Goal: Task Accomplishment & Management: Complete application form

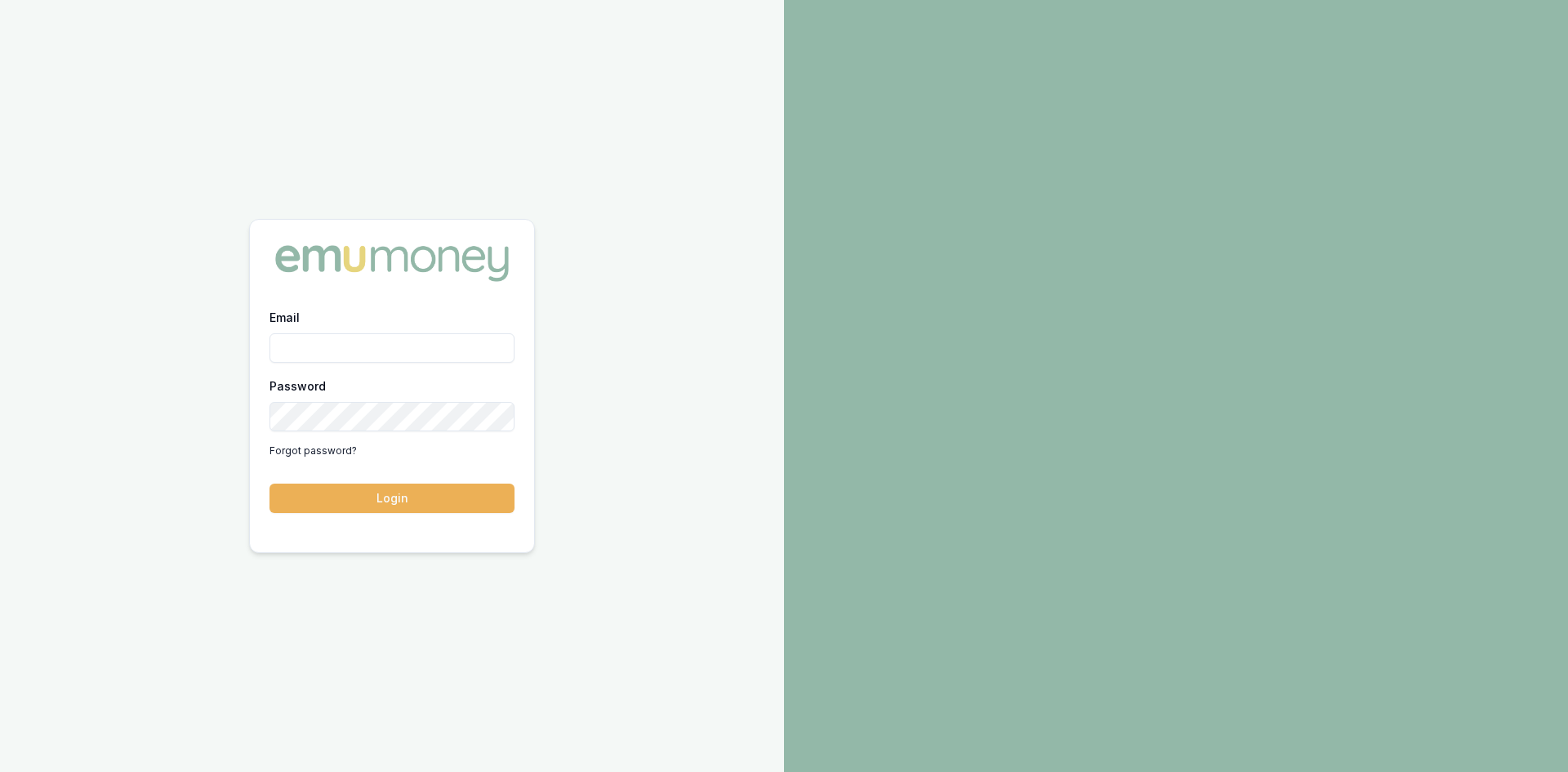
click at [434, 339] on input "Email" at bounding box center [392, 348] width 245 height 30
type input "[PERSON_NAME][EMAIL_ADDRESS][DOMAIN_NAME]"
click at [419, 497] on button "Login" at bounding box center [392, 498] width 245 height 30
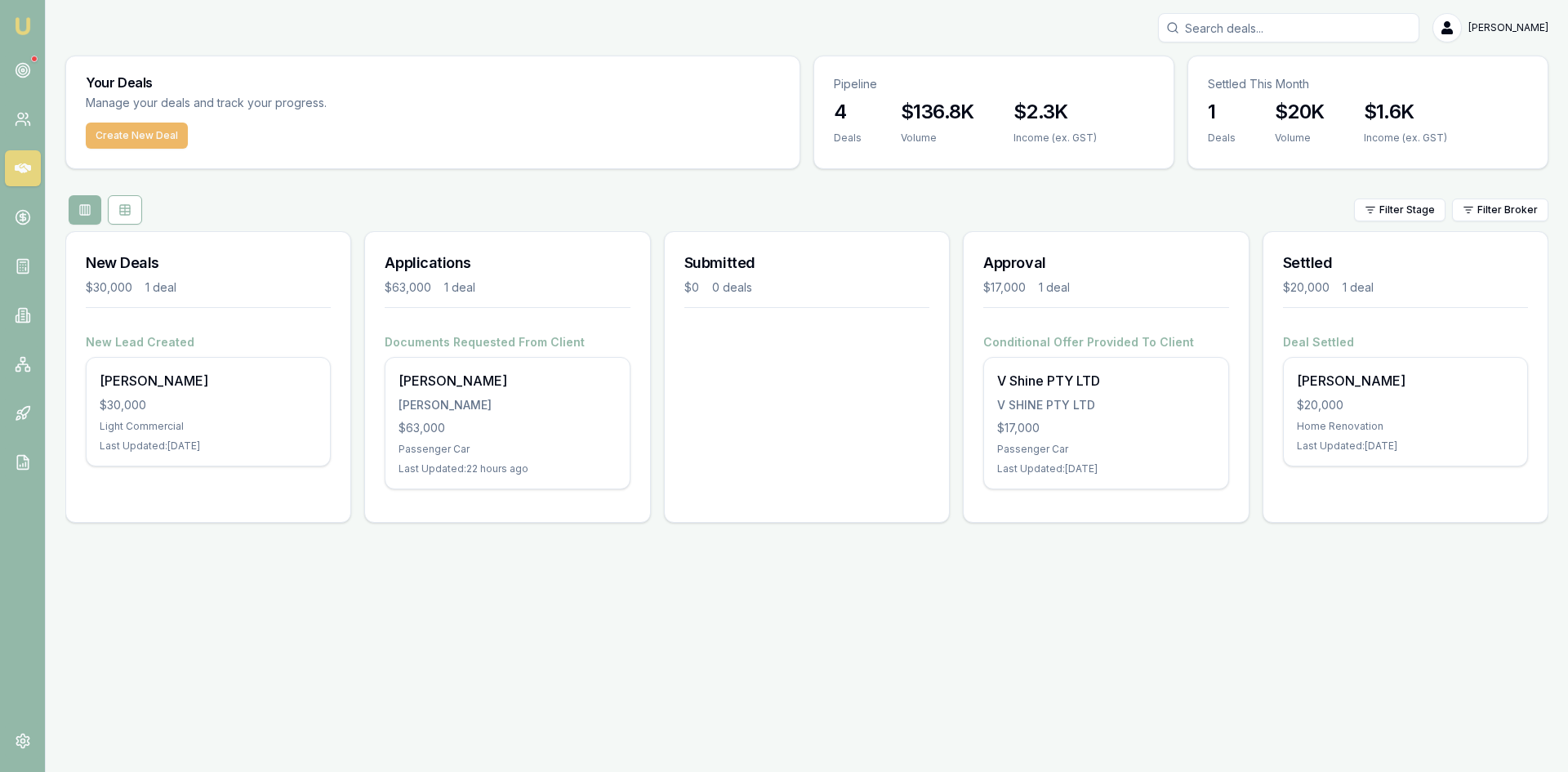
click at [130, 139] on button "Create New Deal" at bounding box center [136, 136] width 102 height 26
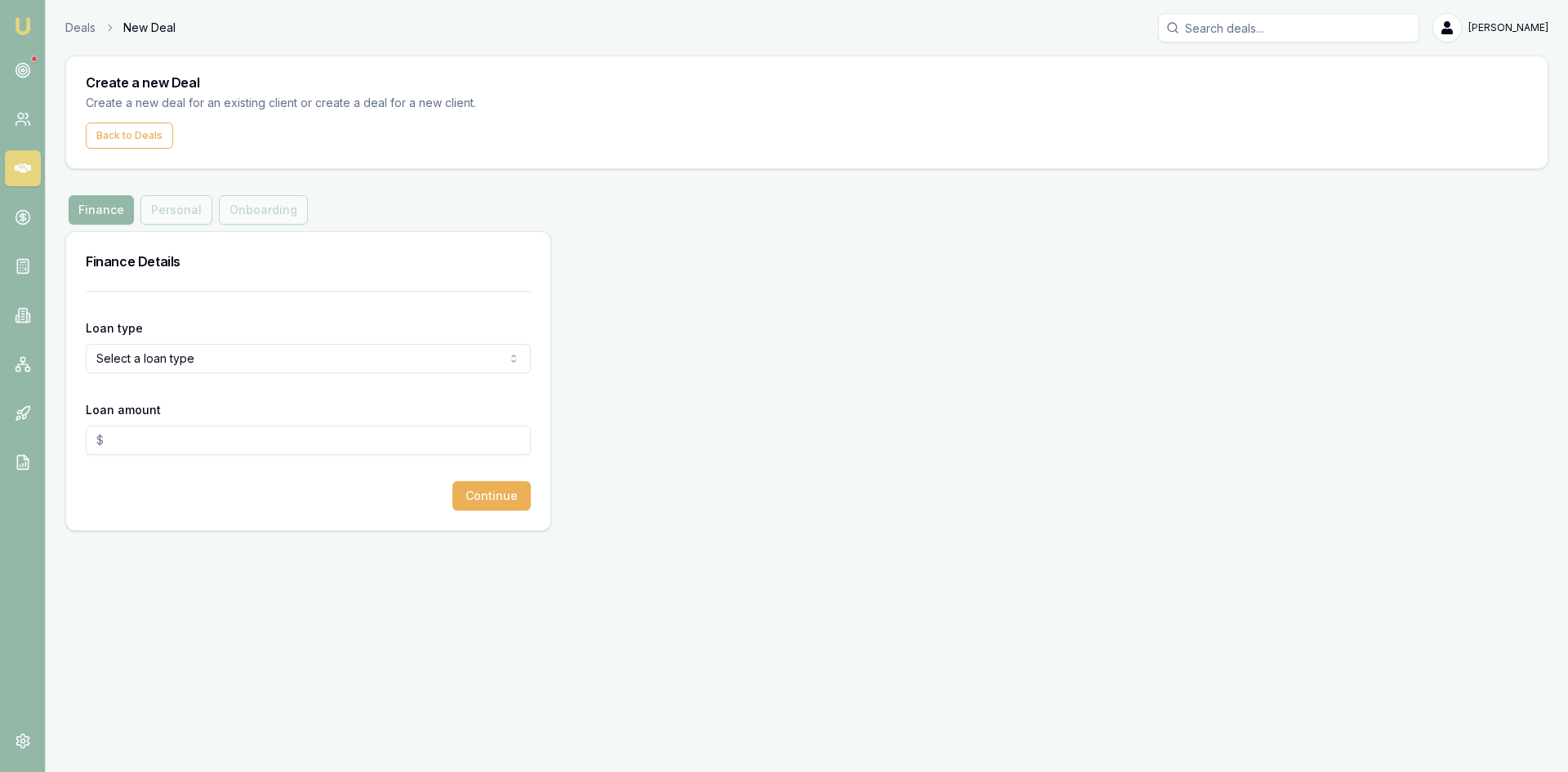
click at [133, 318] on div "Loan type Select a loan type Consumer Loan Consumer Asset Commercial Loan Comme…" at bounding box center [308, 346] width 445 height 55
click at [153, 369] on html "Emu Broker Deals New Deal [PERSON_NAME] Toggle Menu Create a new Deal Create a …" at bounding box center [784, 386] width 1568 height 772
click at [359, 364] on html "Emu Broker Deals New Deal [PERSON_NAME] Toggle Menu Create a new Deal Create a …" at bounding box center [784, 386] width 1568 height 772
select select "COMMERCIAL_ASSET"
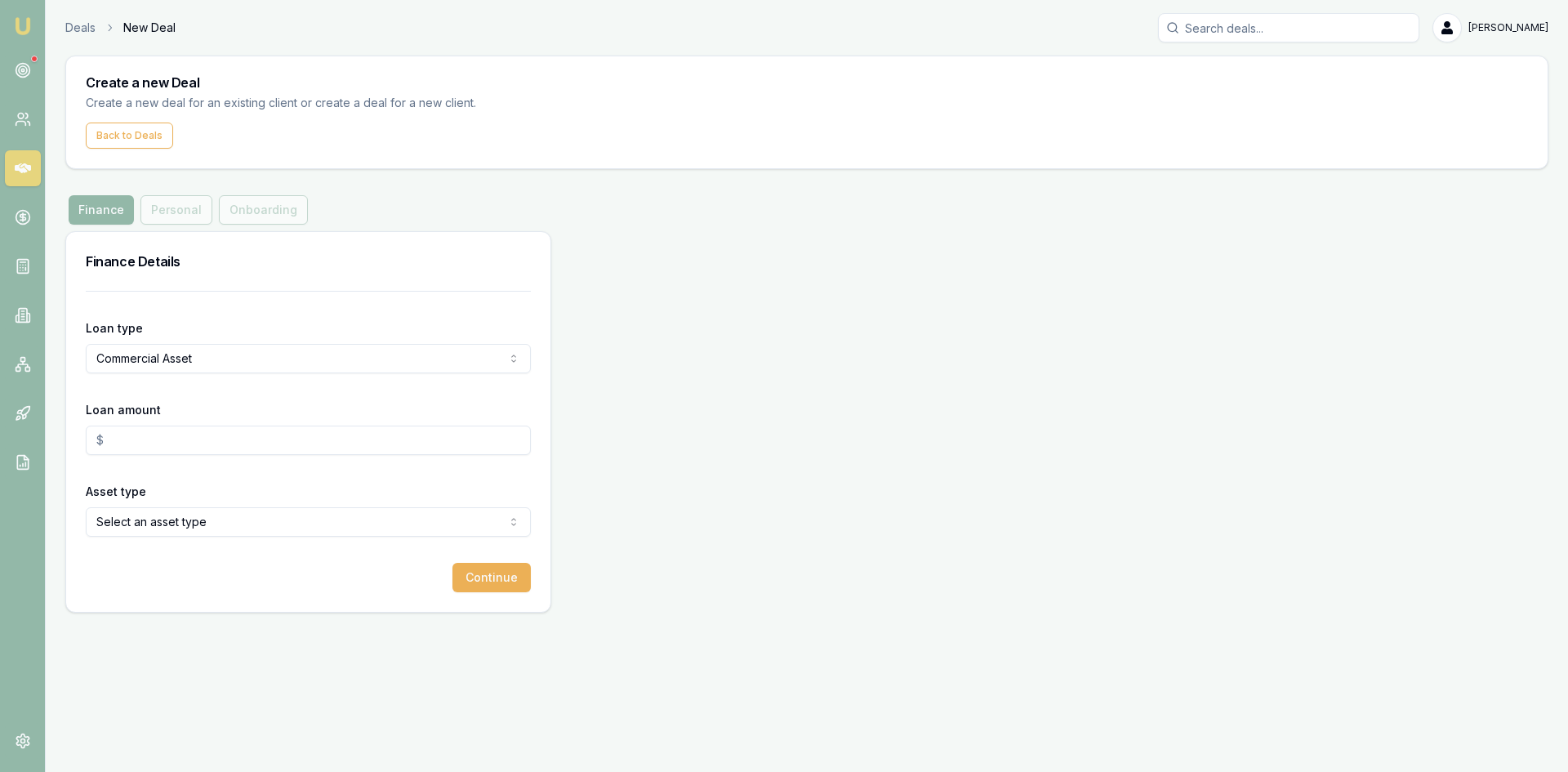
click at [161, 431] on input "Loan amount" at bounding box center [308, 441] width 445 height 30
type input "$80,000.00"
click at [162, 518] on html "Emu Broker Deals New Deal [PERSON_NAME] Toggle Menu Create a new Deal Create a …" at bounding box center [784, 386] width 1568 height 772
click at [477, 569] on button "Continue" at bounding box center [491, 577] width 78 height 30
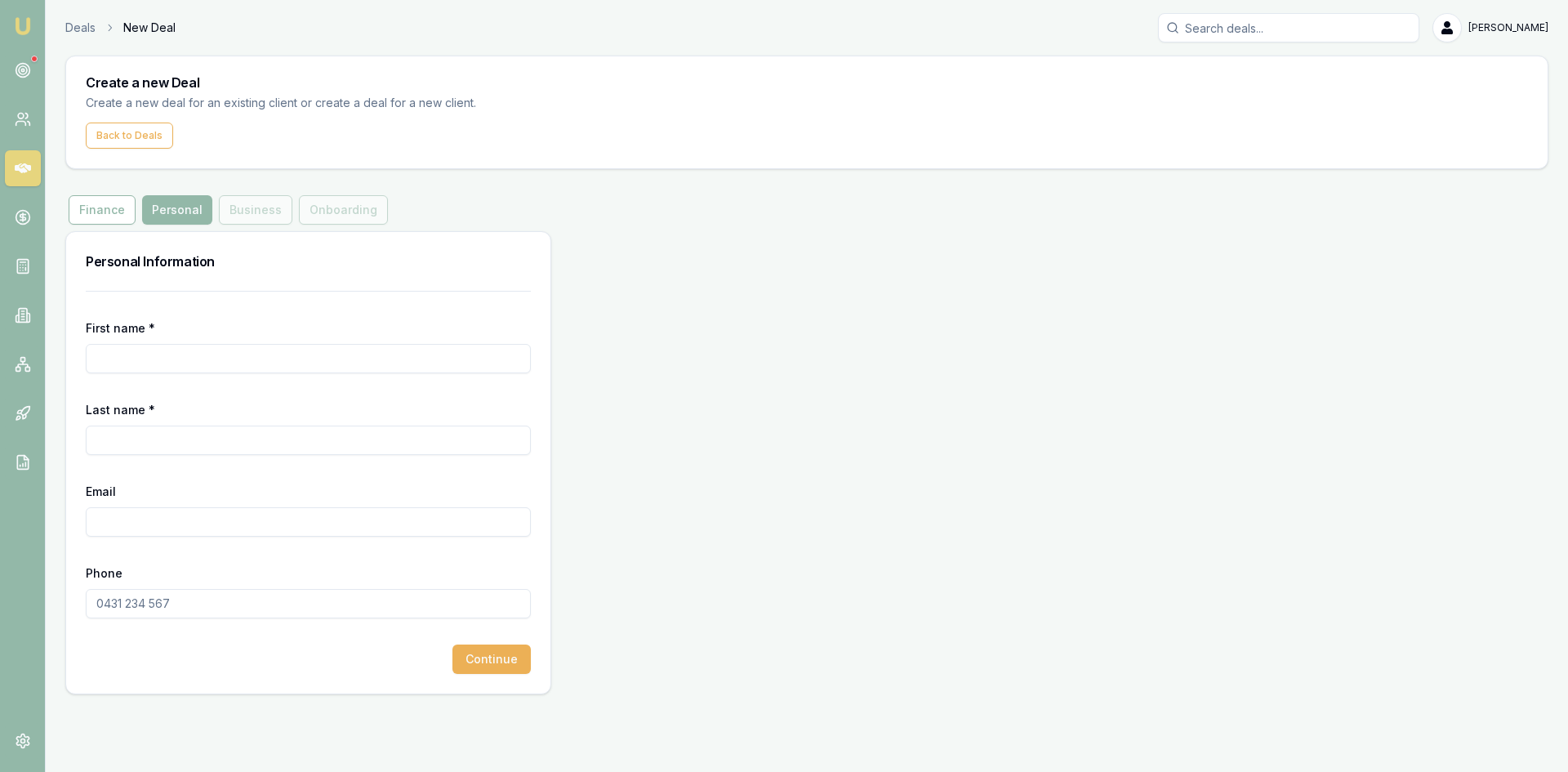
drag, startPoint x: 232, startPoint y: 339, endPoint x: 232, endPoint y: 351, distance: 12.0
click at [232, 351] on div "First name *" at bounding box center [308, 346] width 445 height 55
click at [232, 354] on input "First name *" at bounding box center [308, 359] width 445 height 30
click at [221, 363] on input "First name *" at bounding box center [308, 359] width 445 height 30
type input "[PERSON_NAME]"
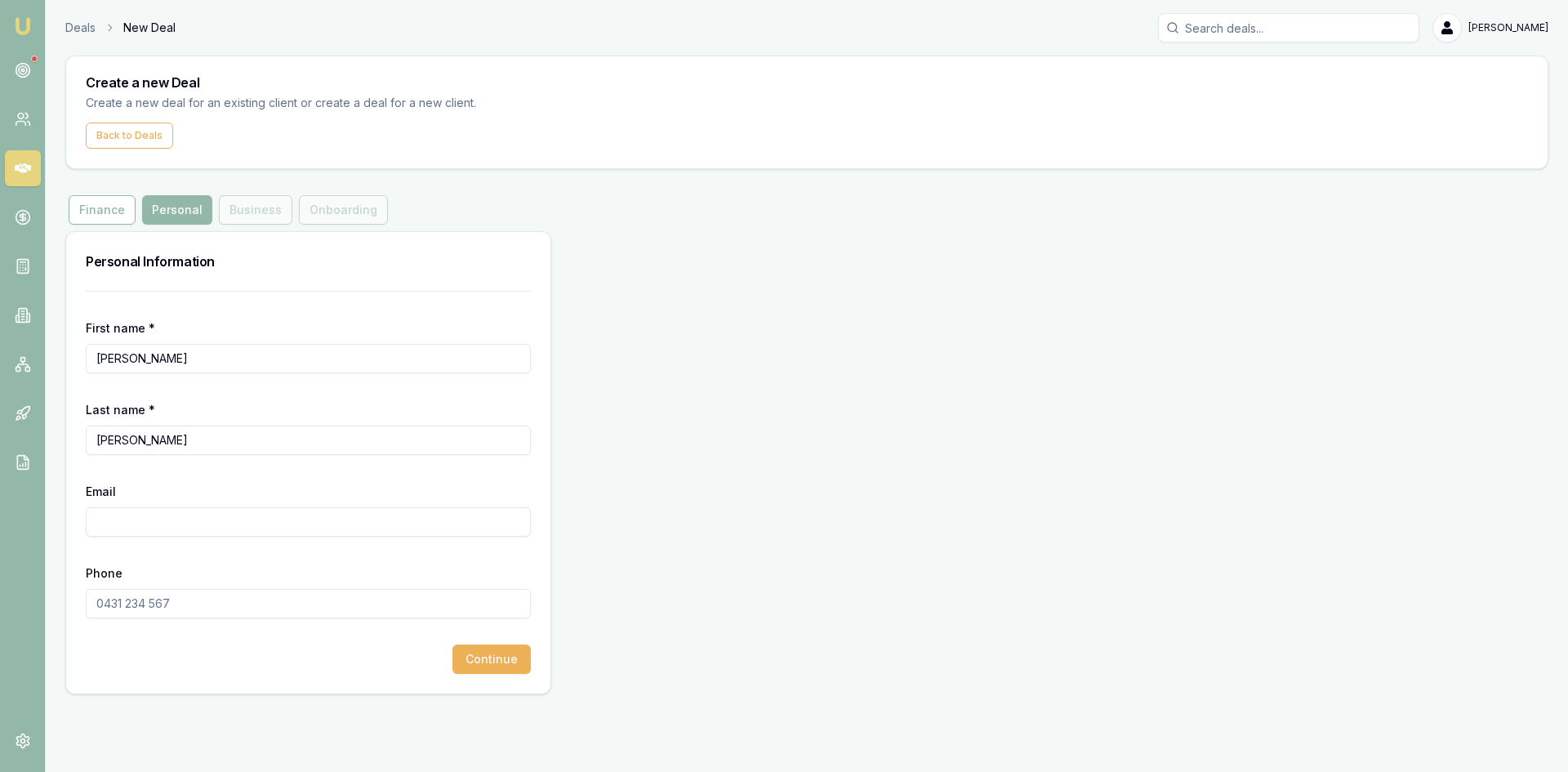
type input "[PERSON_NAME]"
click at [159, 523] on input "Email" at bounding box center [308, 522] width 445 height 30
type input "[PERSON_NAME][EMAIL_ADDRESS][DOMAIN_NAME]"
type input "0412 298 220"
click at [484, 662] on button "Continue" at bounding box center [491, 659] width 78 height 30
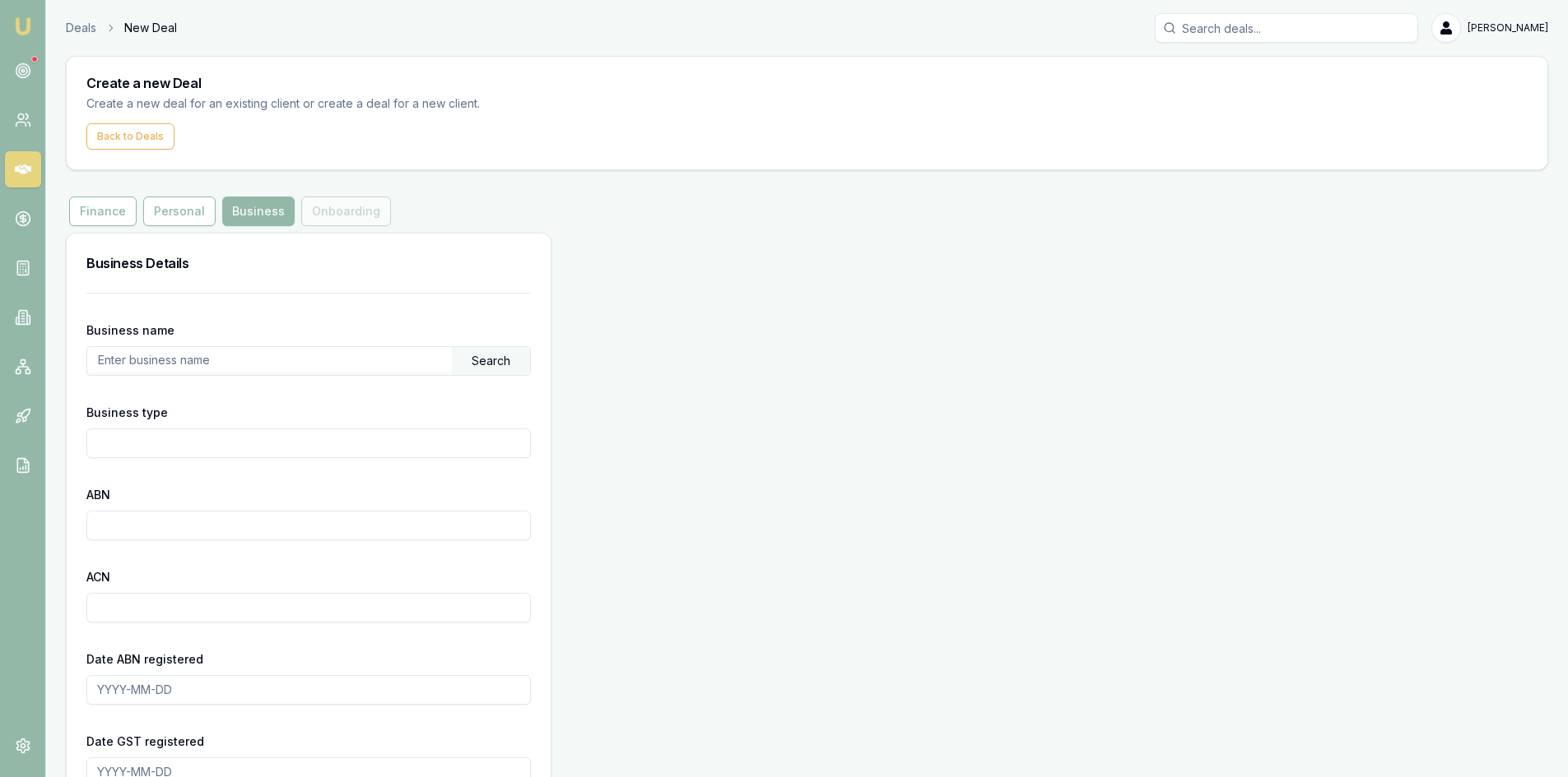
click at [268, 363] on input "text" at bounding box center [269, 360] width 364 height 26
paste input "17 607 172 618"
type input "17 607 172 618"
click at [491, 356] on div "Search" at bounding box center [490, 361] width 78 height 28
click at [134, 529] on input "ABN" at bounding box center [308, 525] width 444 height 30
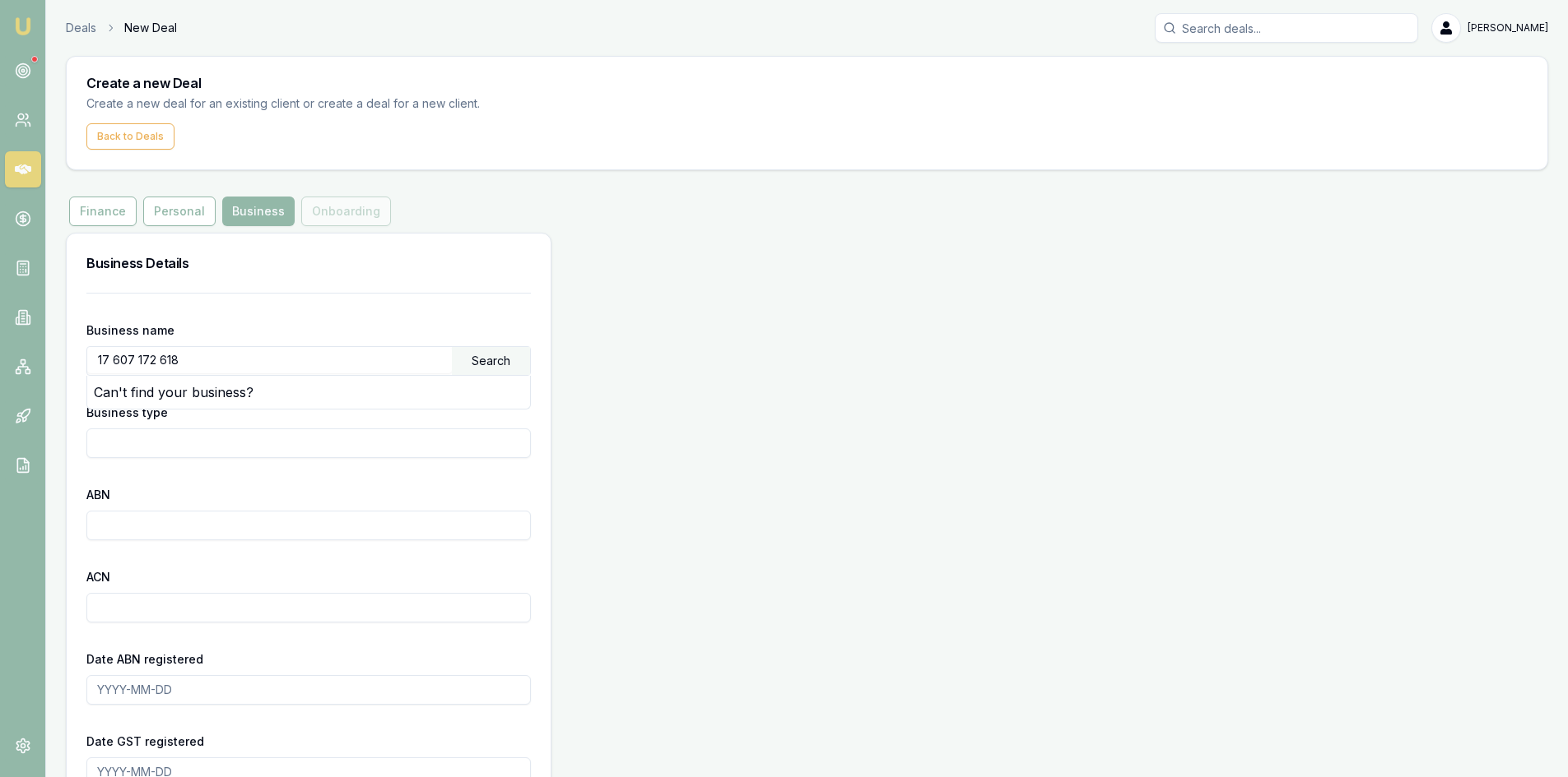
paste input "17 607 172 618"
type input "17 607 172 618"
drag, startPoint x: 216, startPoint y: 361, endPoint x: 49, endPoint y: 369, distance: 167.2
click at [49, 369] on main "Create a new Deal Create a new deal for an existing client or create a deal for…" at bounding box center [807, 592] width 1522 height 1074
drag, startPoint x: 189, startPoint y: 520, endPoint x: 61, endPoint y: 525, distance: 128.1
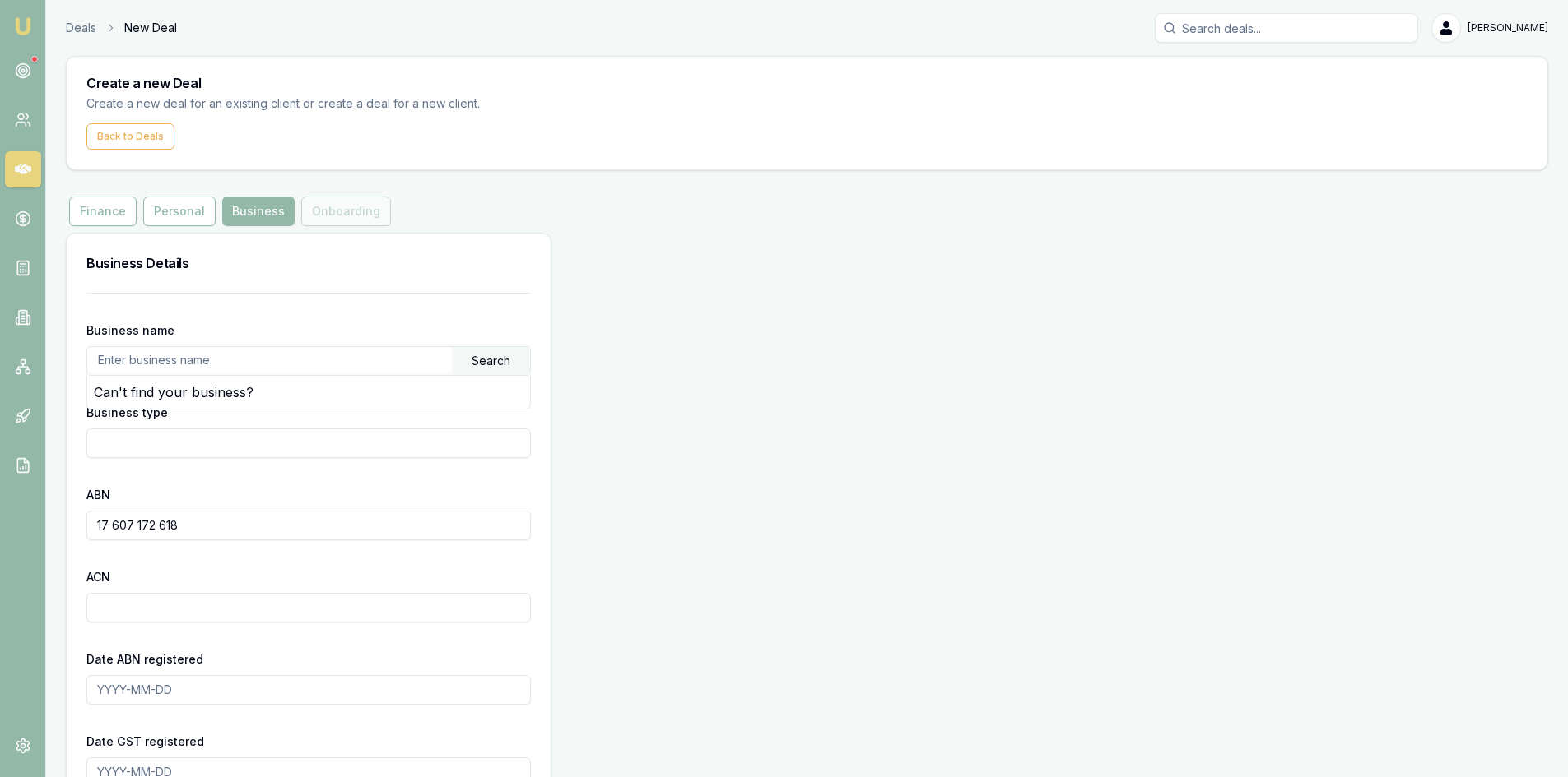
click at [61, 525] on main "Create a new Deal Create a new deal for an existing client or create a deal for…" at bounding box center [807, 592] width 1522 height 1074
click at [107, 534] on input "17 607 172 618" at bounding box center [308, 525] width 444 height 30
drag, startPoint x: 197, startPoint y: 523, endPoint x: 0, endPoint y: 523, distance: 197.0
click at [0, 523] on div "Emu Broker Deals New Deal [PERSON_NAME] Toggle Menu Create a new Deal Create a …" at bounding box center [784, 571] width 1568 height 1143
click at [142, 362] on input "text" at bounding box center [269, 360] width 364 height 26
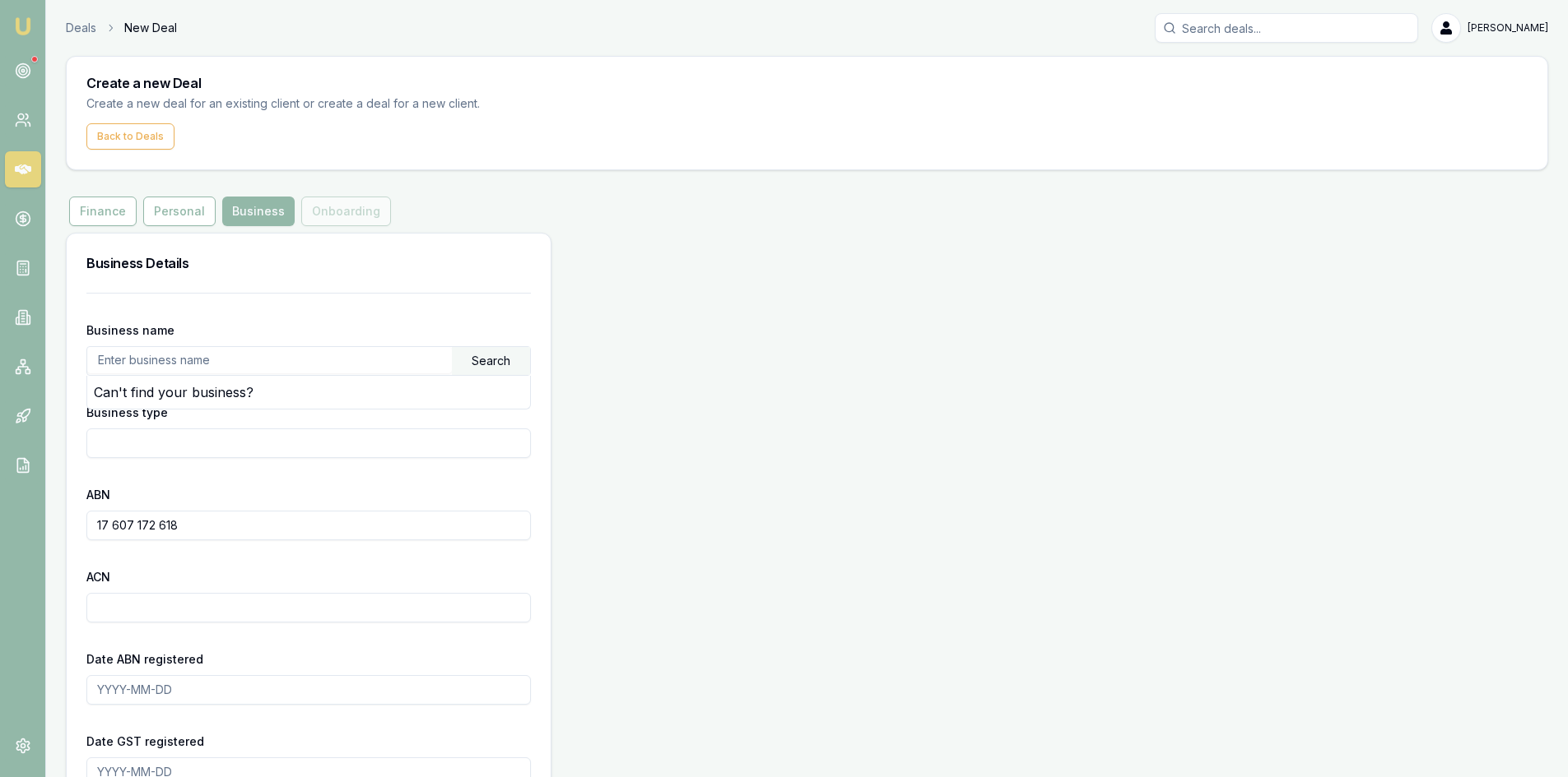
paste input "17 607 172 618"
click at [115, 364] on input "17 607 172 618" at bounding box center [269, 360] width 364 height 26
click at [135, 361] on input "17607 172 618" at bounding box center [269, 360] width 364 height 26
click at [153, 361] on input "17607172 618" at bounding box center [269, 360] width 364 height 26
type input "17607172618"
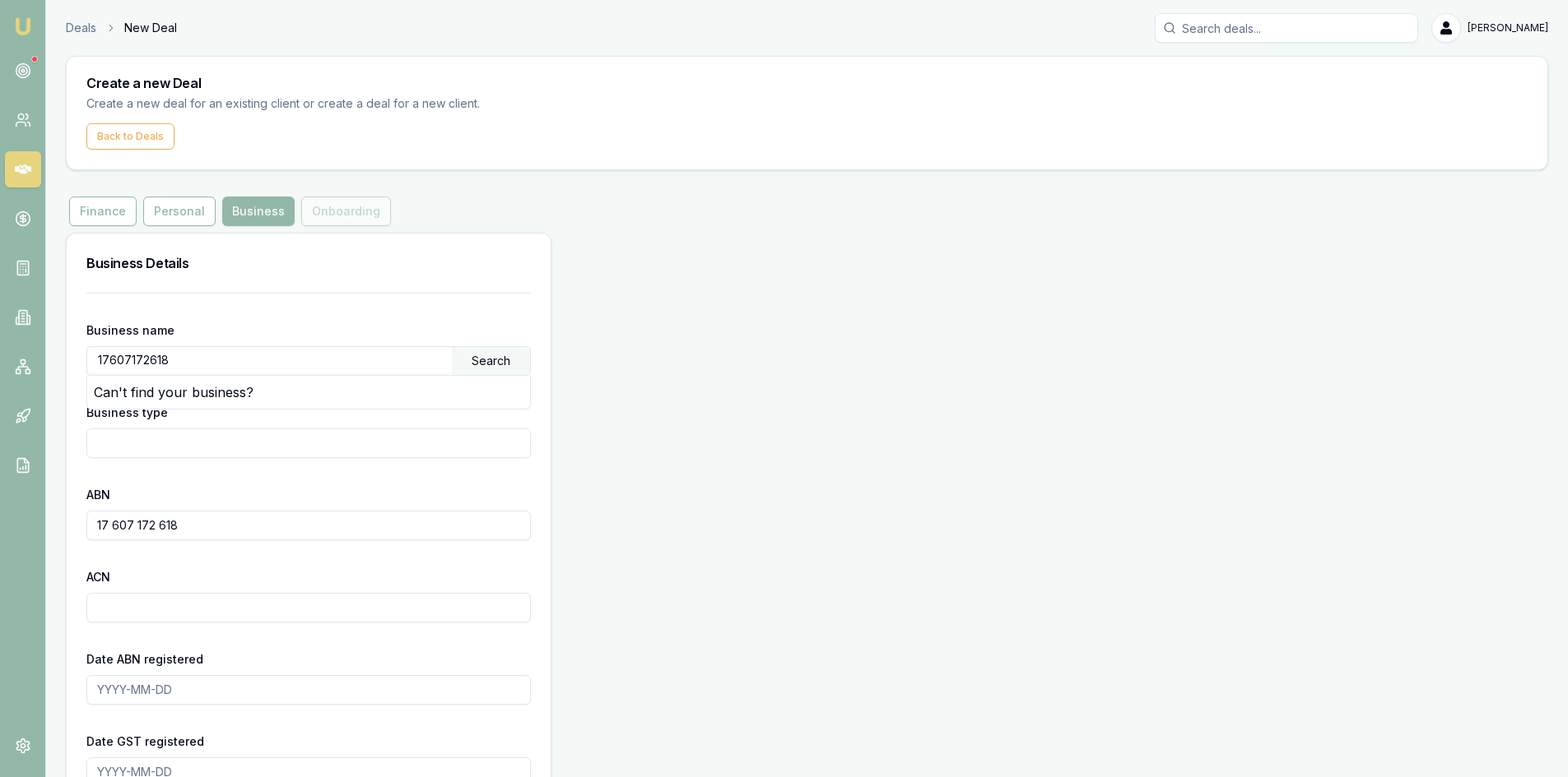
click at [502, 354] on div "Search" at bounding box center [490, 361] width 78 height 28
click at [491, 364] on div "Search" at bounding box center [490, 361] width 78 height 28
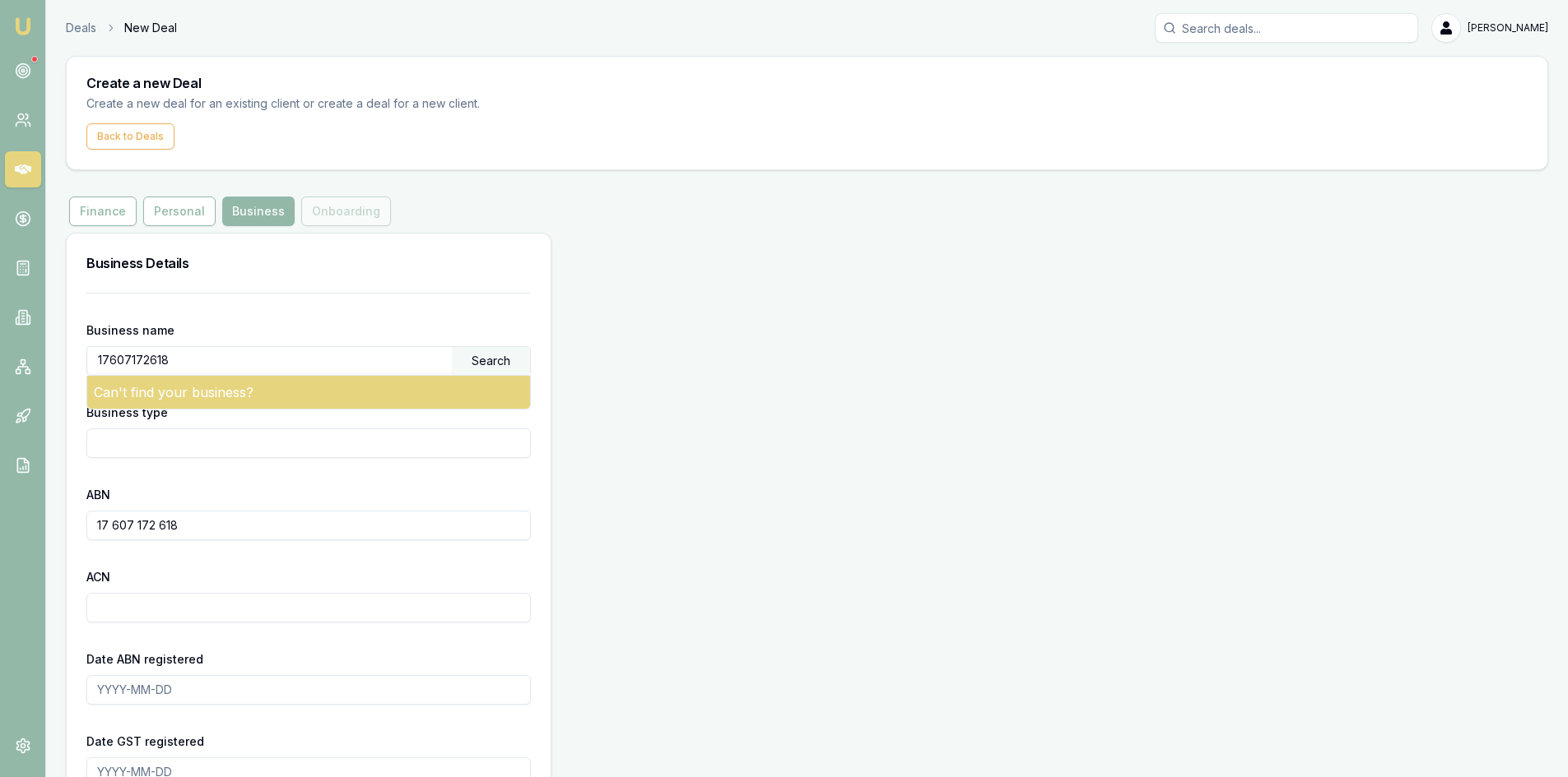
click at [240, 396] on div "Can't find your business?" at bounding box center [308, 392] width 443 height 32
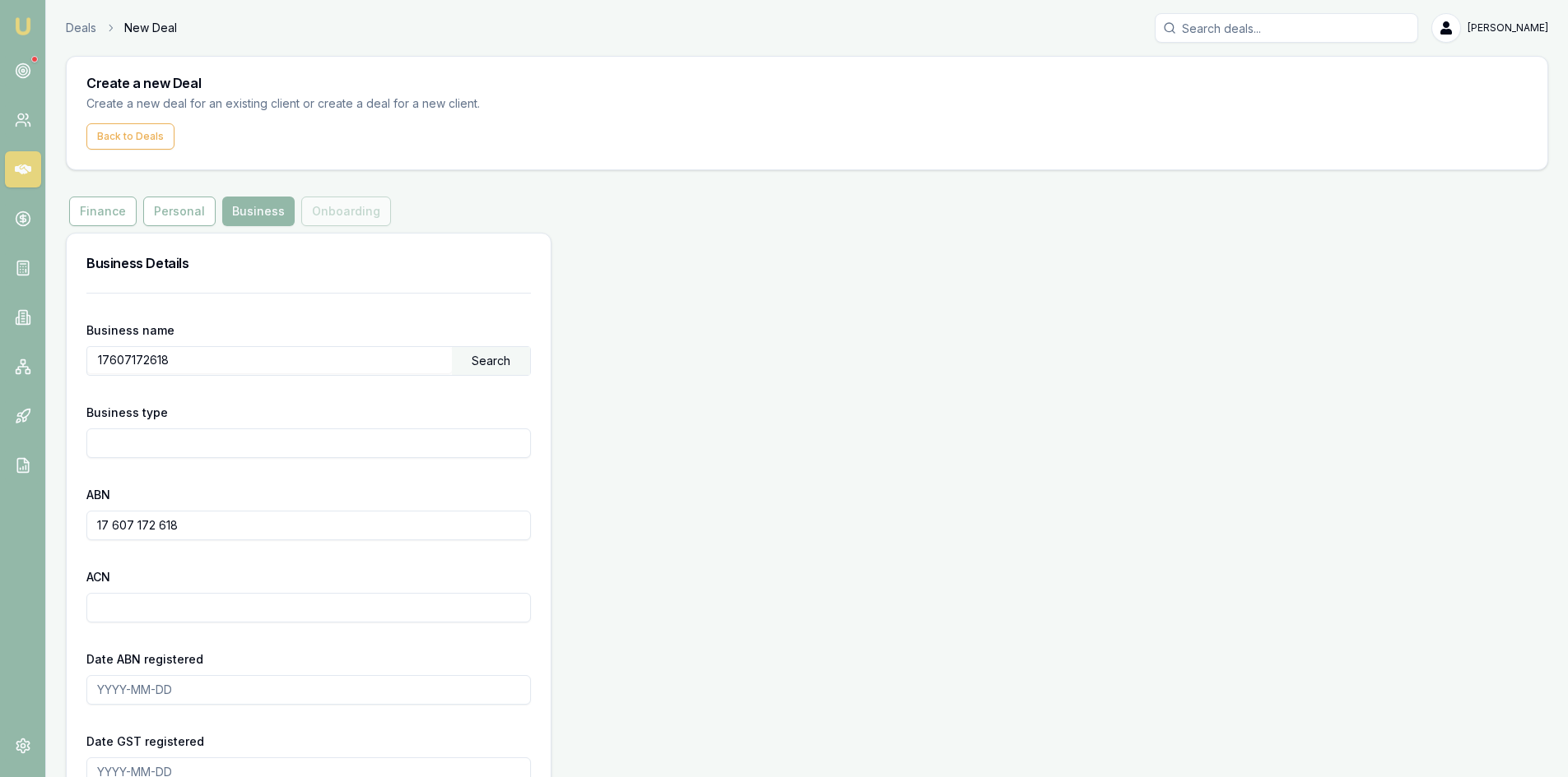
click at [115, 522] on input "17 607 172 618" at bounding box center [308, 525] width 444 height 30
click at [134, 523] on input "17607 172 618" at bounding box center [308, 525] width 444 height 30
click at [152, 524] on input "17607172 618" at bounding box center [308, 525] width 444 height 30
type input "17607172618"
drag, startPoint x: 250, startPoint y: 361, endPoint x: 0, endPoint y: 368, distance: 250.1
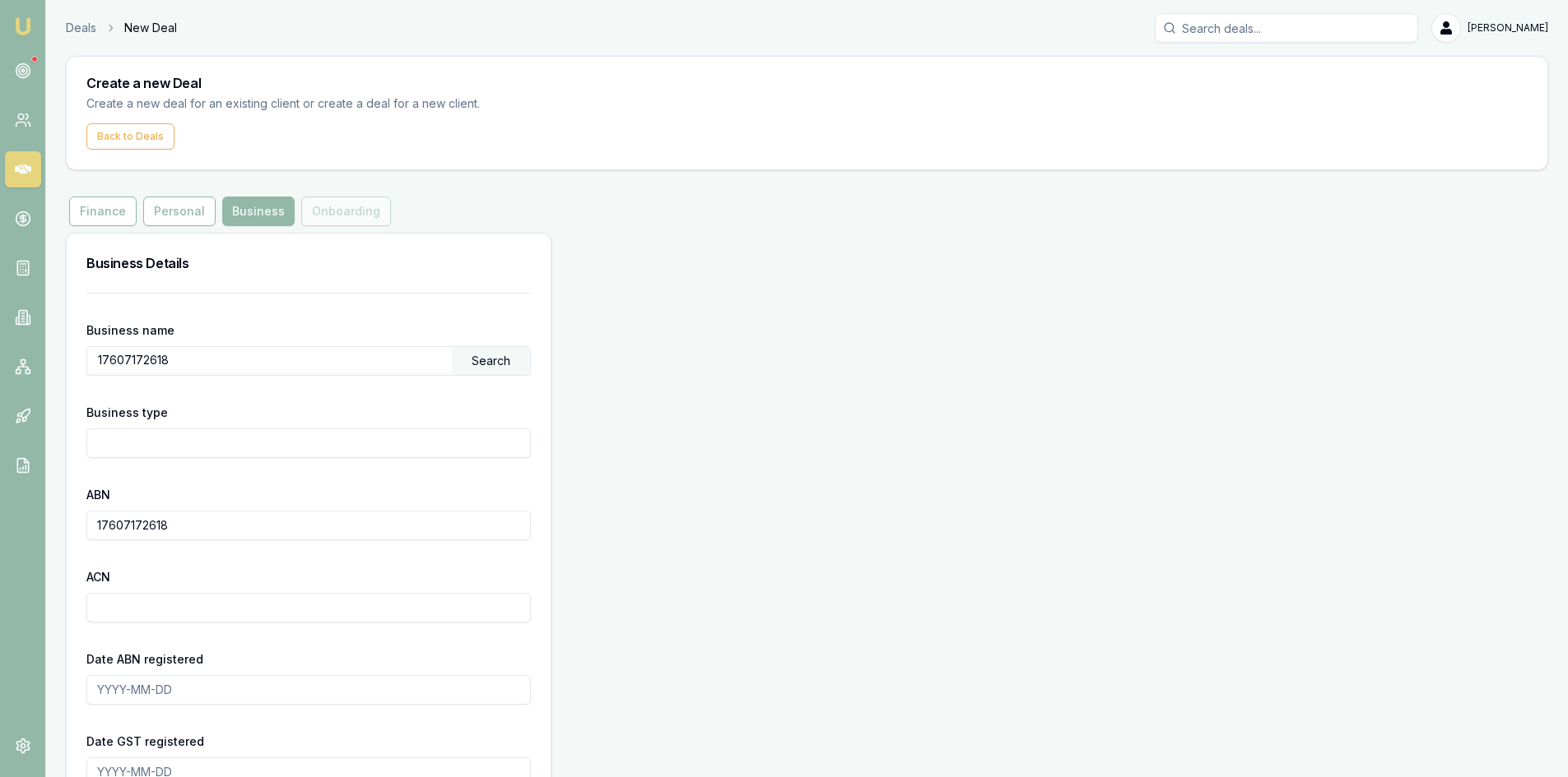
click at [0, 368] on div "Emu Broker Deals New Deal [PERSON_NAME] Toggle Menu Create a new Deal Create a …" at bounding box center [784, 571] width 1568 height 1143
click at [506, 368] on div "Search" at bounding box center [490, 361] width 78 height 28
click at [242, 363] on input "text" at bounding box center [269, 360] width 364 height 26
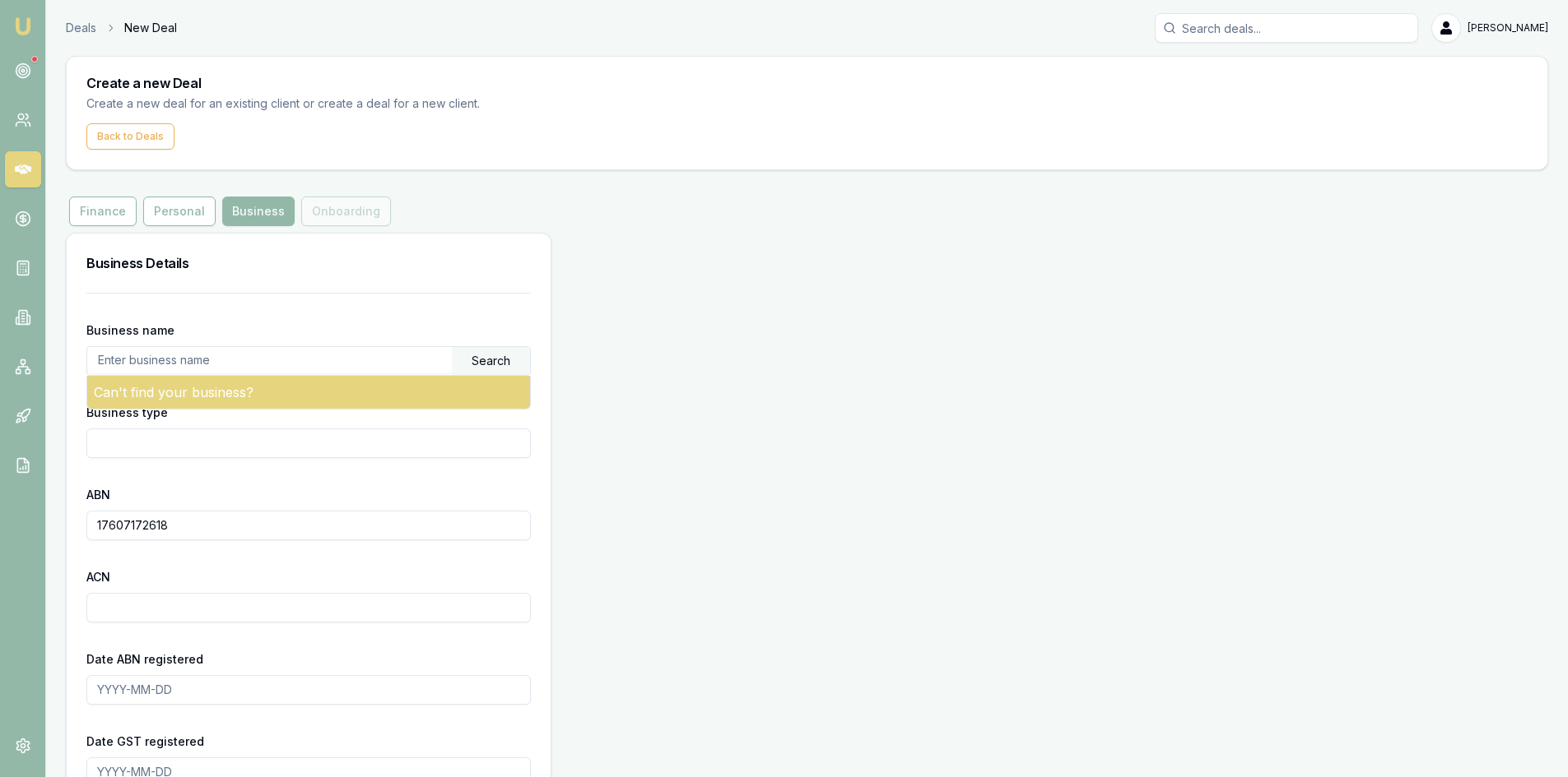
paste input "[PERSON_NAME] PTY LTD"
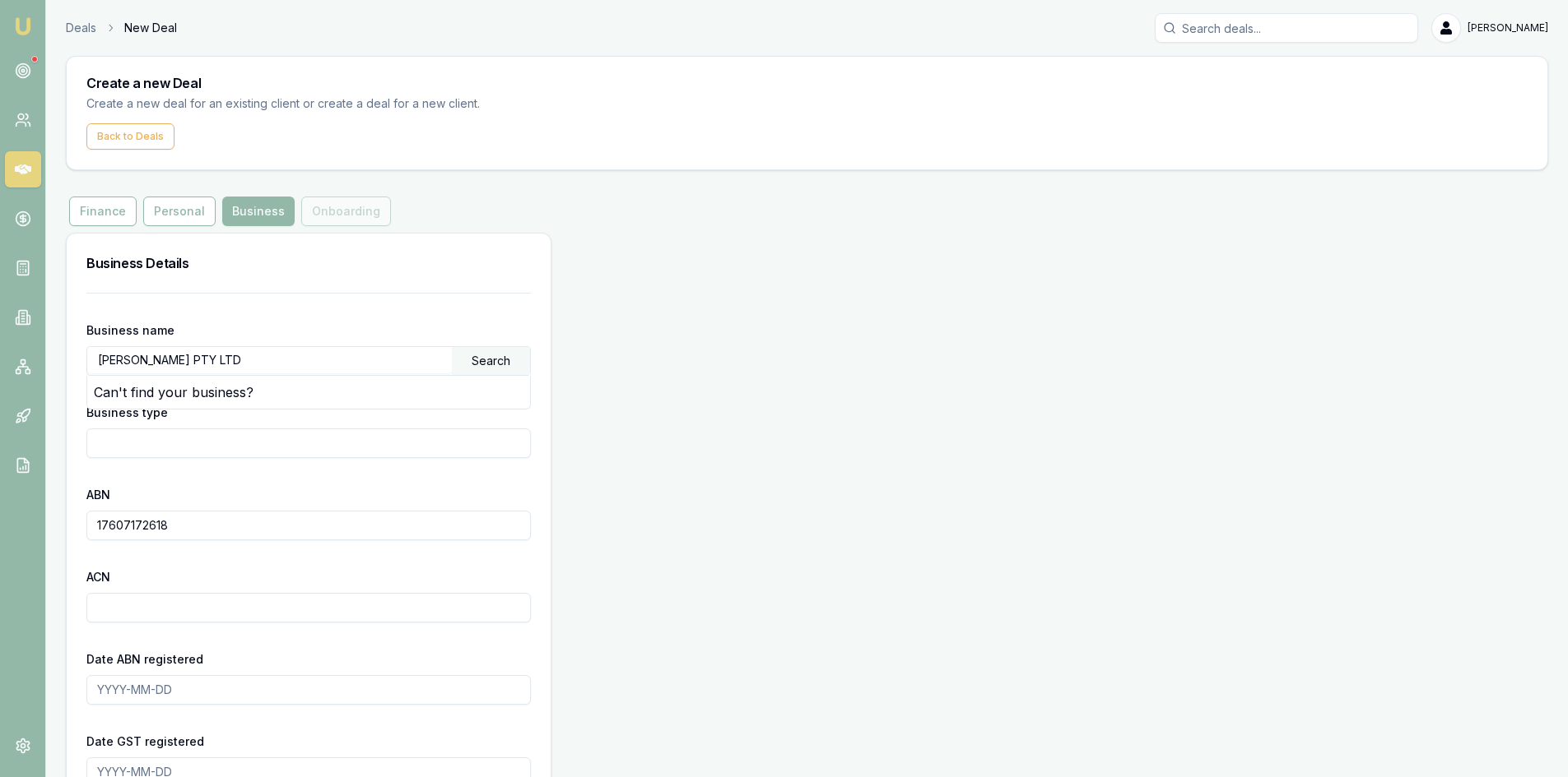
type input "[PERSON_NAME] PTY LTD"
click at [490, 356] on div "Search" at bounding box center [490, 361] width 78 height 28
drag, startPoint x: 198, startPoint y: 530, endPoint x: 0, endPoint y: 534, distance: 198.0
click at [0, 534] on div "Emu Broker Deals New Deal [PERSON_NAME] Toggle Menu Create a new Deal Create a …" at bounding box center [784, 571] width 1568 height 1143
click at [467, 364] on div "Search" at bounding box center [490, 361] width 78 height 28
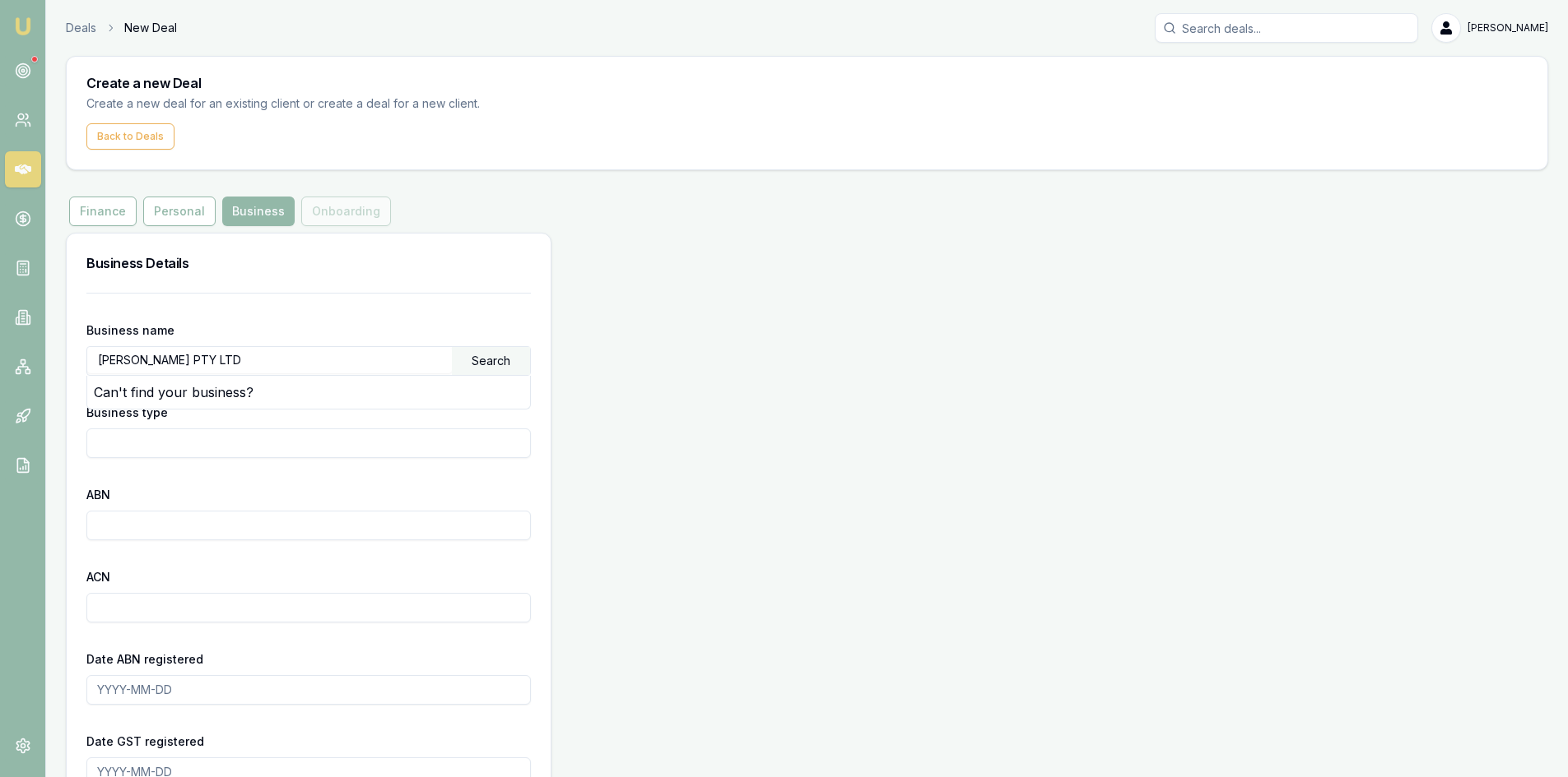
click at [467, 363] on div "Search" at bounding box center [490, 361] width 78 height 28
click at [207, 451] on input "Business type" at bounding box center [308, 444] width 444 height 30
click at [216, 524] on input "ABN" at bounding box center [308, 525] width 444 height 30
paste input "[PERSON_NAME] PTY LTD"
type input "[PERSON_NAME] PTY LTD"
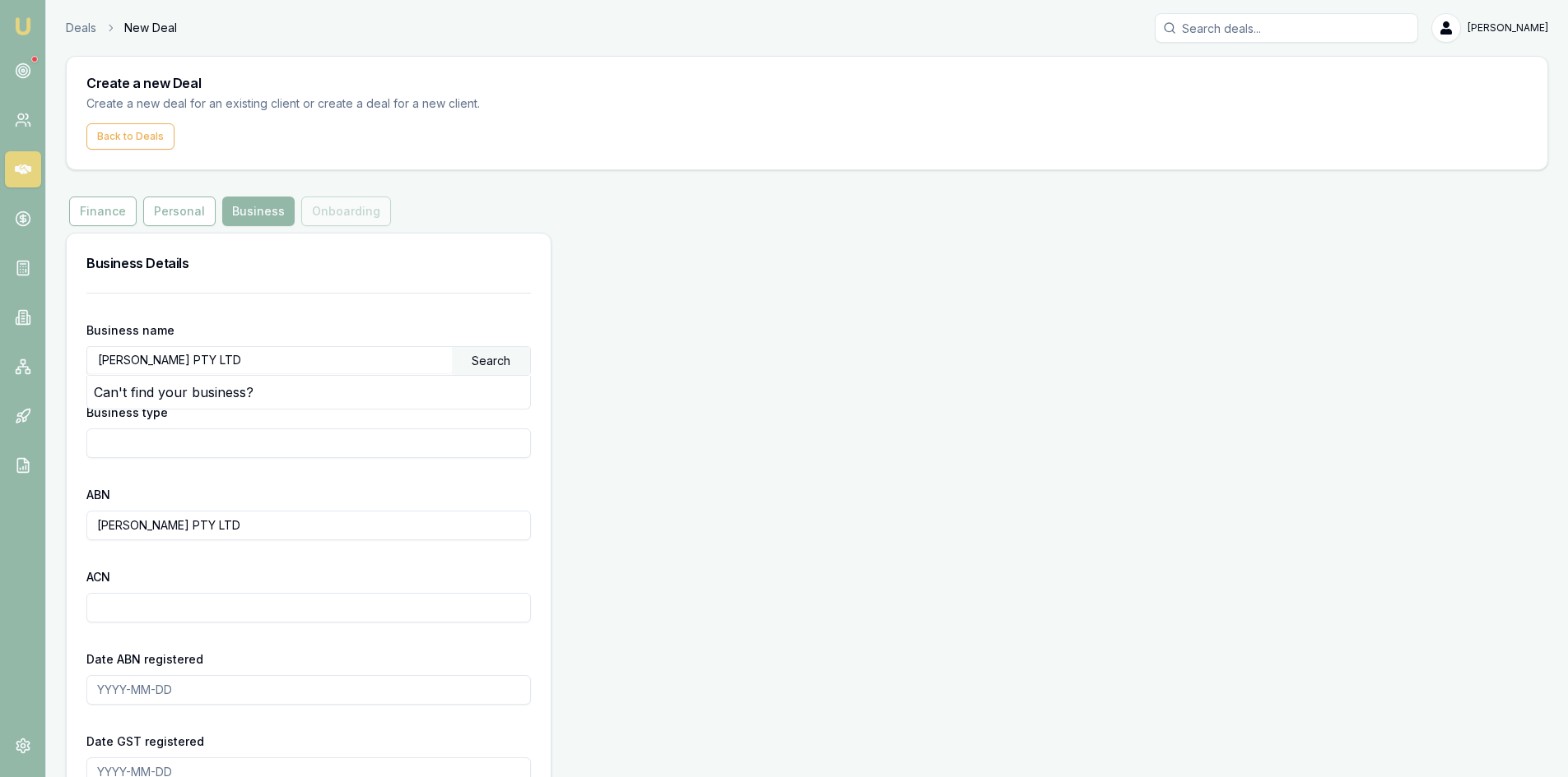
drag, startPoint x: 205, startPoint y: 524, endPoint x: 0, endPoint y: 520, distance: 205.0
click at [0, 520] on div "Emu Broker Deals New Deal [PERSON_NAME] Toggle Menu Create a new Deal Create a …" at bounding box center [784, 571] width 1568 height 1143
paste input "17 607 172 618"
type input "17 607 172 618"
click at [335, 576] on div "ACN" at bounding box center [308, 594] width 444 height 56
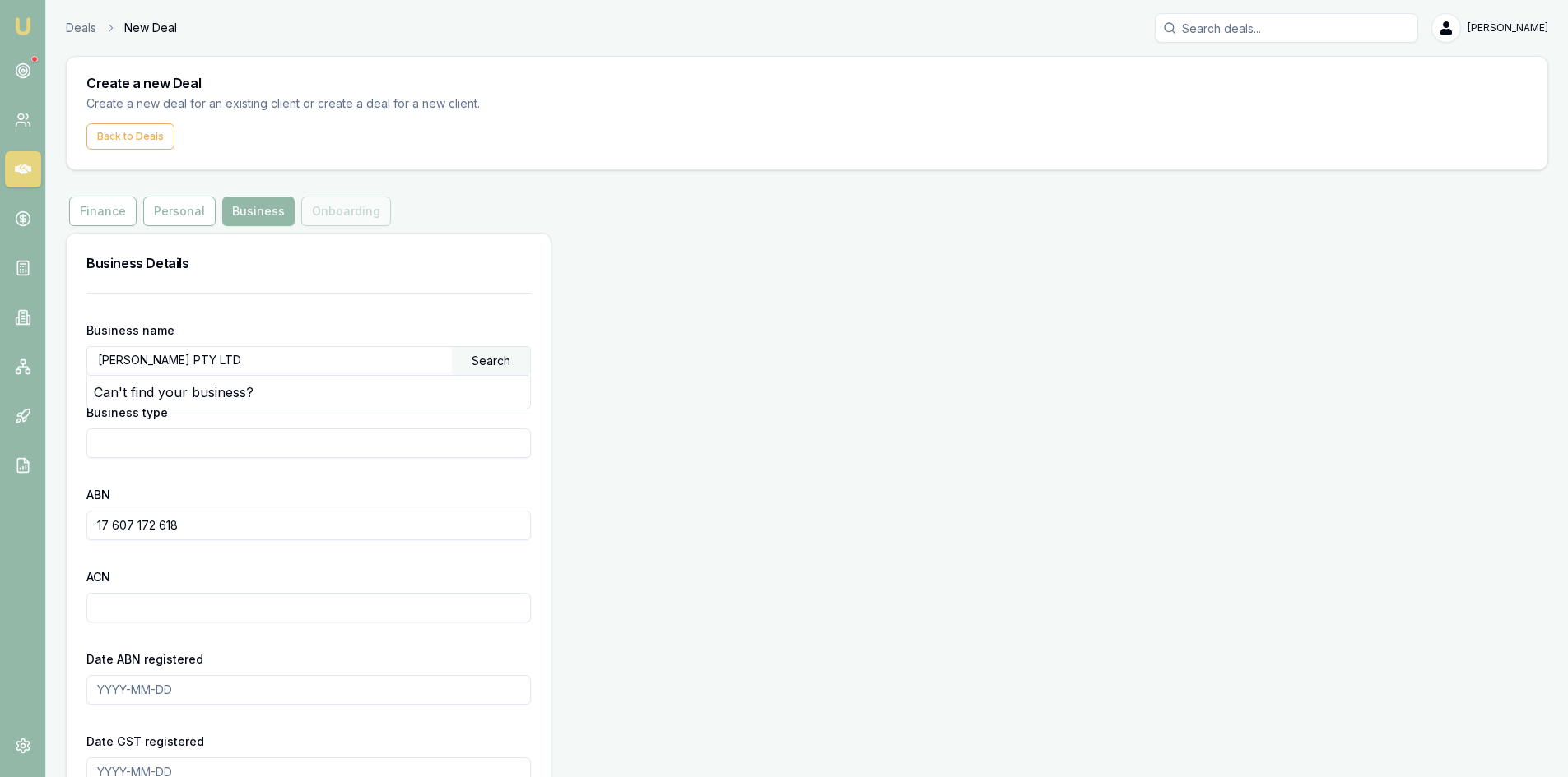
scroll to position [164, 0]
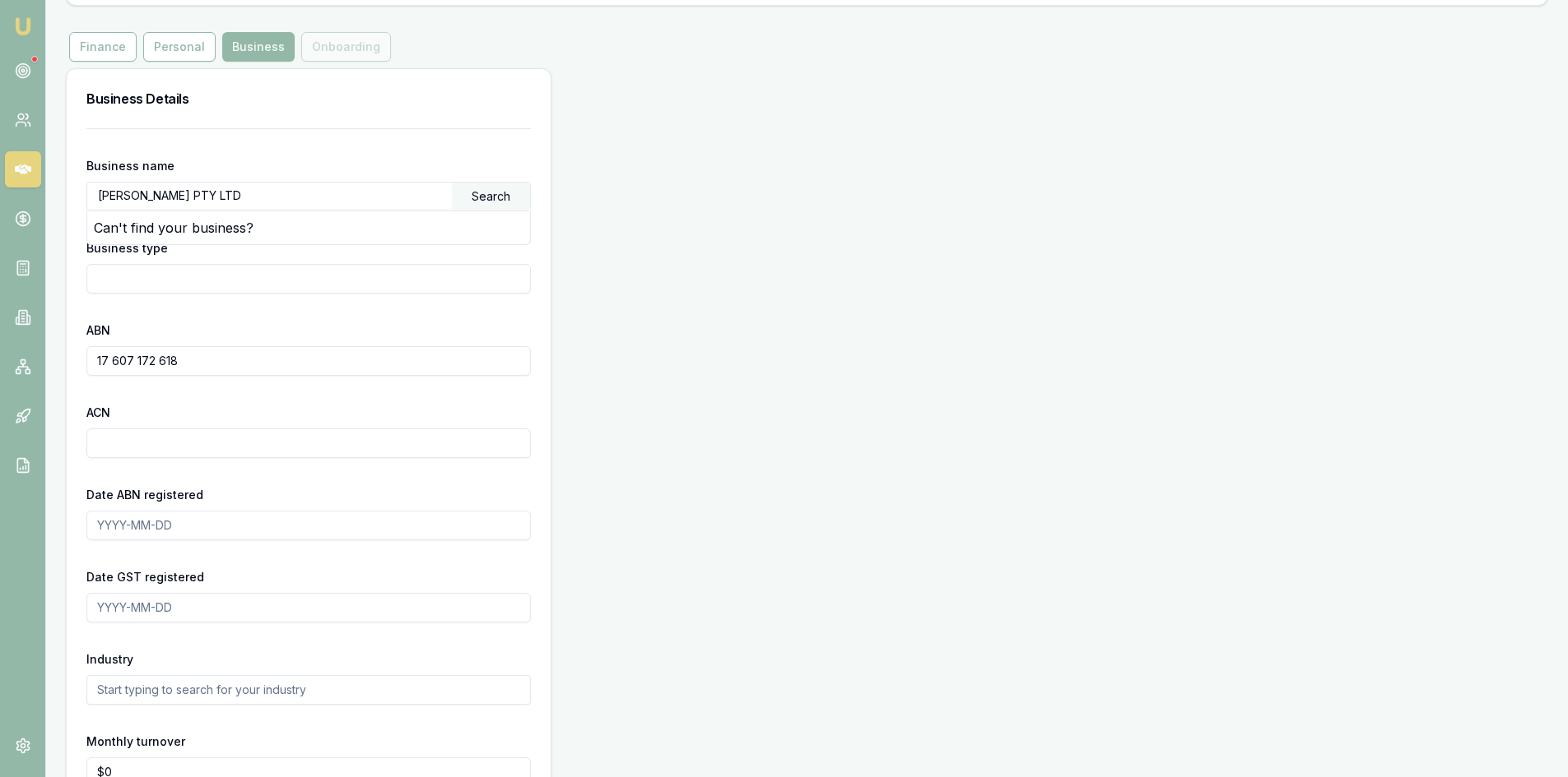
click at [148, 534] on input "Date ABN registered" at bounding box center [308, 525] width 444 height 30
type input "[DATE]"
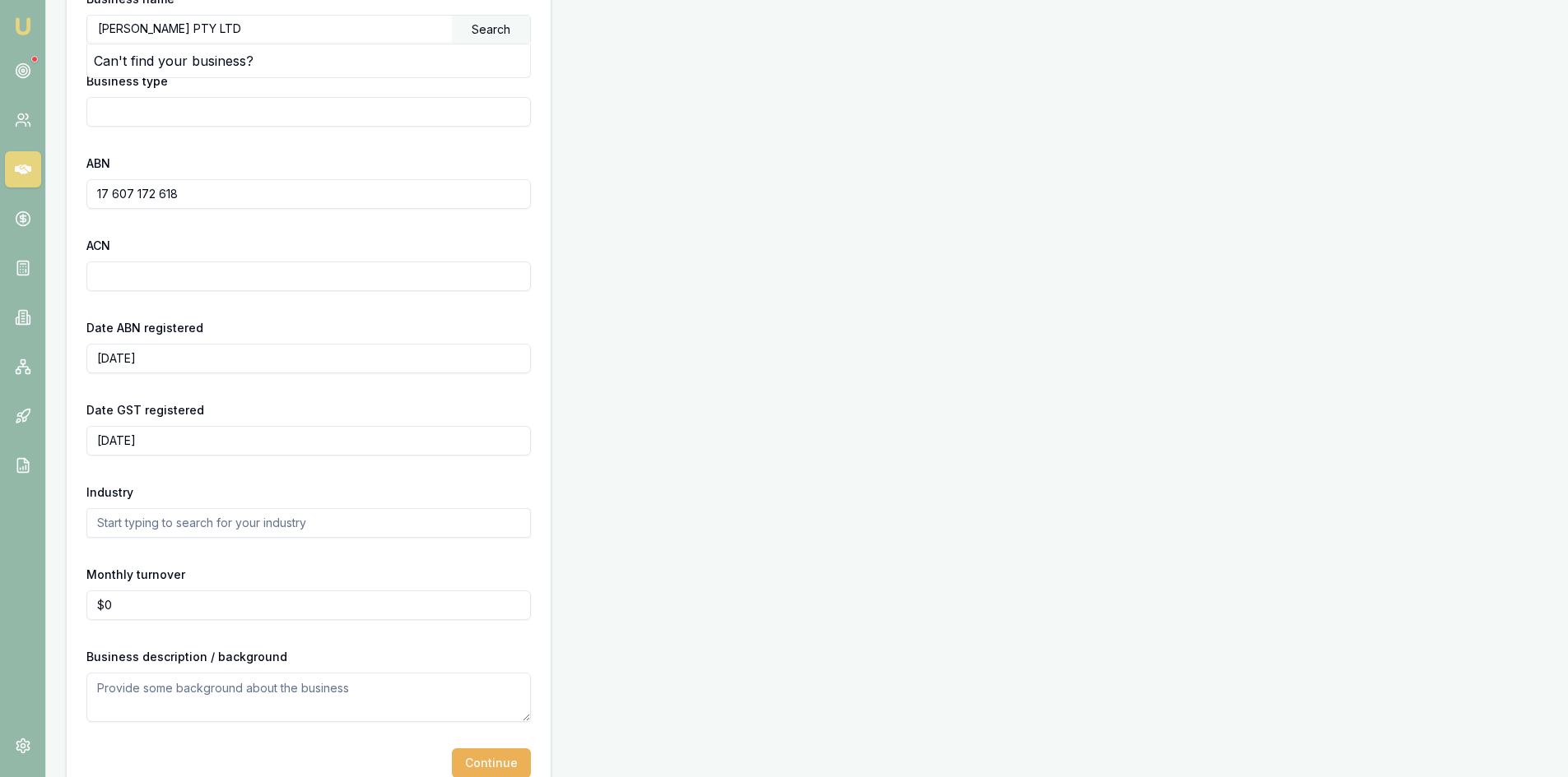
scroll to position [366, 0]
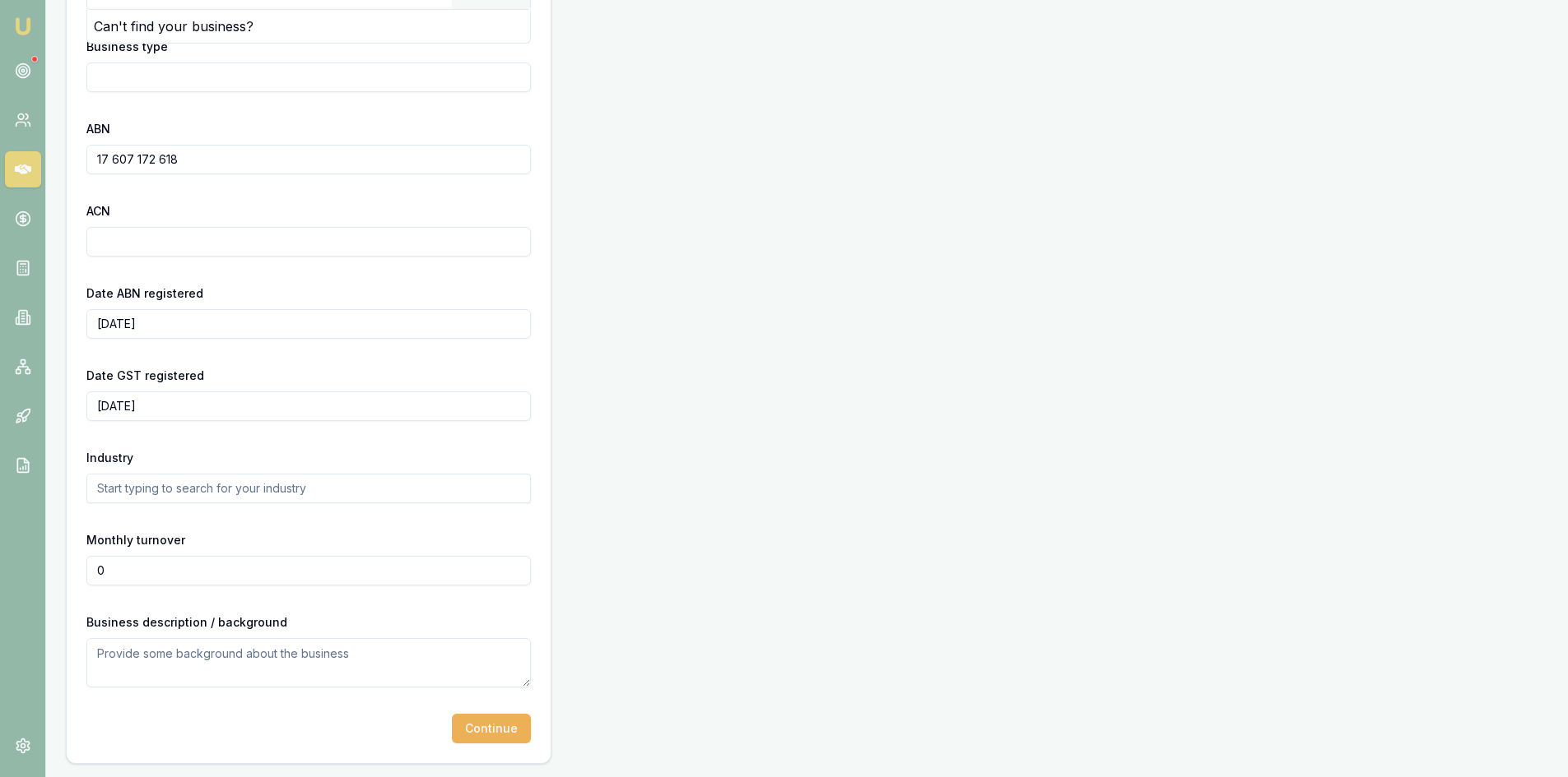
drag, startPoint x: 173, startPoint y: 577, endPoint x: 0, endPoint y: 568, distance: 173.2
click at [0, 568] on div "Emu Broker Deals New Deal [PERSON_NAME] Toggle Menu Create a new Deal Create a …" at bounding box center [784, 205] width 1568 height 1143
type input "$35,000"
click at [479, 737] on button "Continue" at bounding box center [490, 729] width 79 height 30
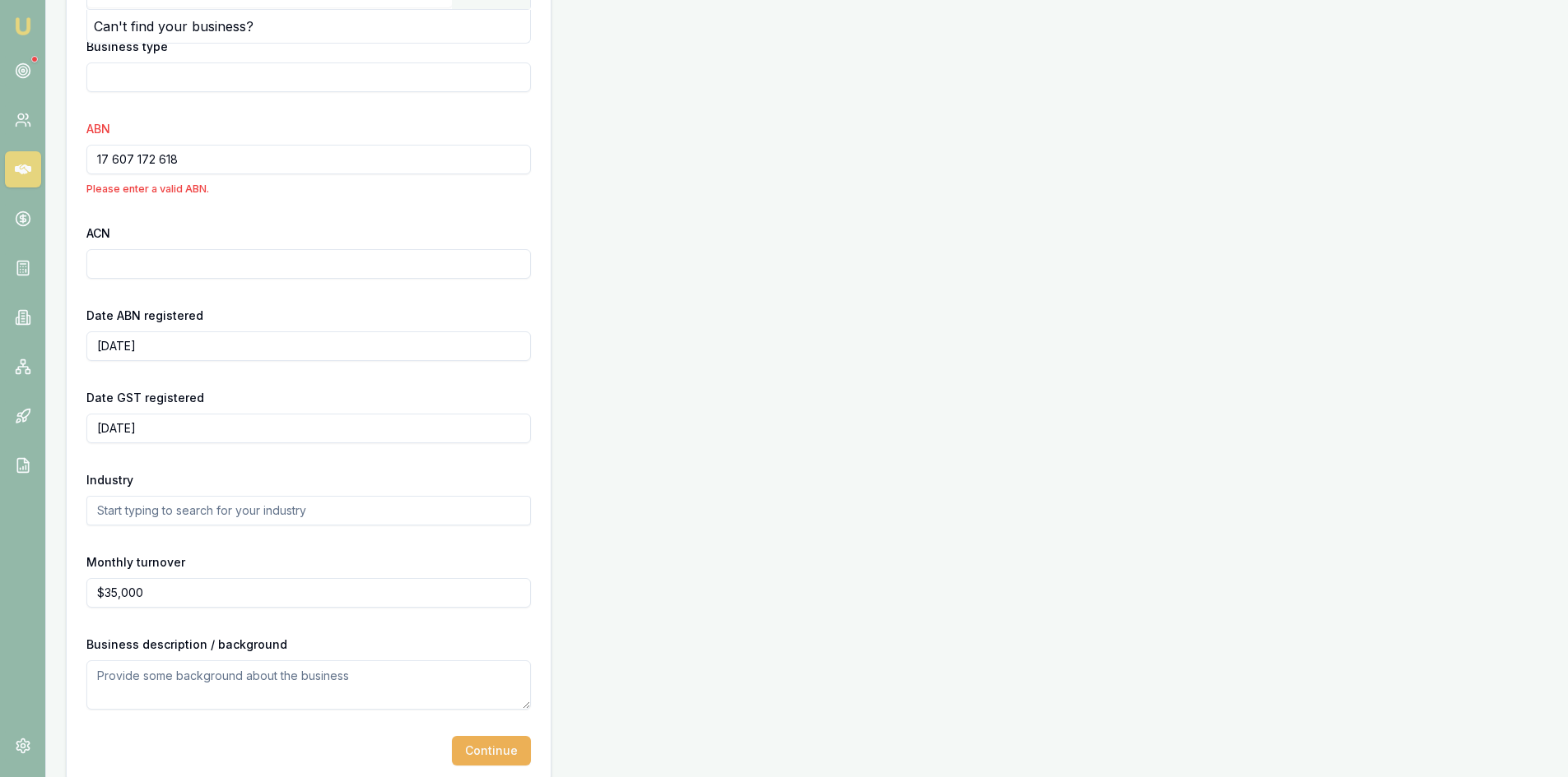
click at [115, 158] on input "17 607 172 618" at bounding box center [308, 160] width 444 height 30
click at [135, 157] on input "17607 172 618" at bounding box center [308, 160] width 444 height 30
click at [152, 155] on input "17607172 618" at bounding box center [308, 160] width 444 height 30
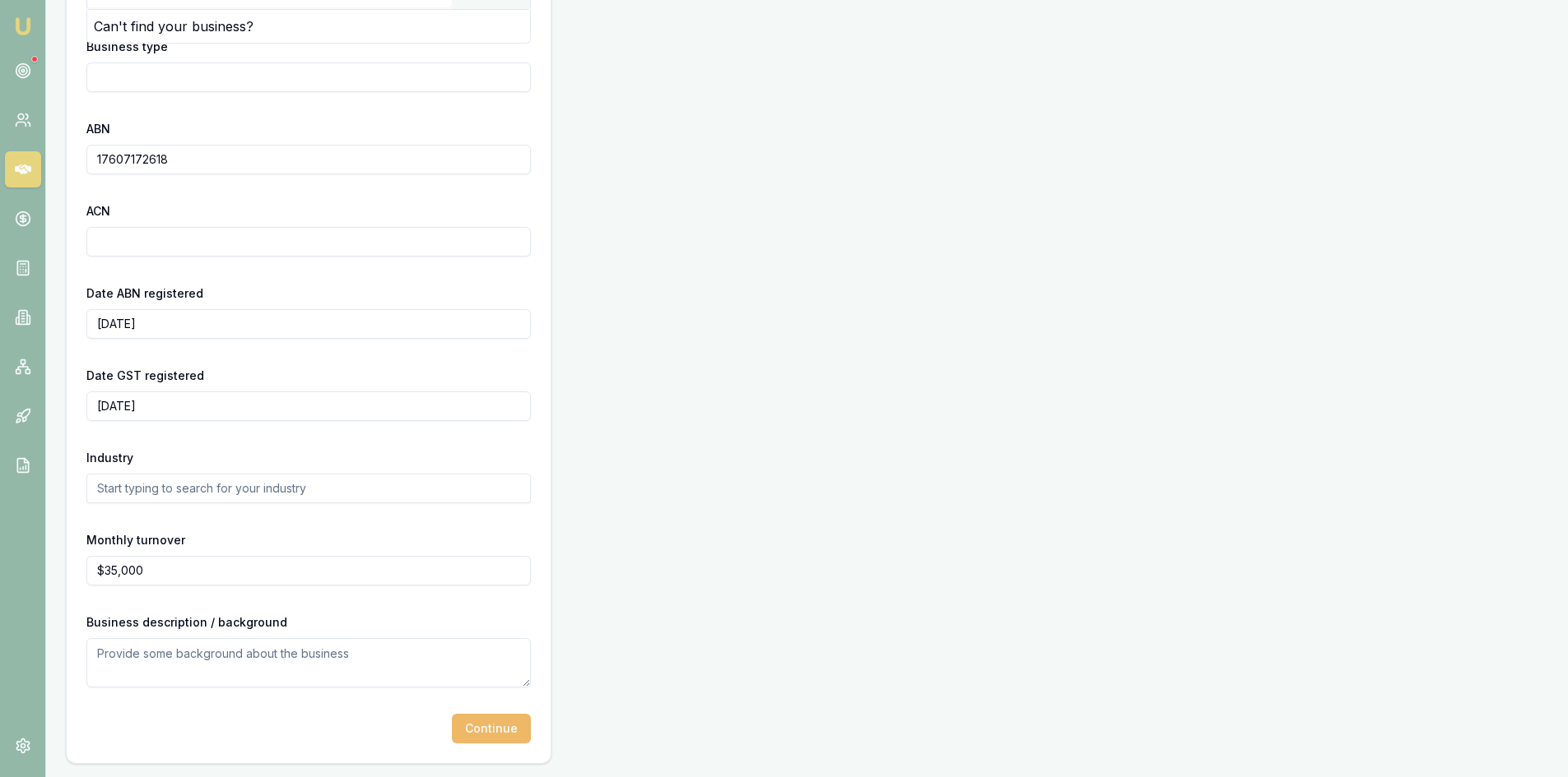
type input "17607172618"
click at [482, 722] on button "Continue" at bounding box center [490, 729] width 79 height 30
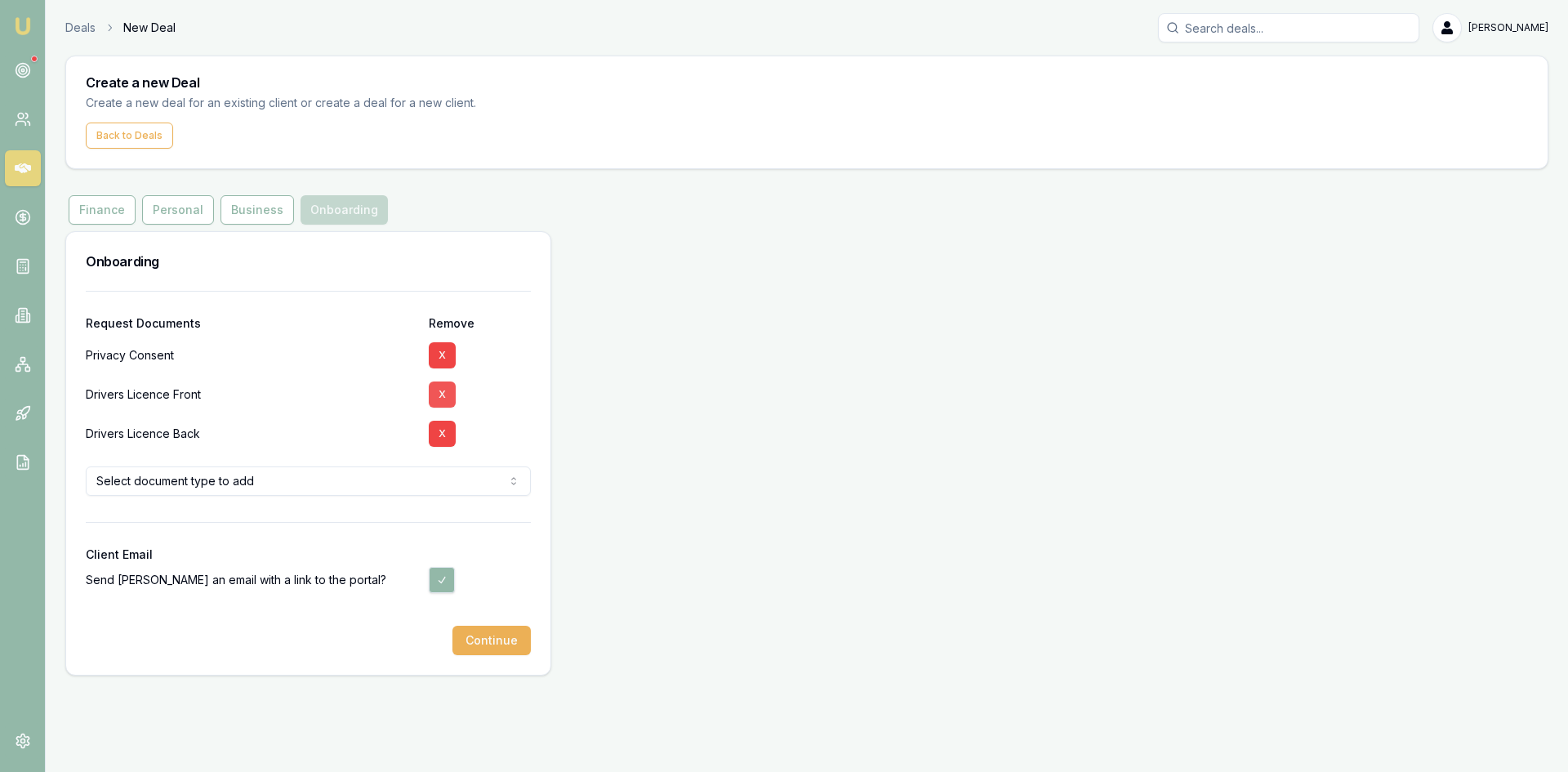
click at [446, 390] on button "X" at bounding box center [442, 395] width 27 height 26
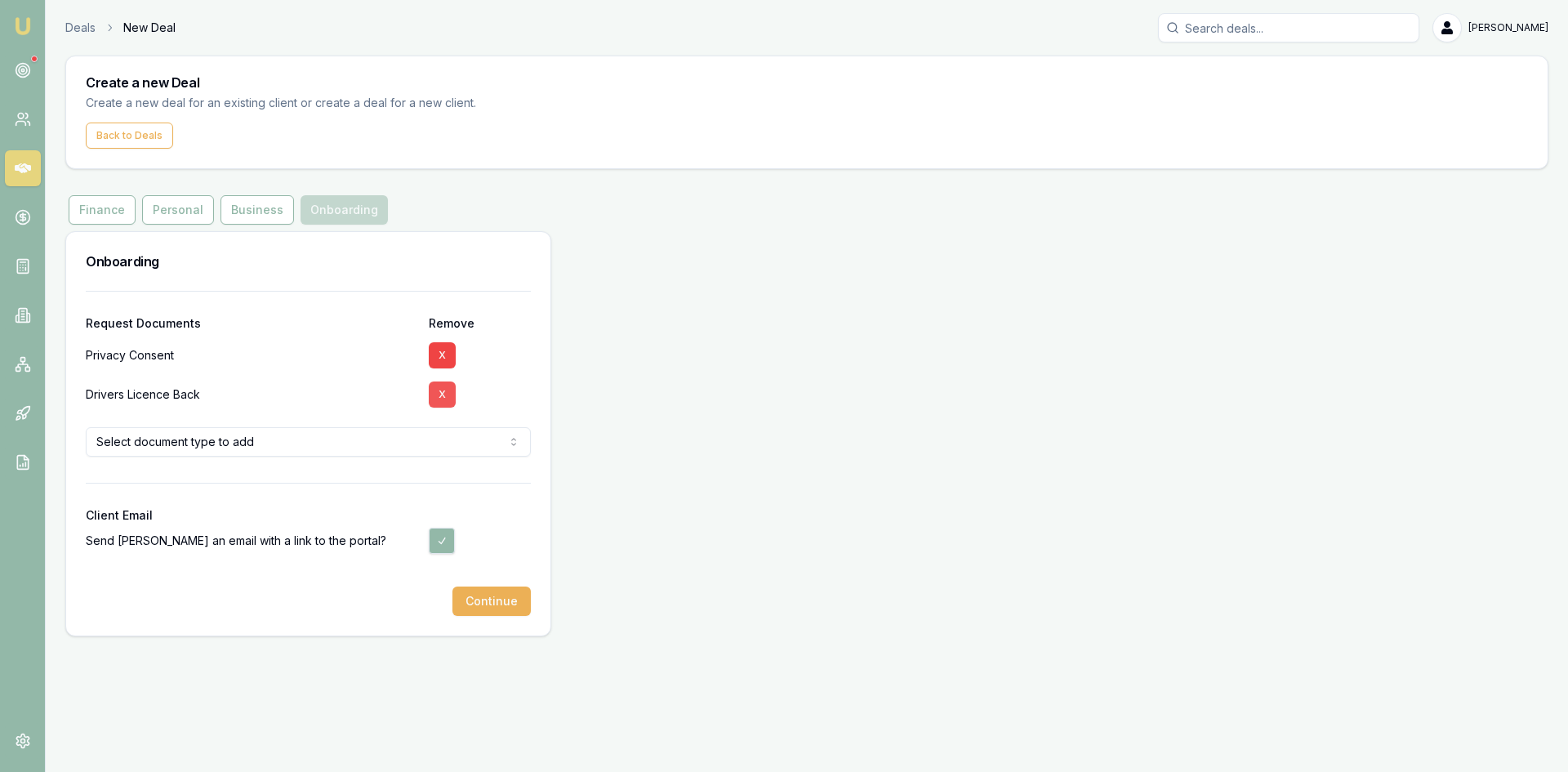
click at [446, 398] on button "X" at bounding box center [442, 395] width 27 height 26
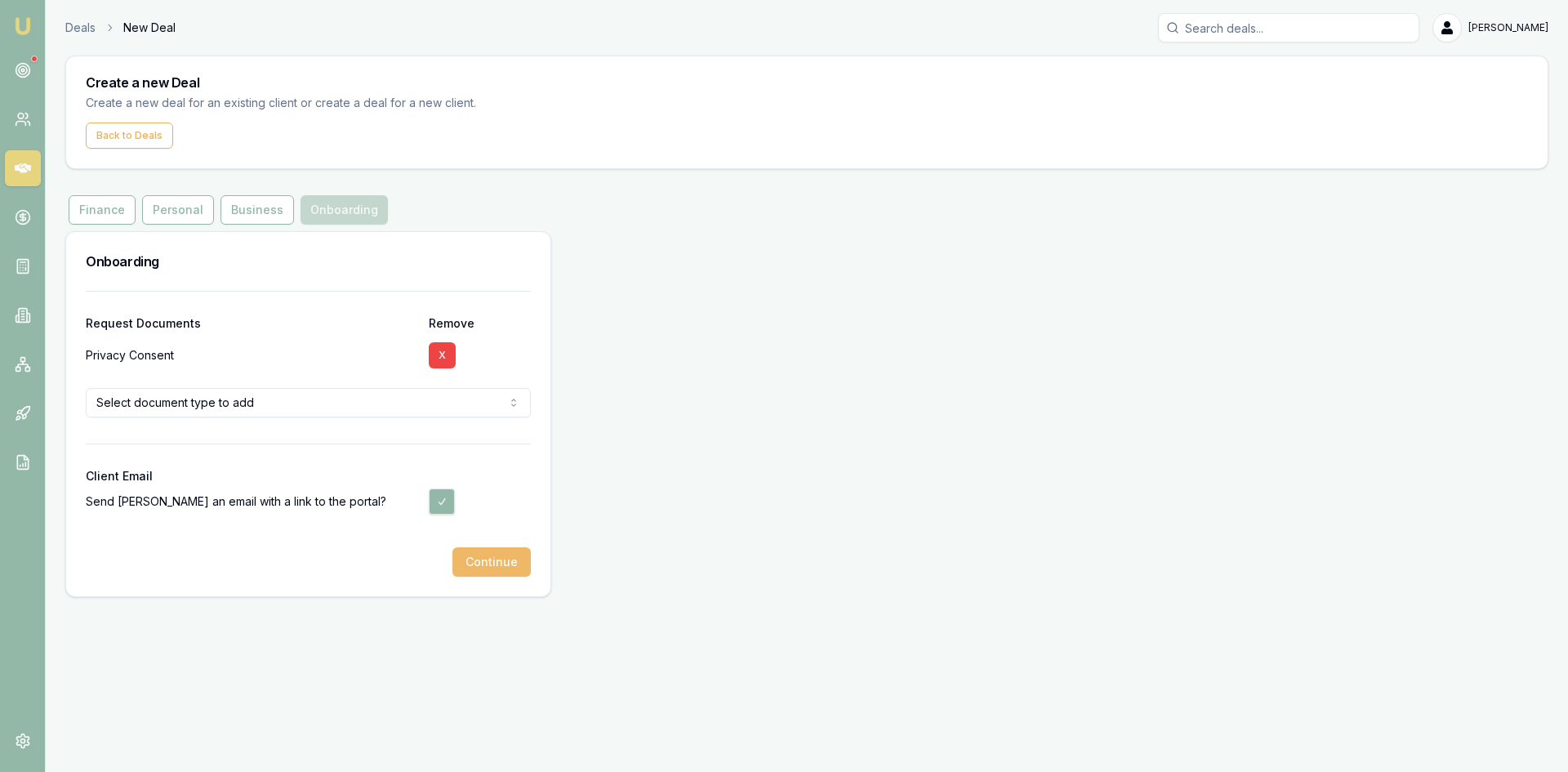
click at [475, 558] on button "Continue" at bounding box center [491, 563] width 78 height 30
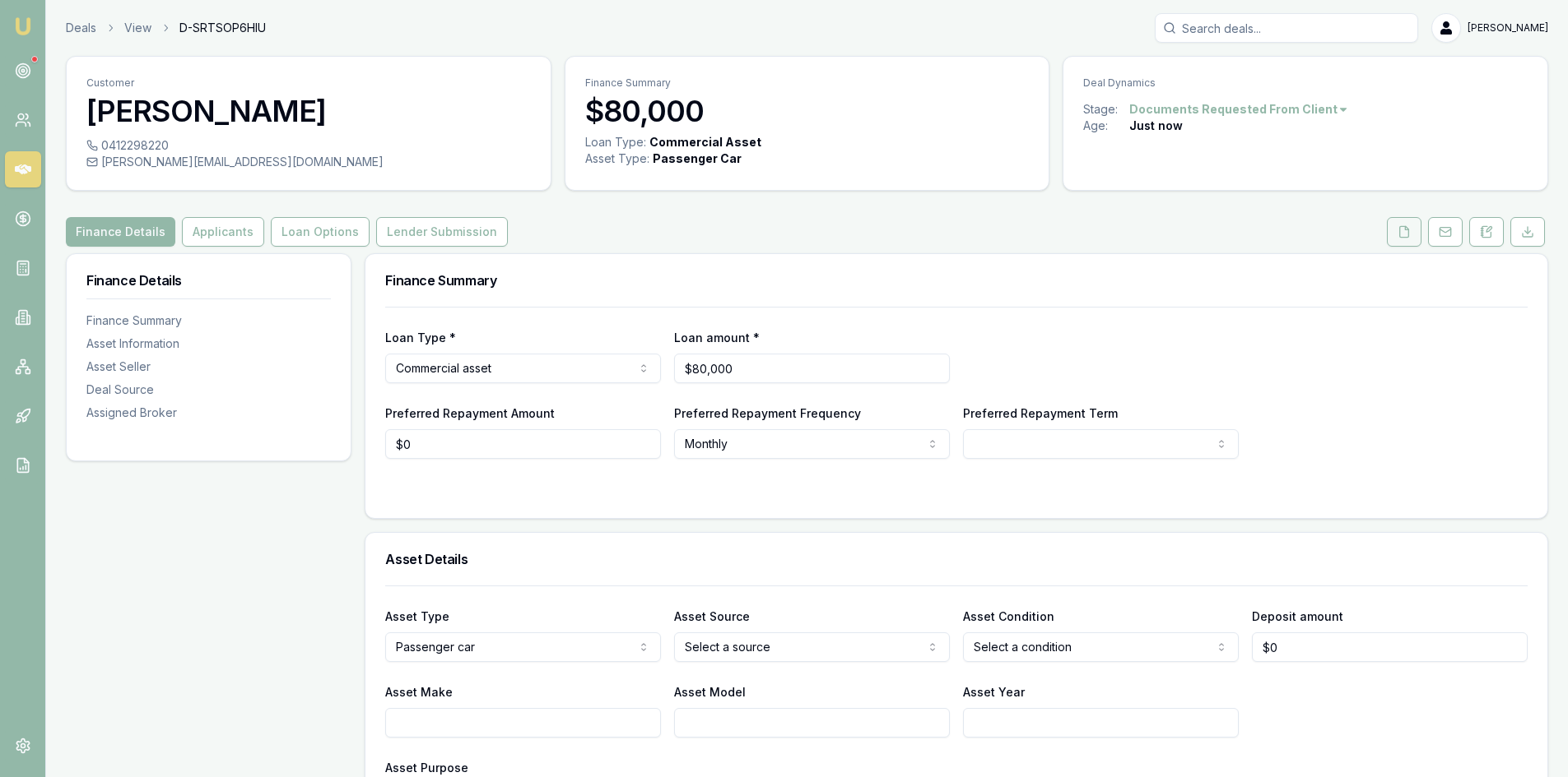
click at [1409, 234] on icon at bounding box center [1405, 232] width 9 height 11
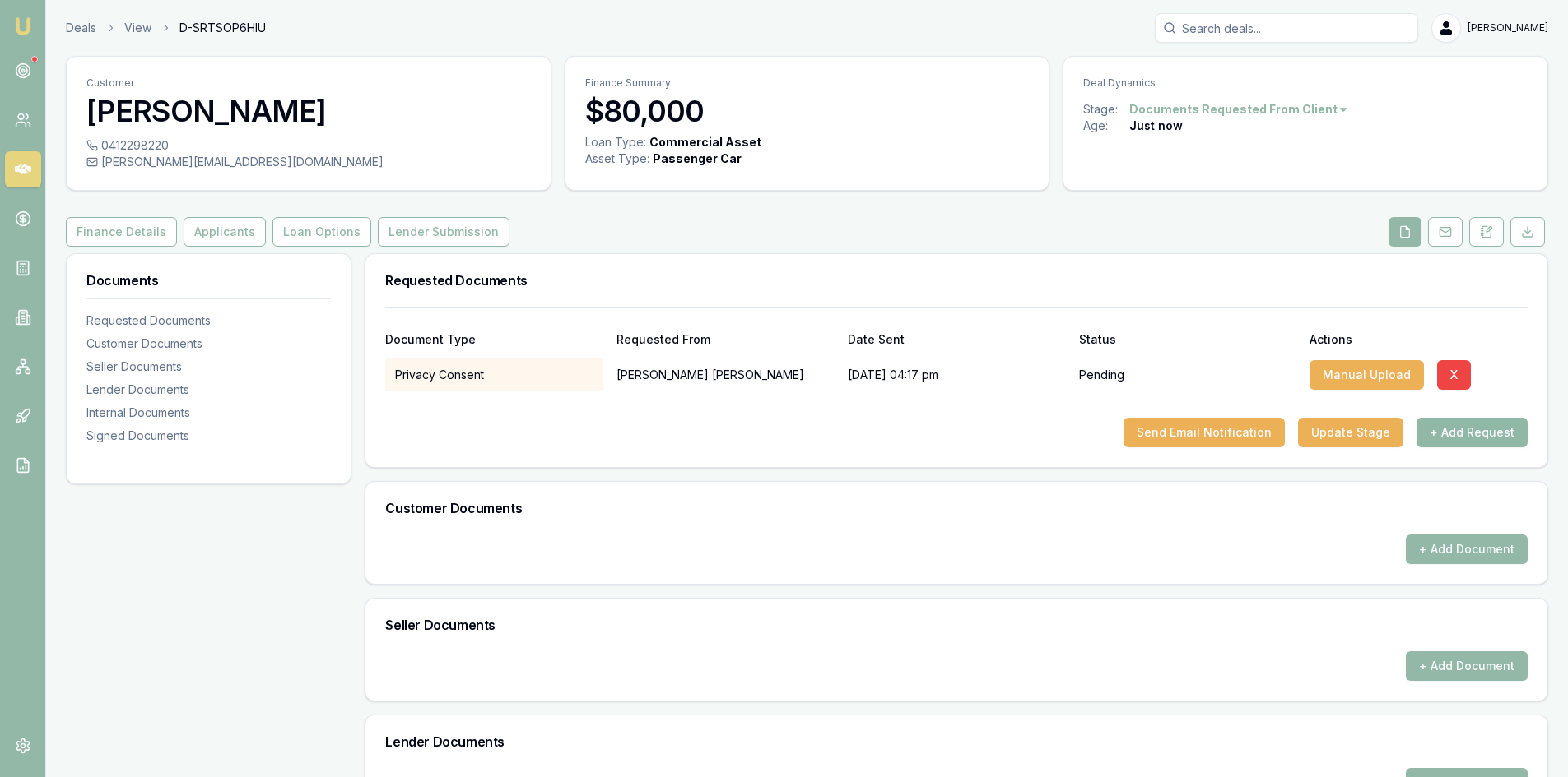
click at [1461, 423] on button "+ Add Request" at bounding box center [1472, 433] width 111 height 30
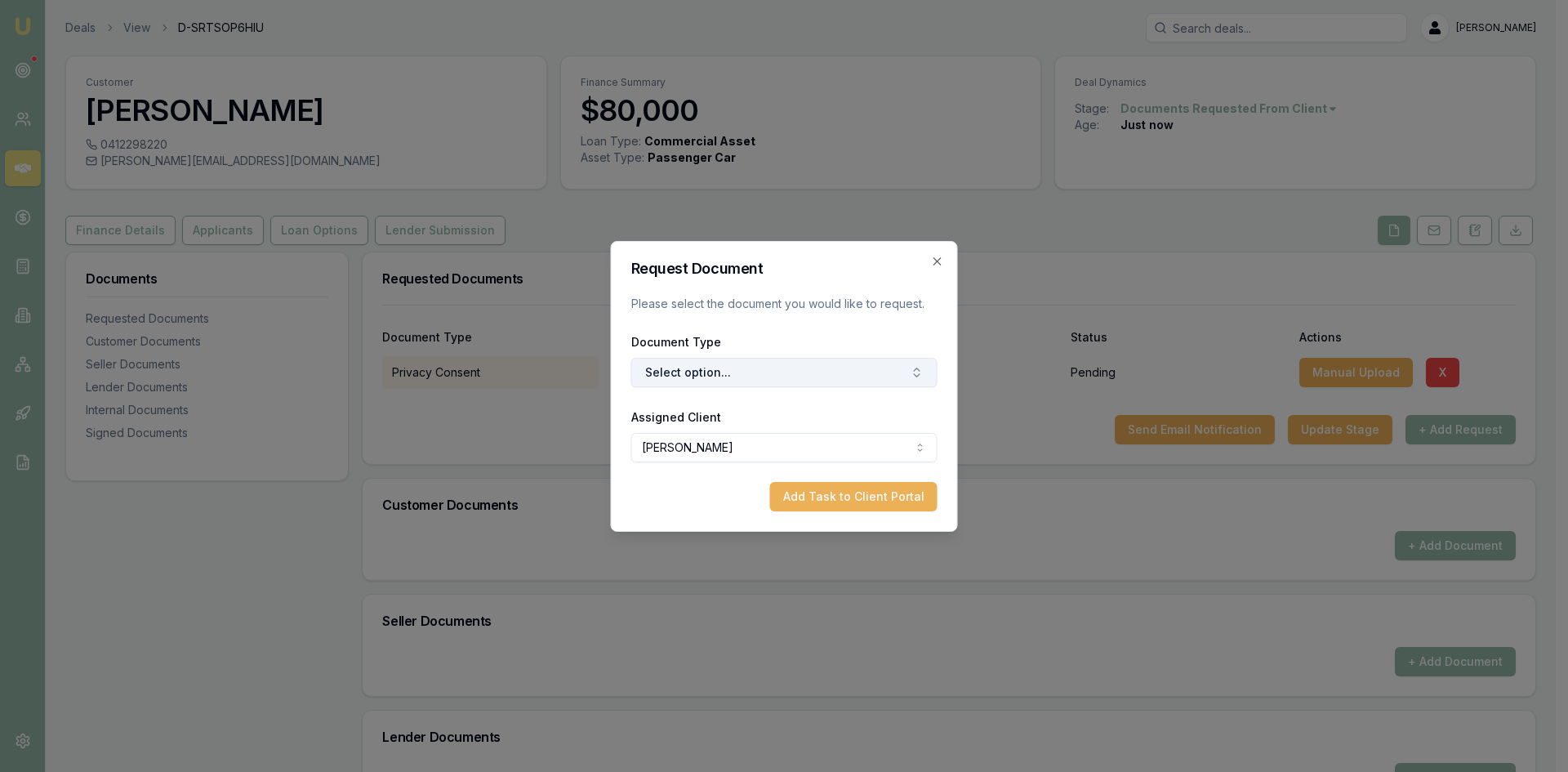
click at [663, 382] on button "Select option..." at bounding box center [784, 373] width 306 height 30
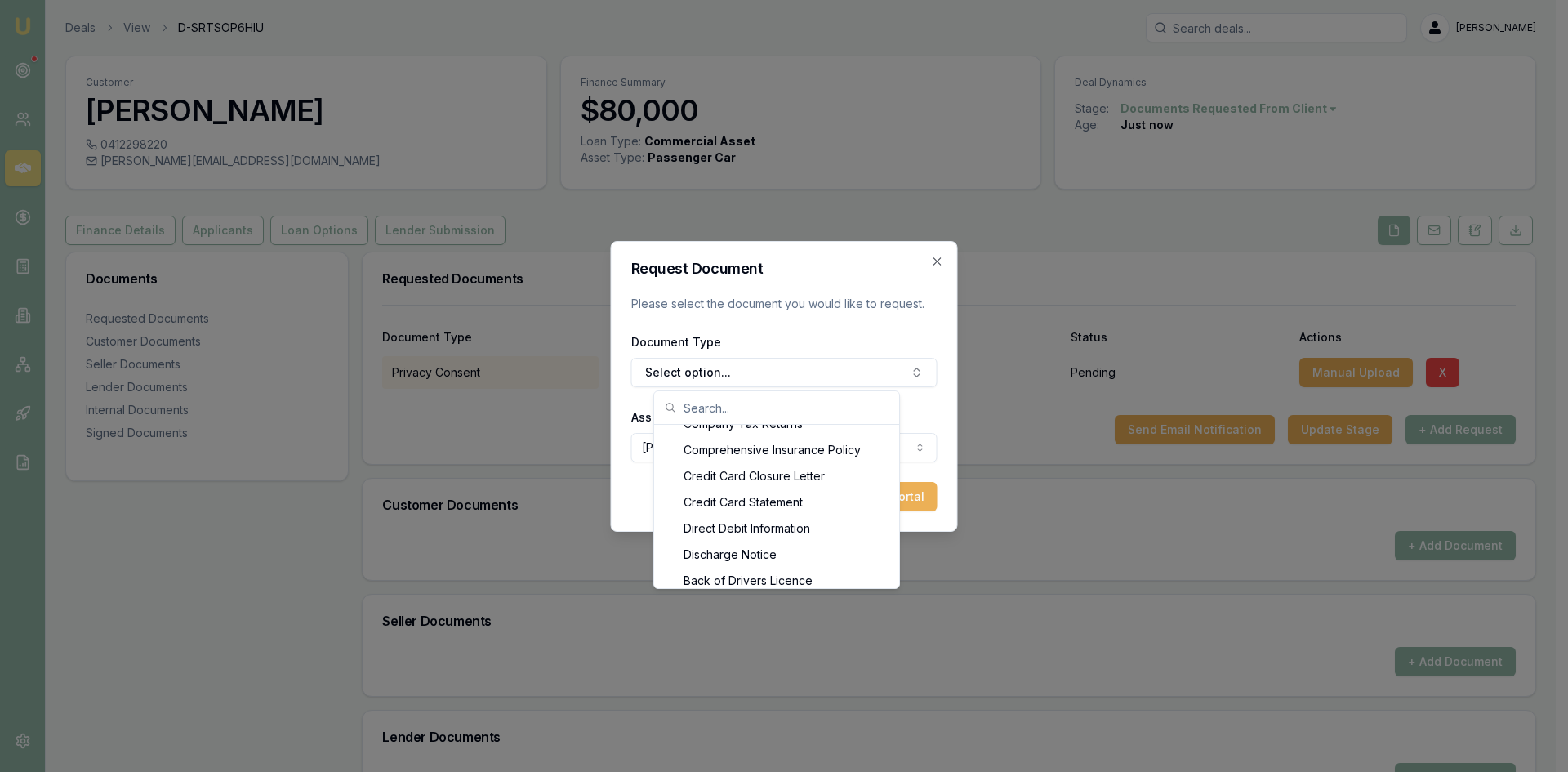
scroll to position [687, 0]
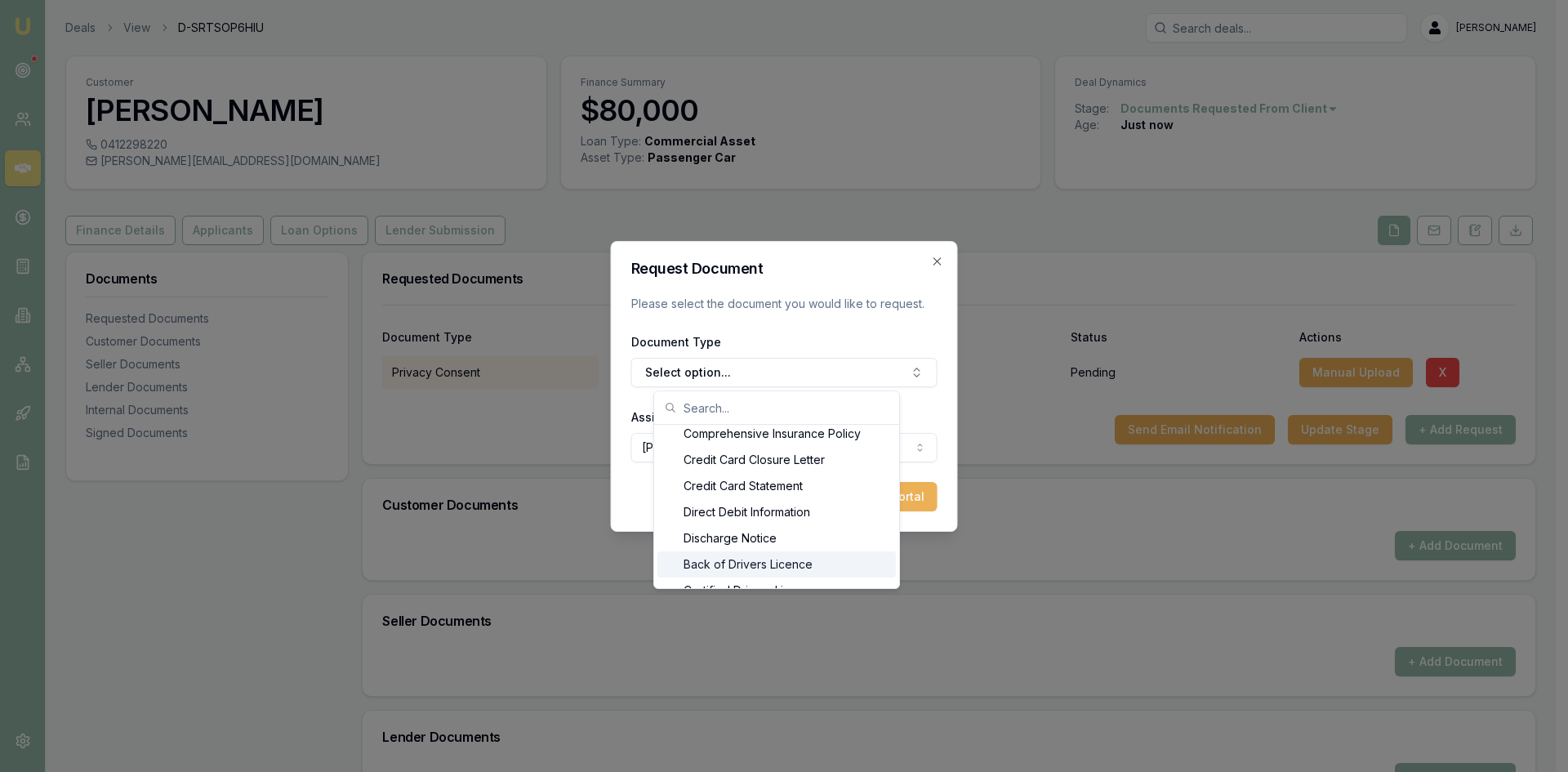
click at [801, 561] on div "Back of Drivers Licence" at bounding box center [776, 564] width 239 height 26
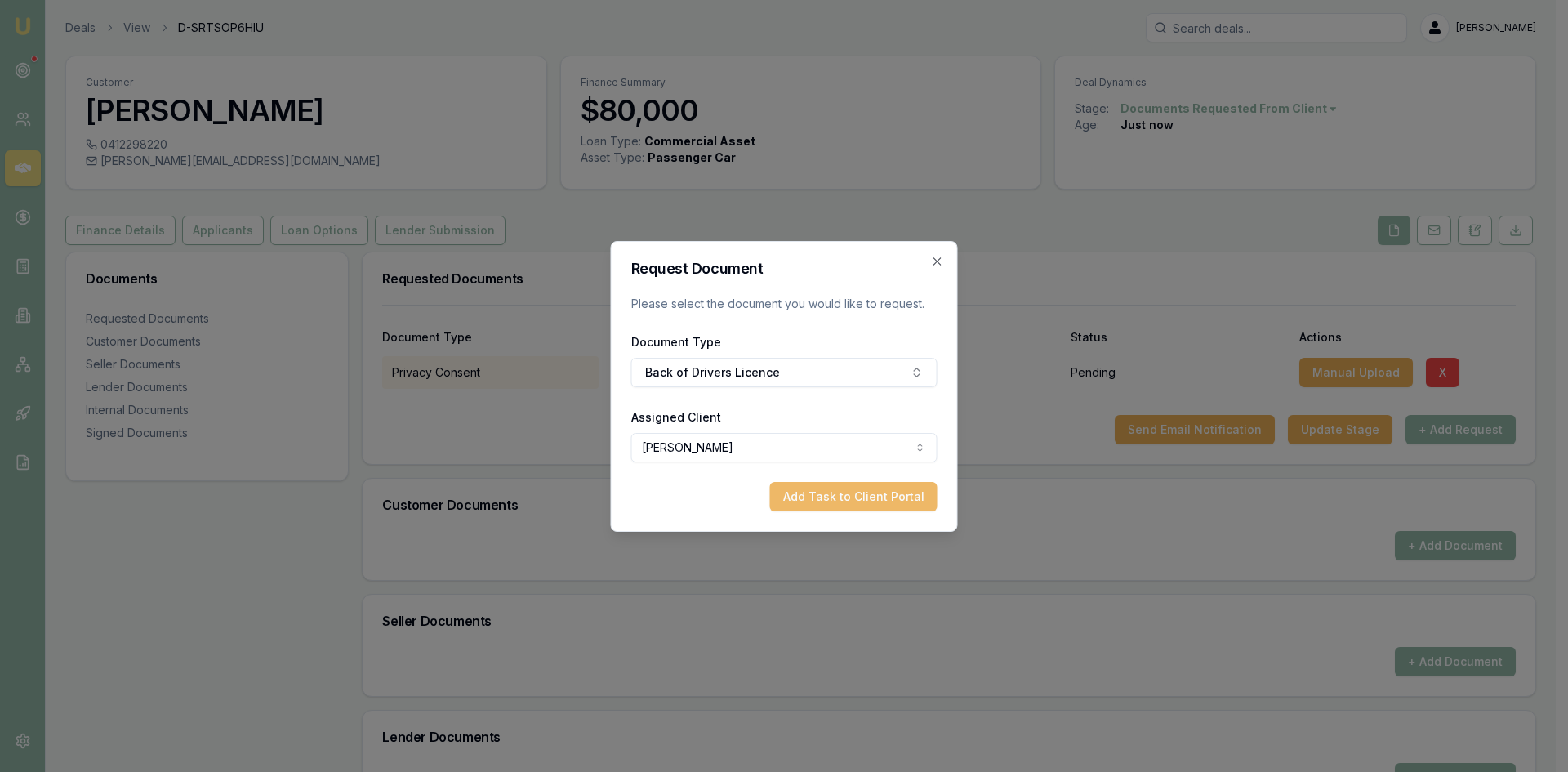
click at [824, 500] on button "Add Task to Client Portal" at bounding box center [854, 497] width 168 height 30
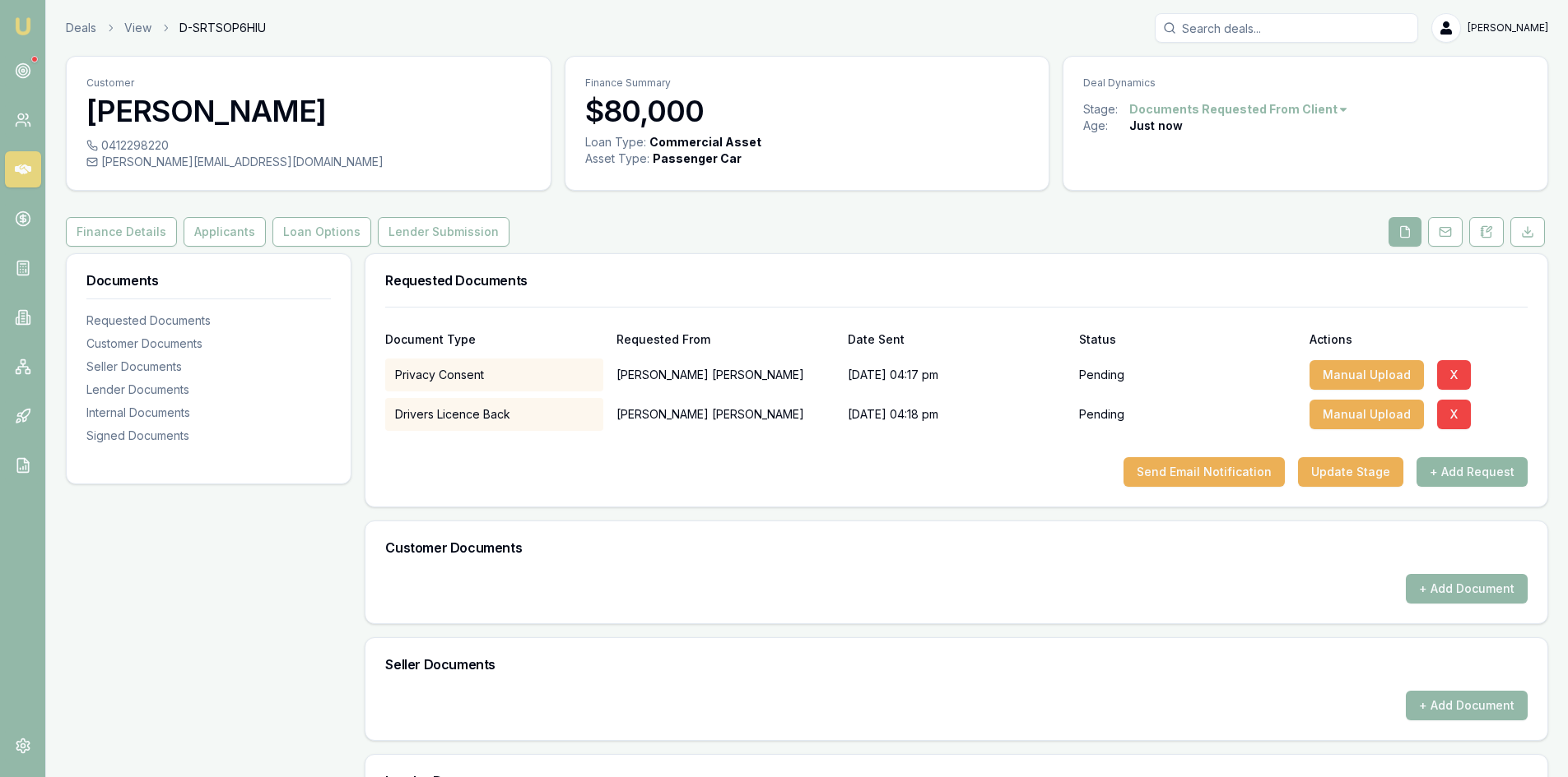
click at [1470, 464] on button "+ Add Request" at bounding box center [1472, 473] width 111 height 30
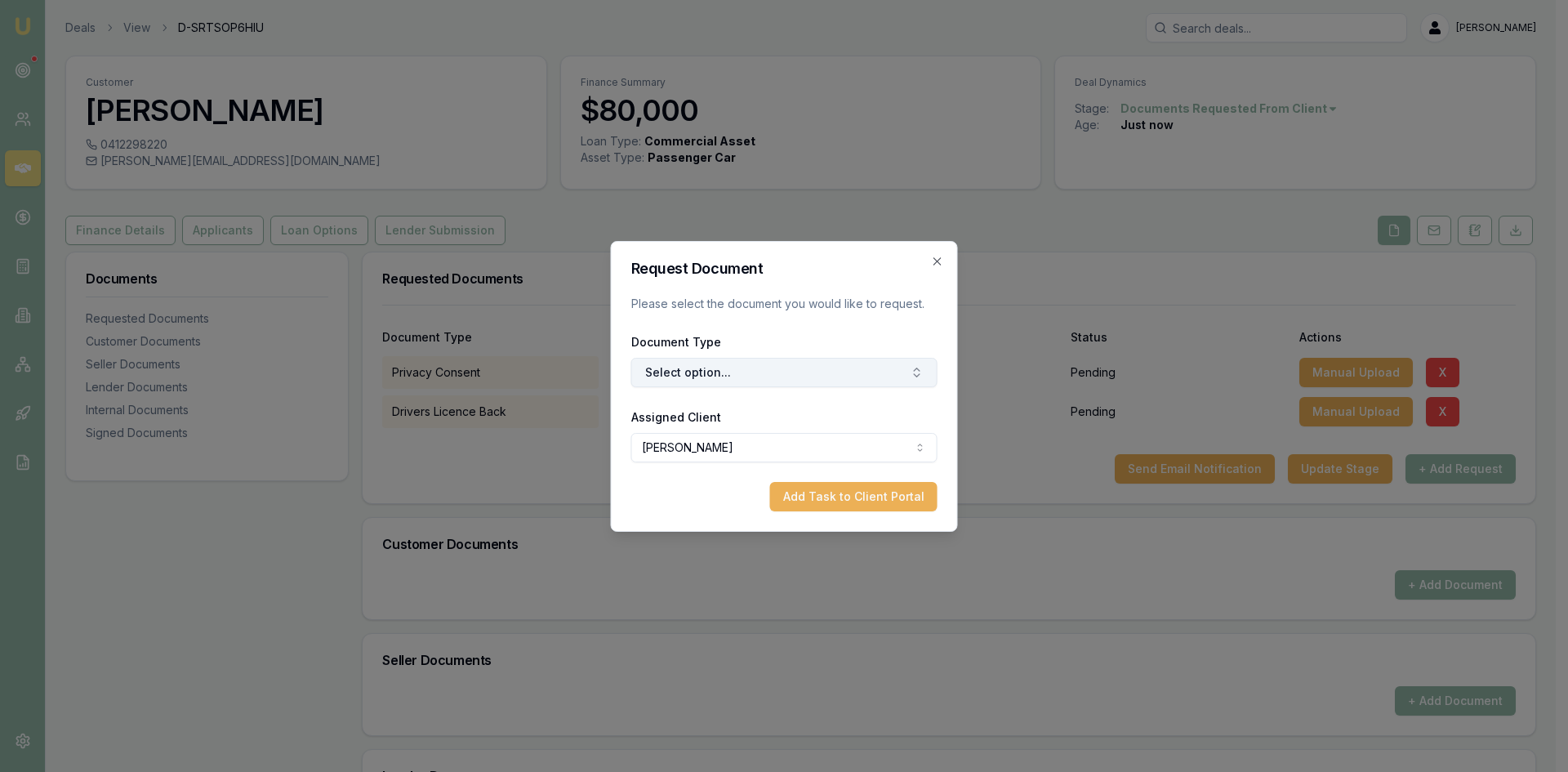
click at [712, 372] on button "Select option..." at bounding box center [784, 373] width 306 height 30
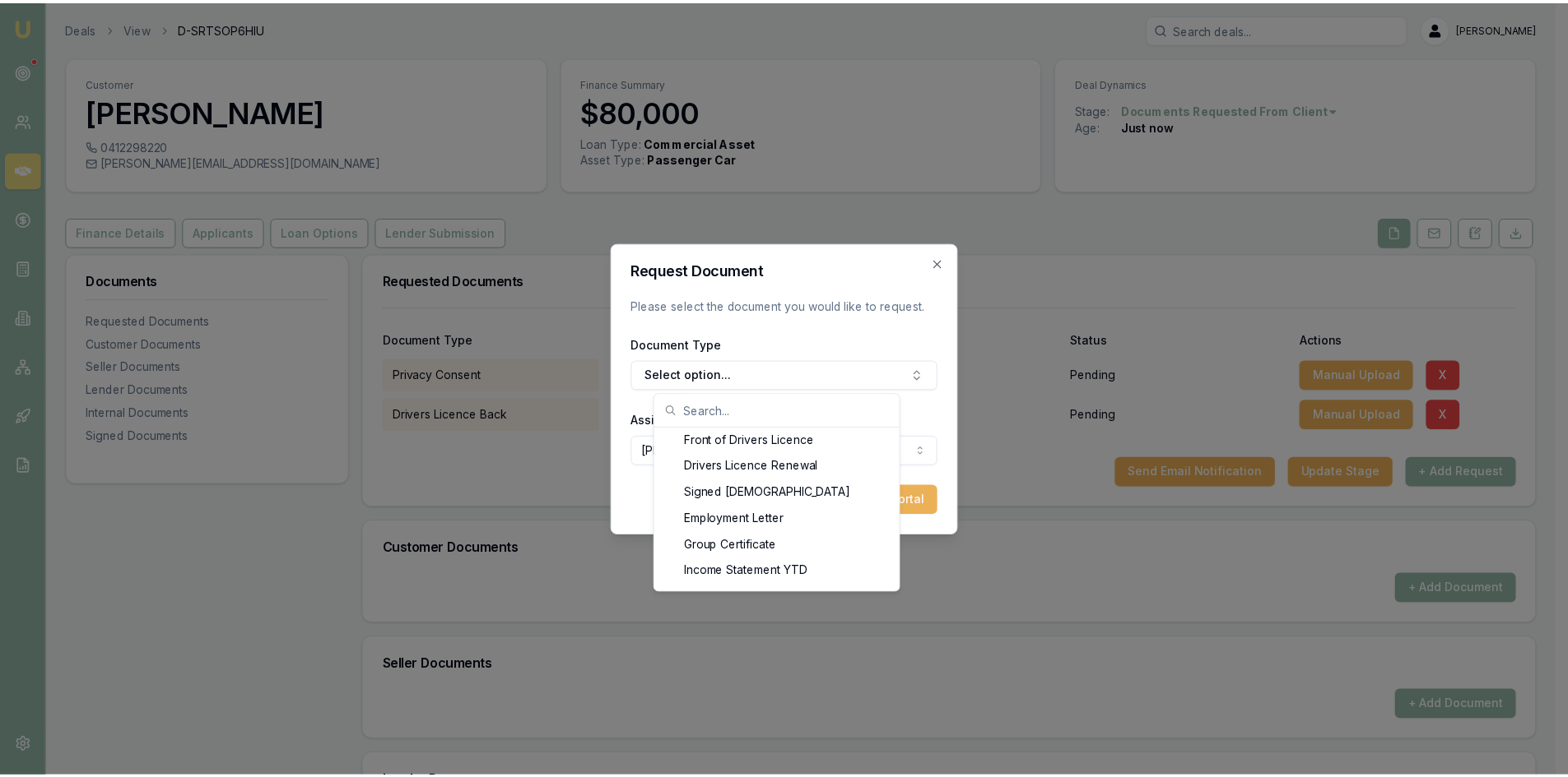
scroll to position [807, 0]
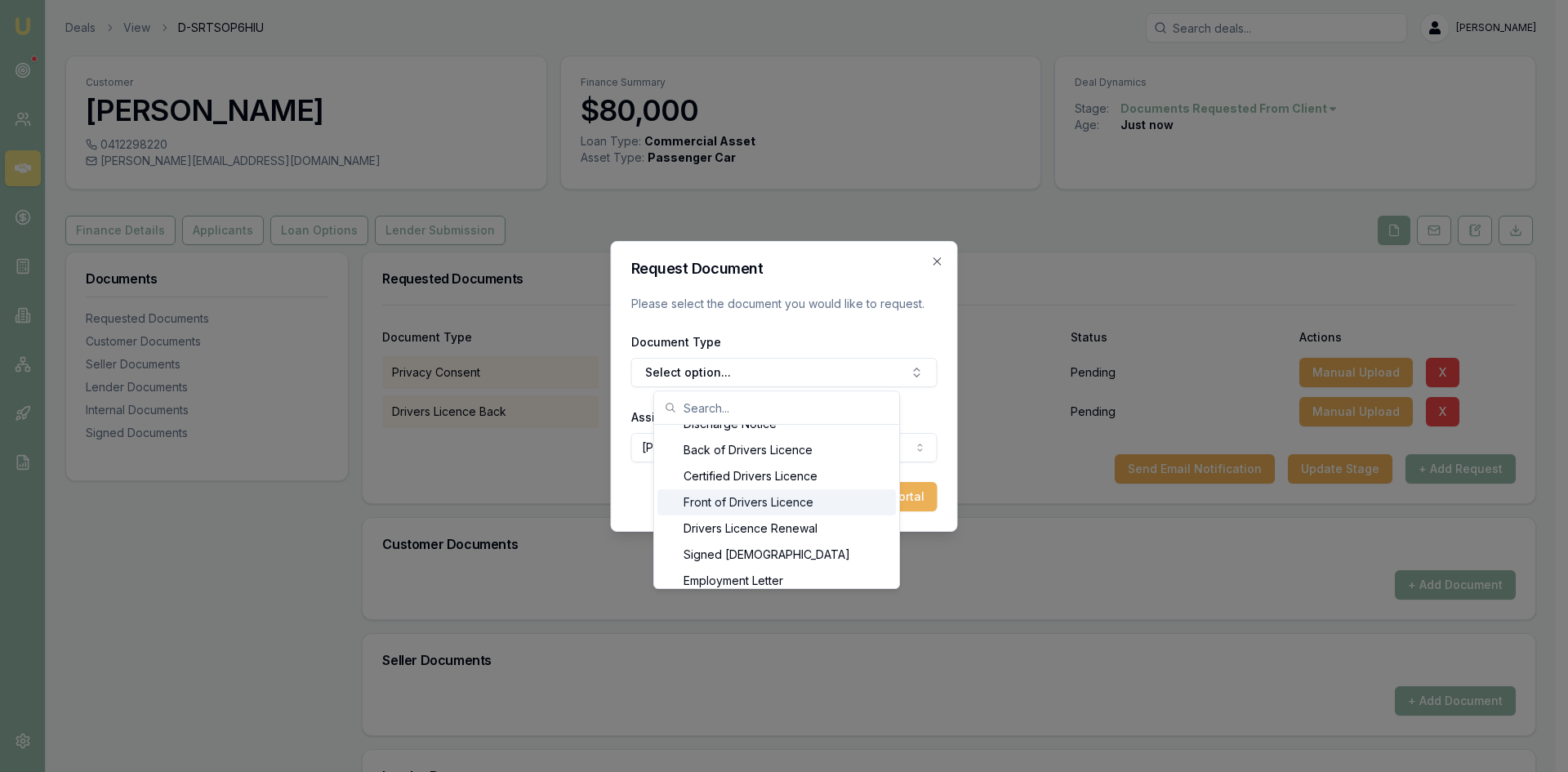
click at [745, 497] on div "Front of Drivers Licence" at bounding box center [776, 503] width 239 height 26
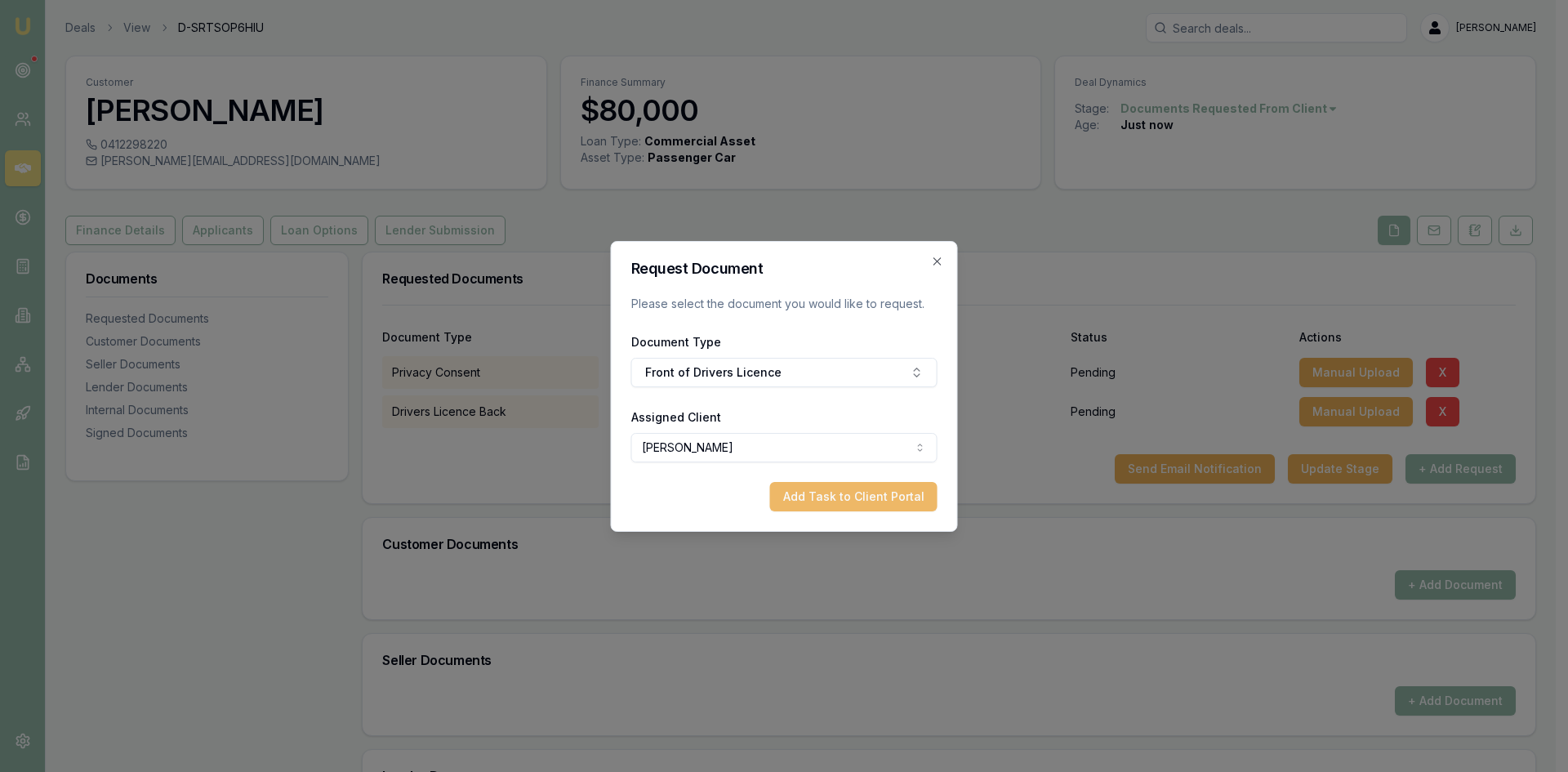
click at [822, 499] on button "Add Task to Client Portal" at bounding box center [854, 497] width 168 height 30
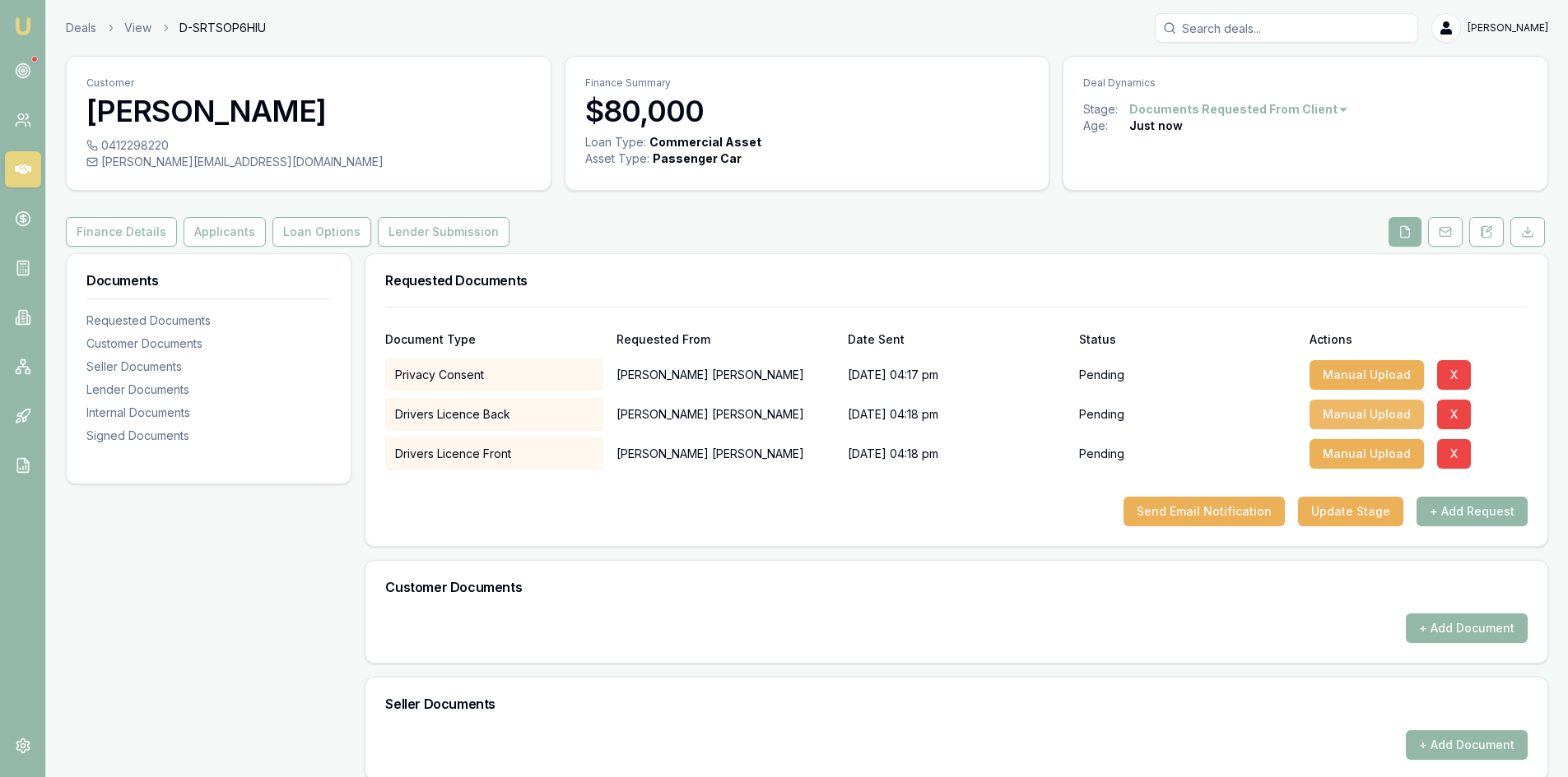
click at [1330, 408] on button "Manual Upload" at bounding box center [1365, 415] width 114 height 30
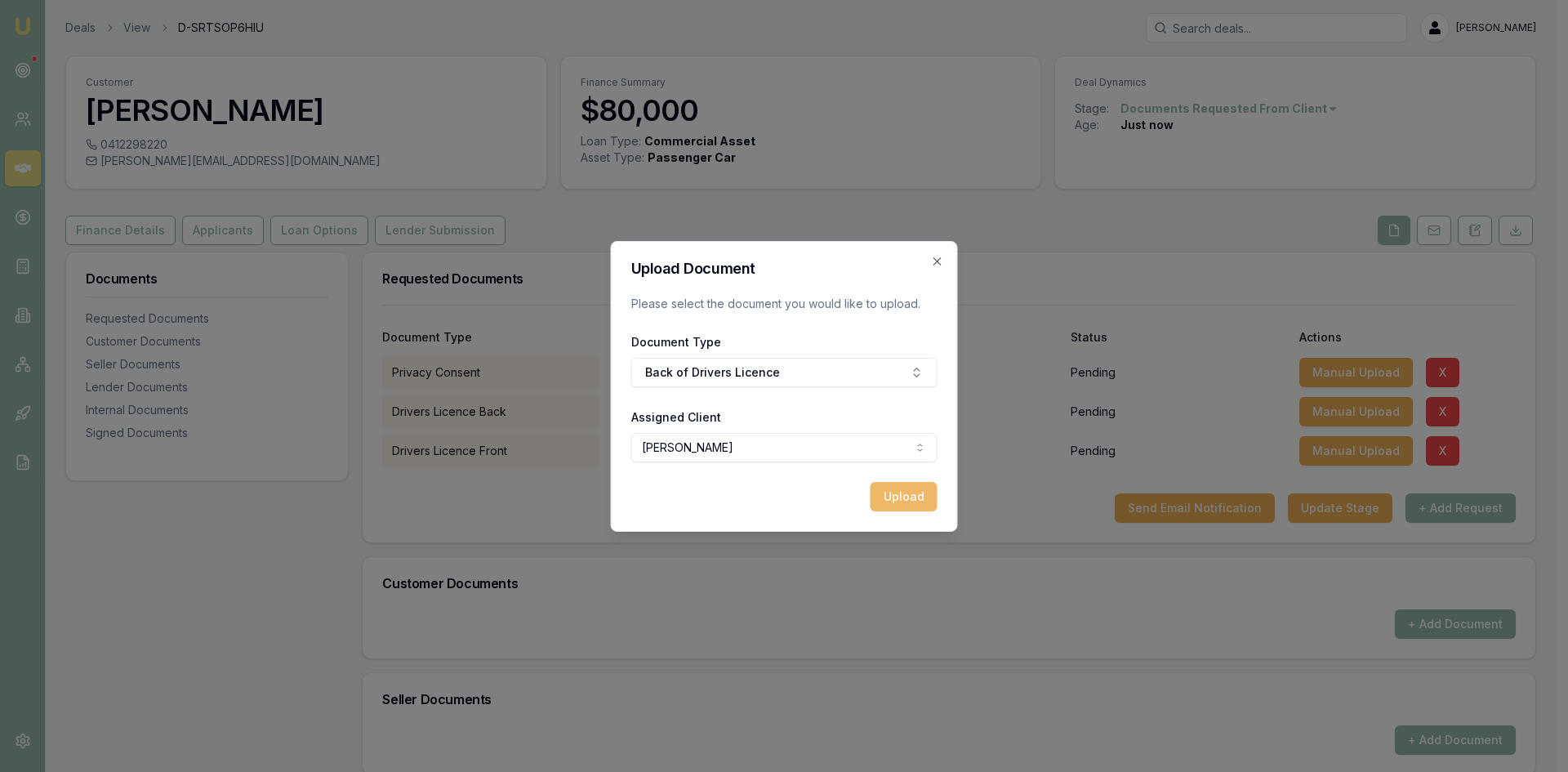
click at [878, 491] on button "Upload" at bounding box center [903, 497] width 67 height 30
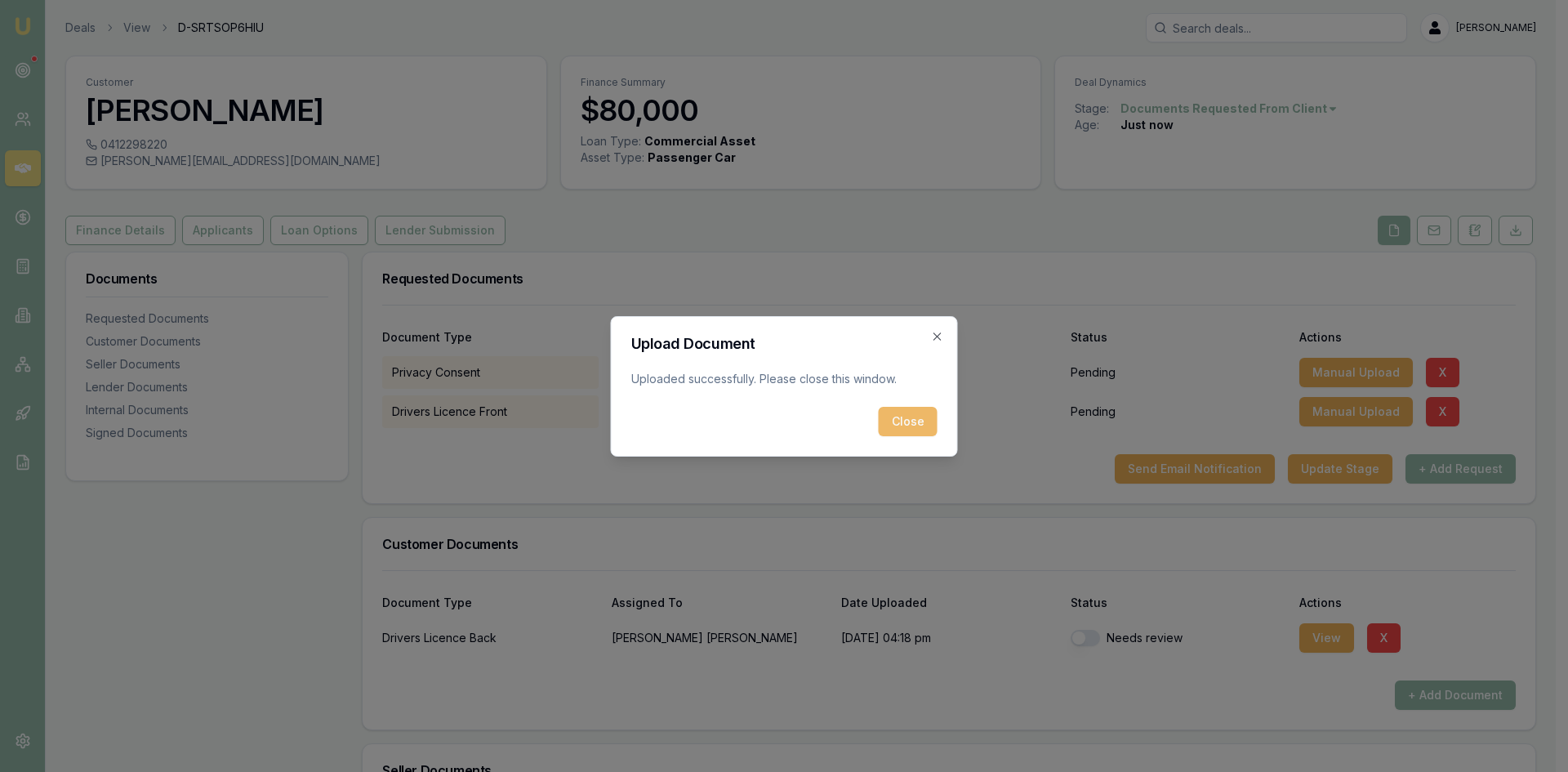
click at [903, 419] on button "Close" at bounding box center [908, 422] width 59 height 30
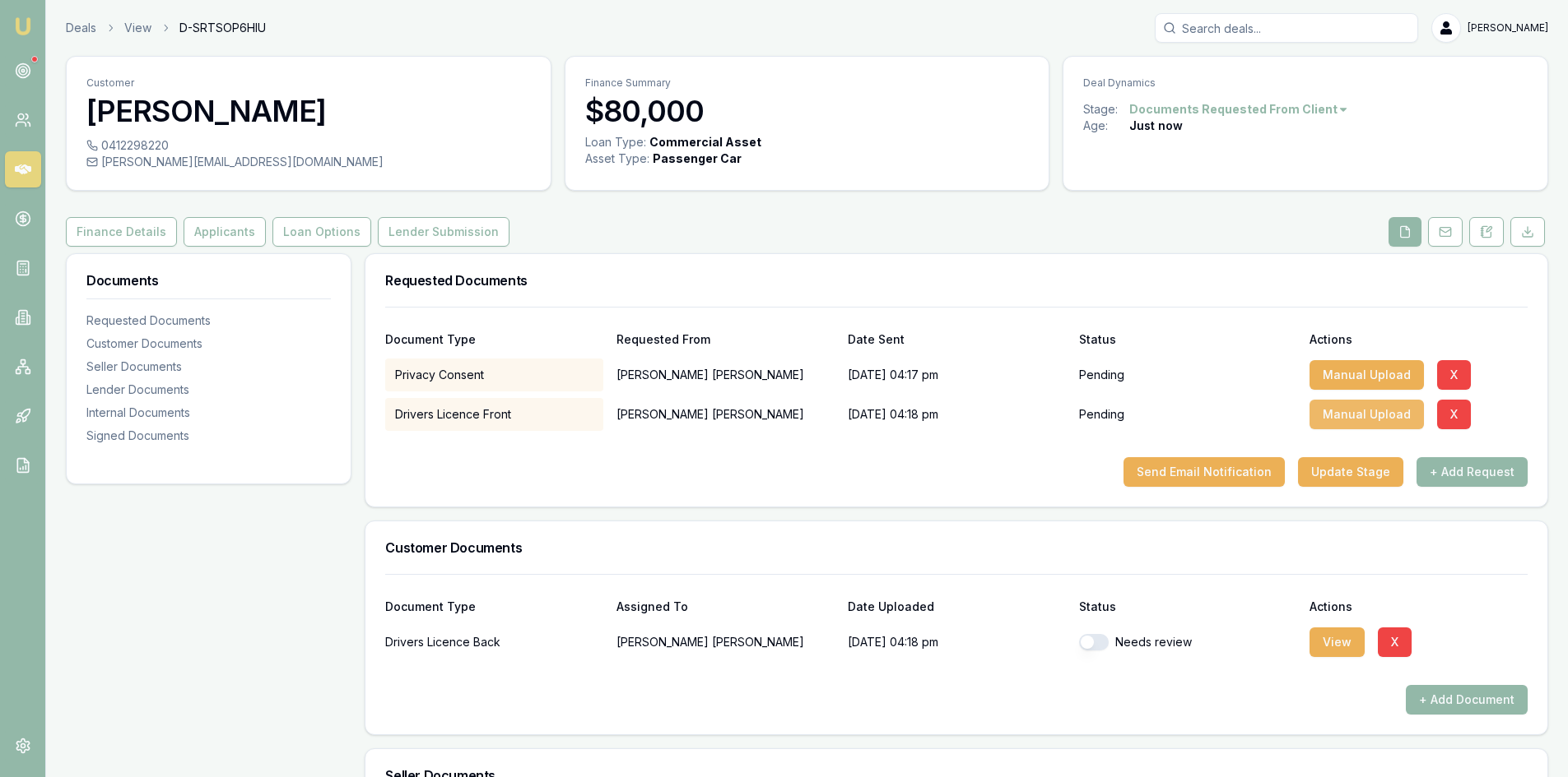
click at [1323, 411] on button "Manual Upload" at bounding box center [1365, 415] width 114 height 30
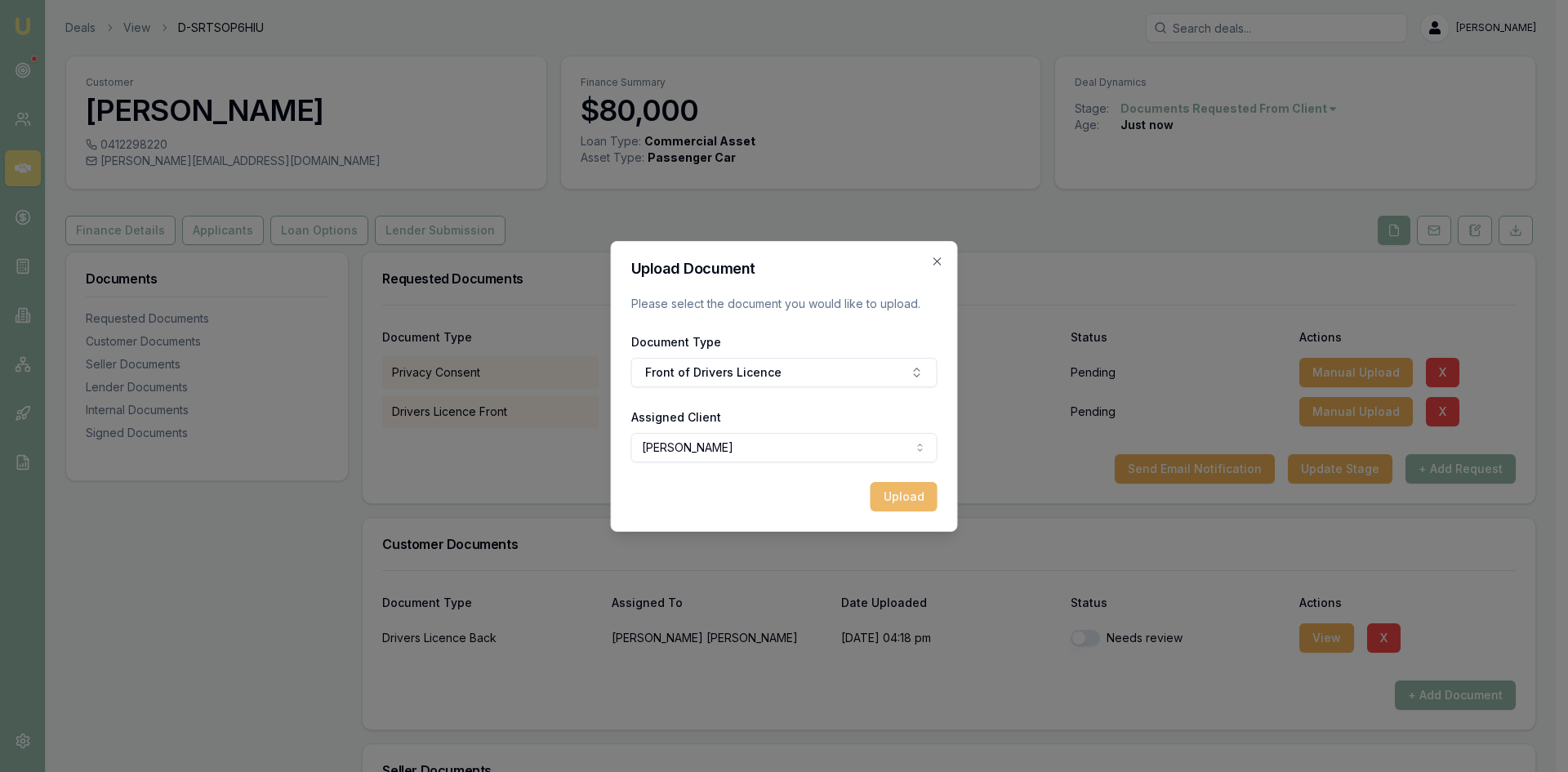
click at [901, 499] on button "Upload" at bounding box center [903, 497] width 67 height 30
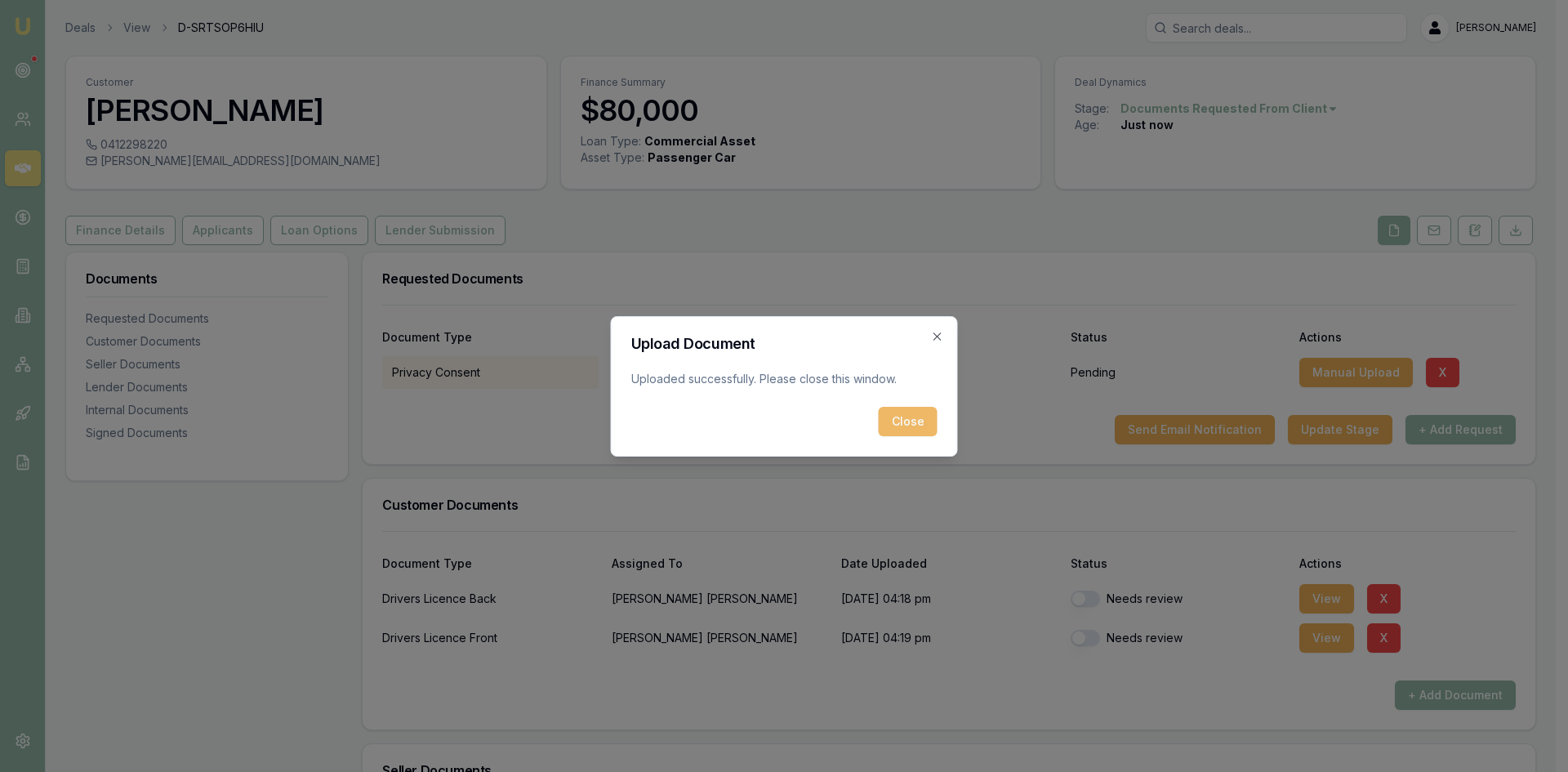
click at [896, 416] on button "Close" at bounding box center [908, 422] width 59 height 30
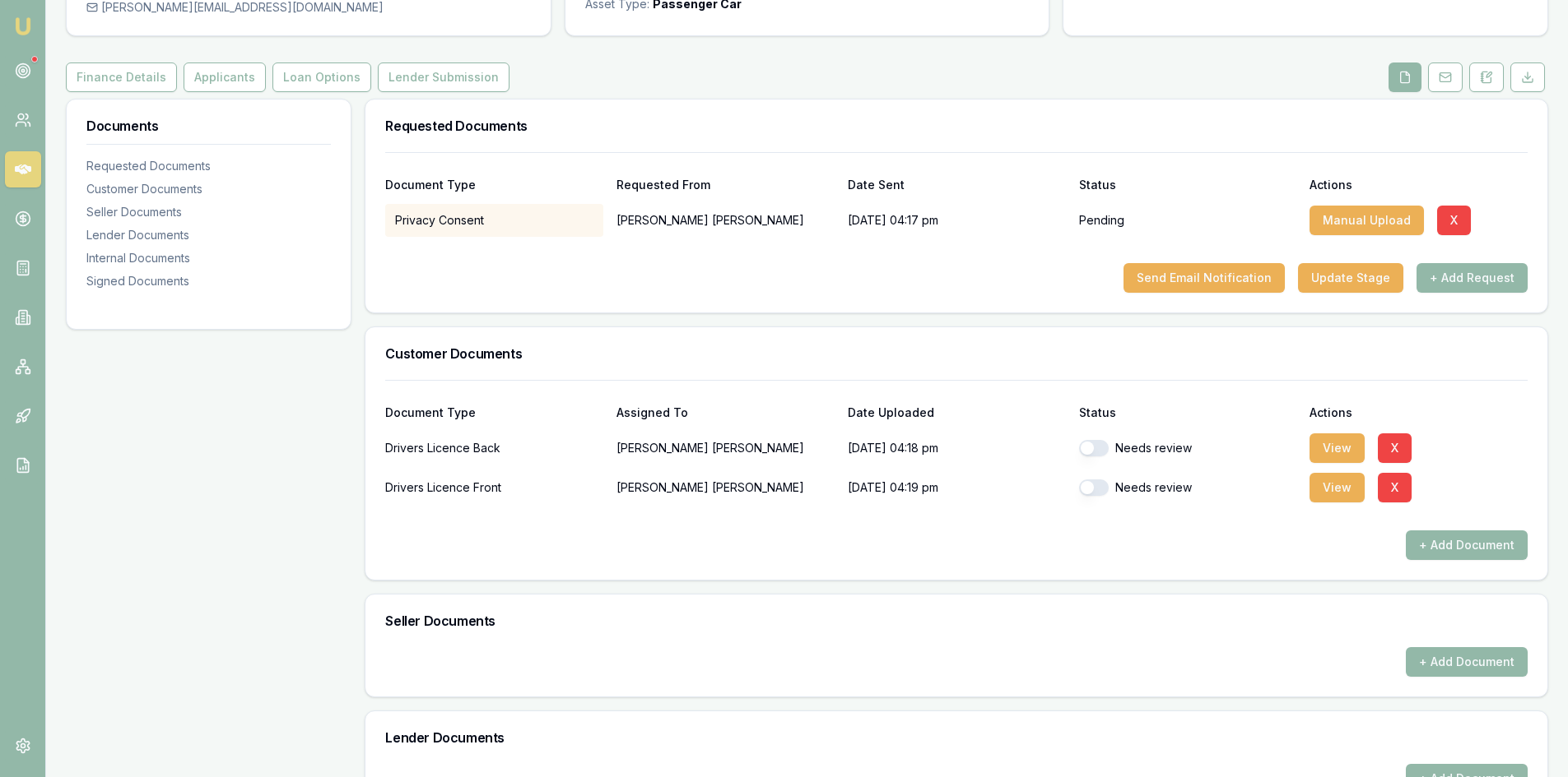
scroll to position [164, 0]
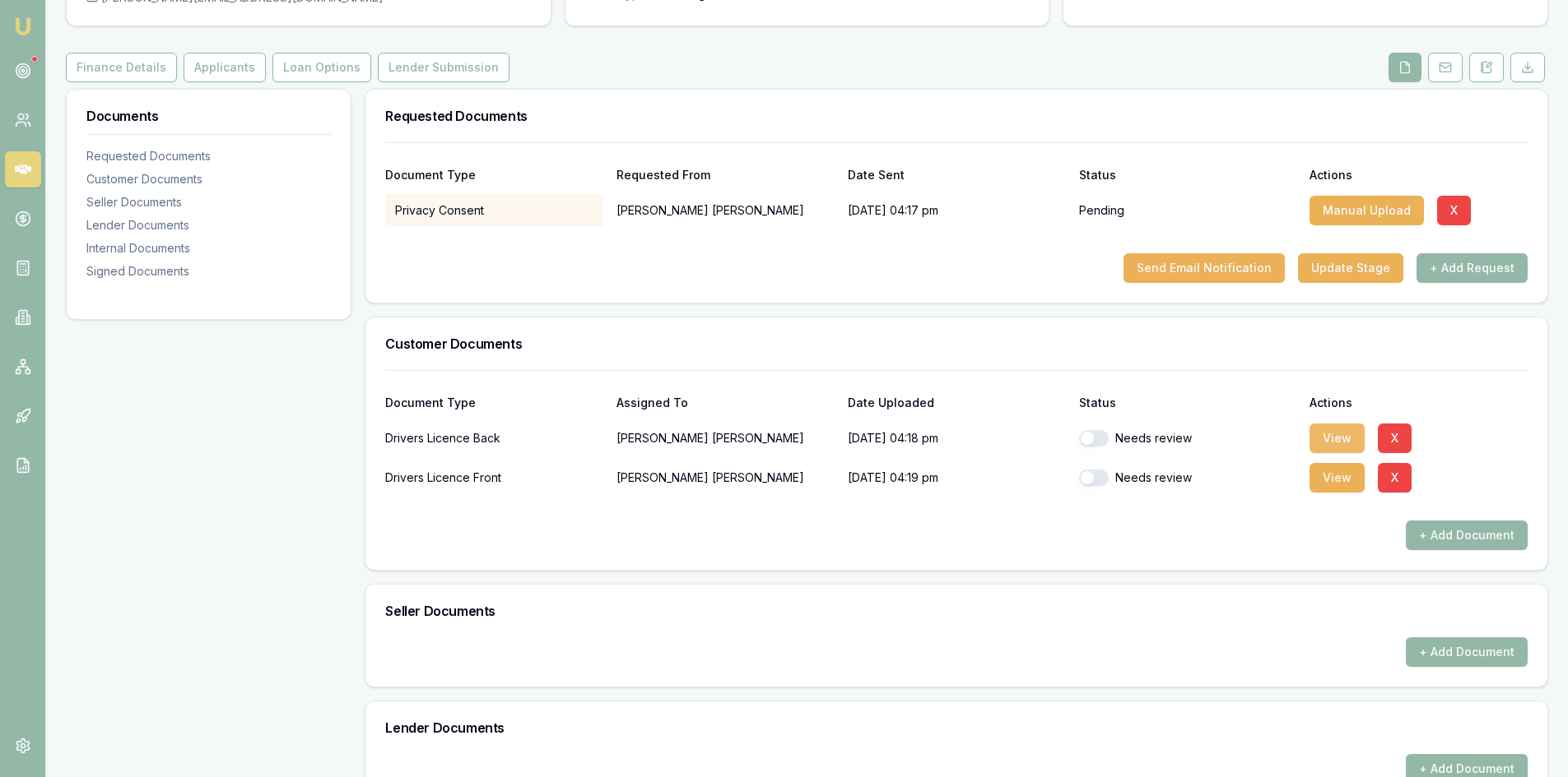
click at [1334, 436] on button "View" at bounding box center [1336, 438] width 55 height 30
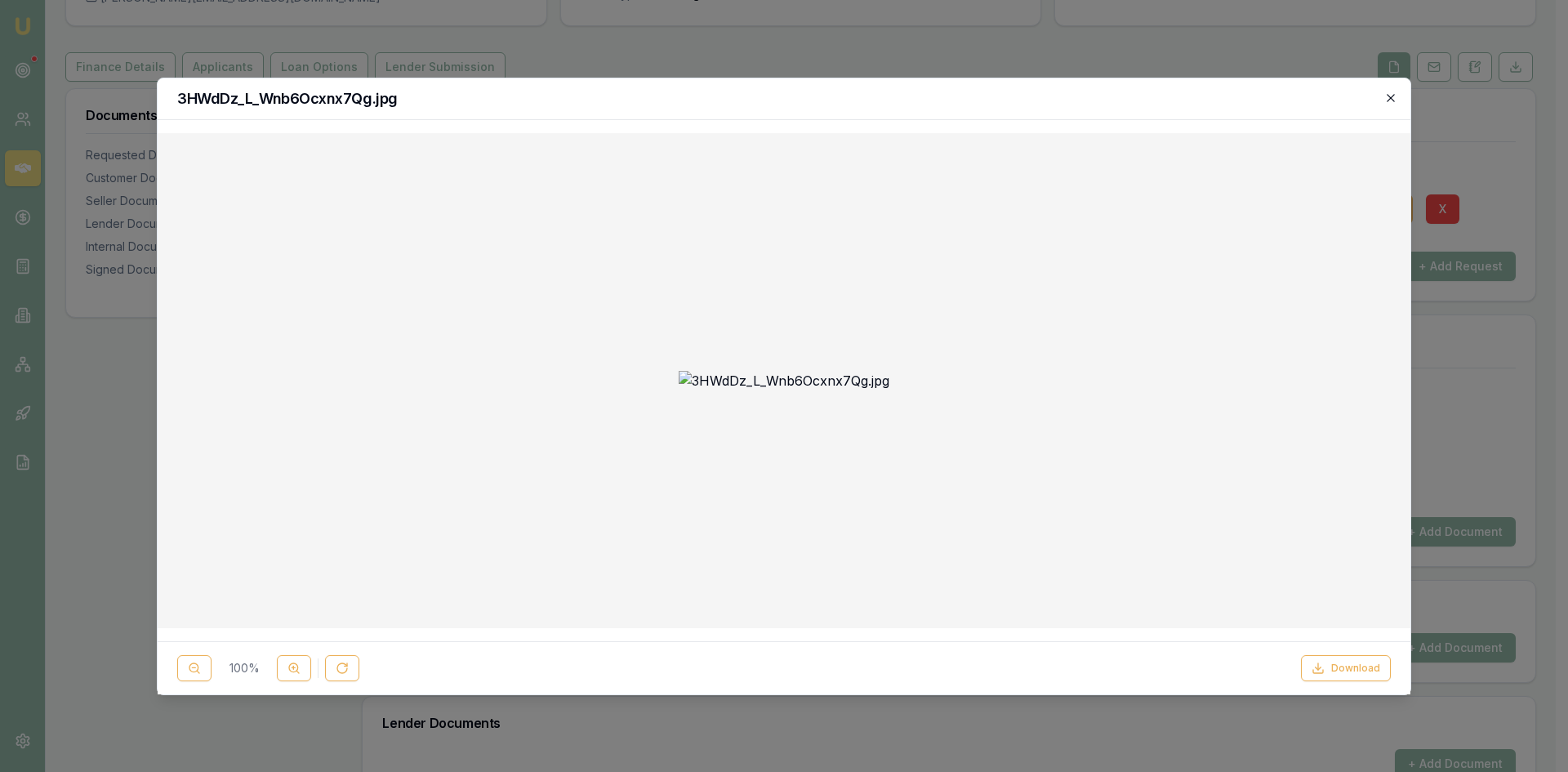
click at [1385, 97] on icon "button" at bounding box center [1391, 98] width 13 height 13
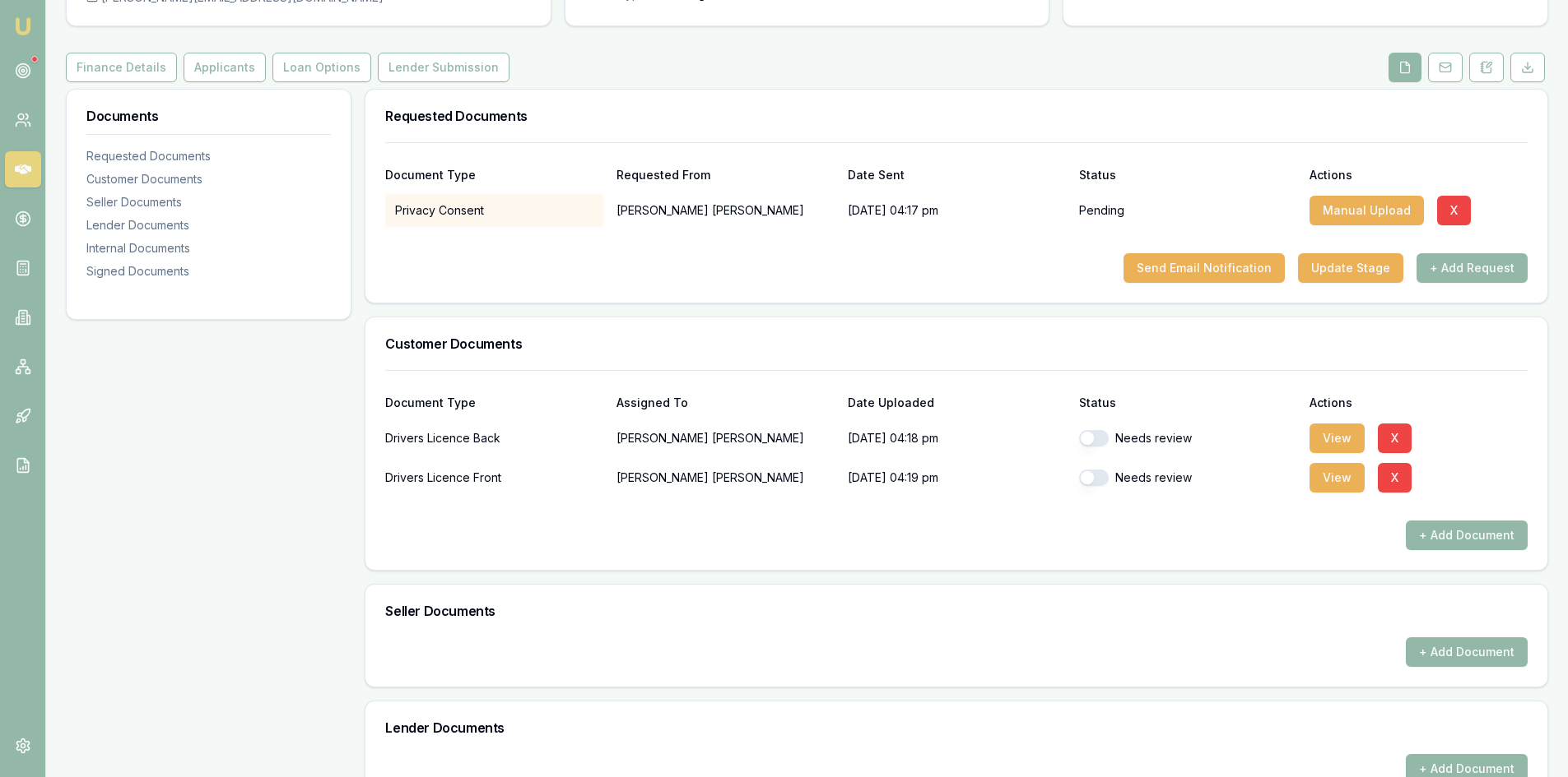
click at [1090, 440] on button "button" at bounding box center [1093, 438] width 30 height 17
checkbox input "true"
click at [1092, 476] on button "button" at bounding box center [1093, 478] width 30 height 17
checkbox input "true"
click at [225, 451] on div "Documents Requested Documents Customer Documents Seller Documents Lender Docume…" at bounding box center [208, 563] width 285 height 949
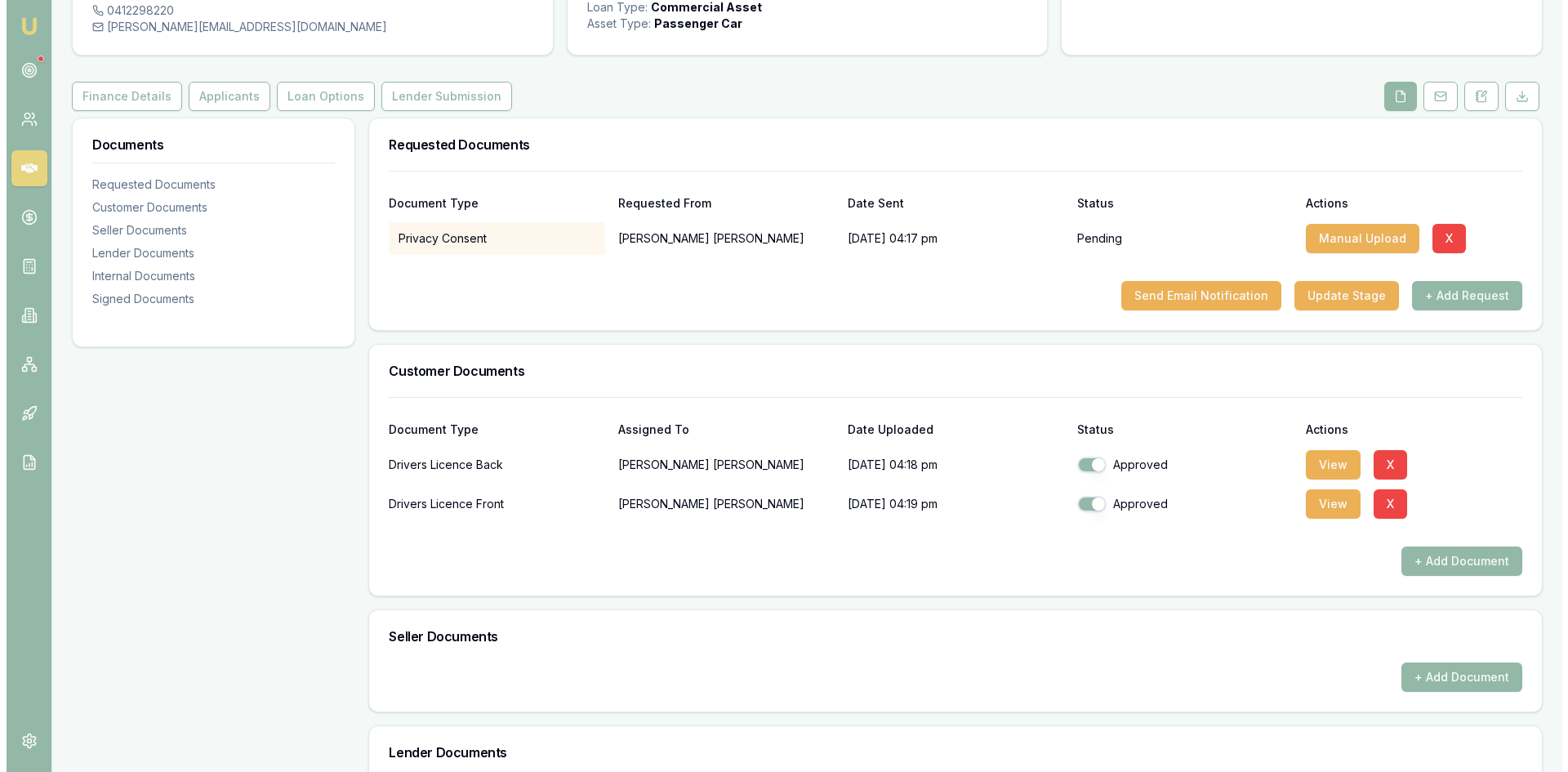
scroll to position [0, 0]
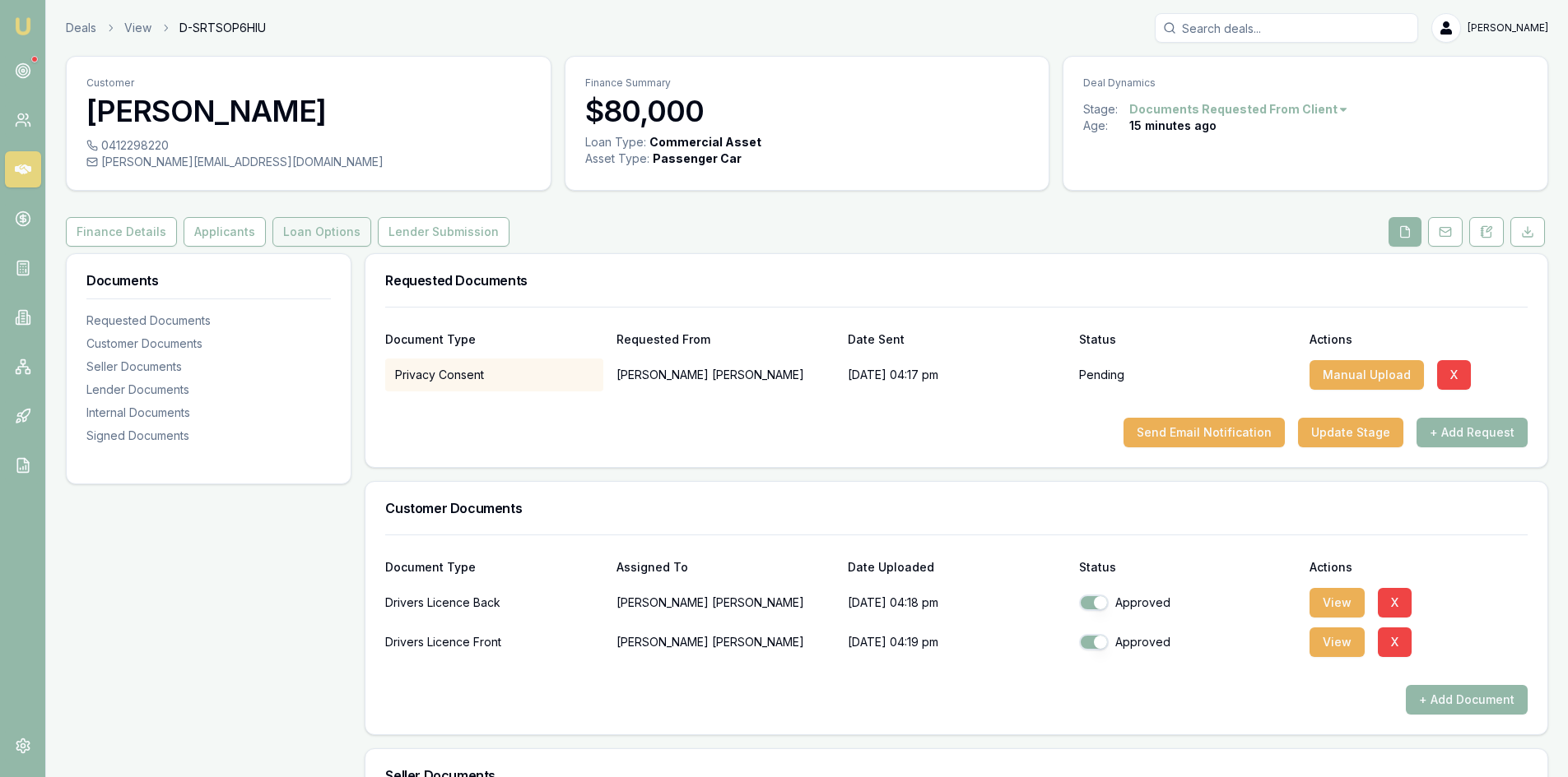
click at [309, 241] on button "Loan Options" at bounding box center [321, 232] width 98 height 30
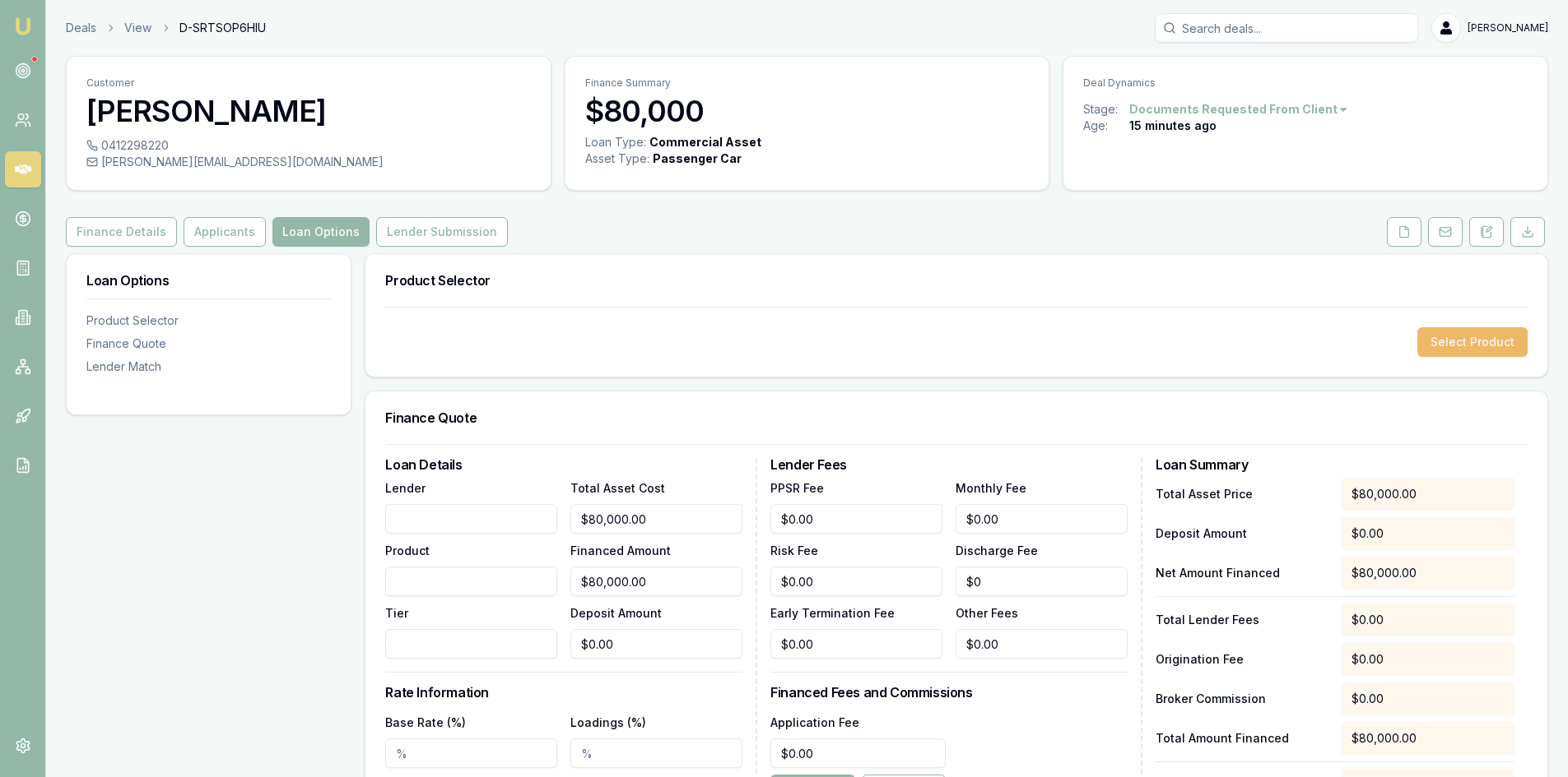
click at [1503, 334] on button "Select Product" at bounding box center [1471, 343] width 111 height 30
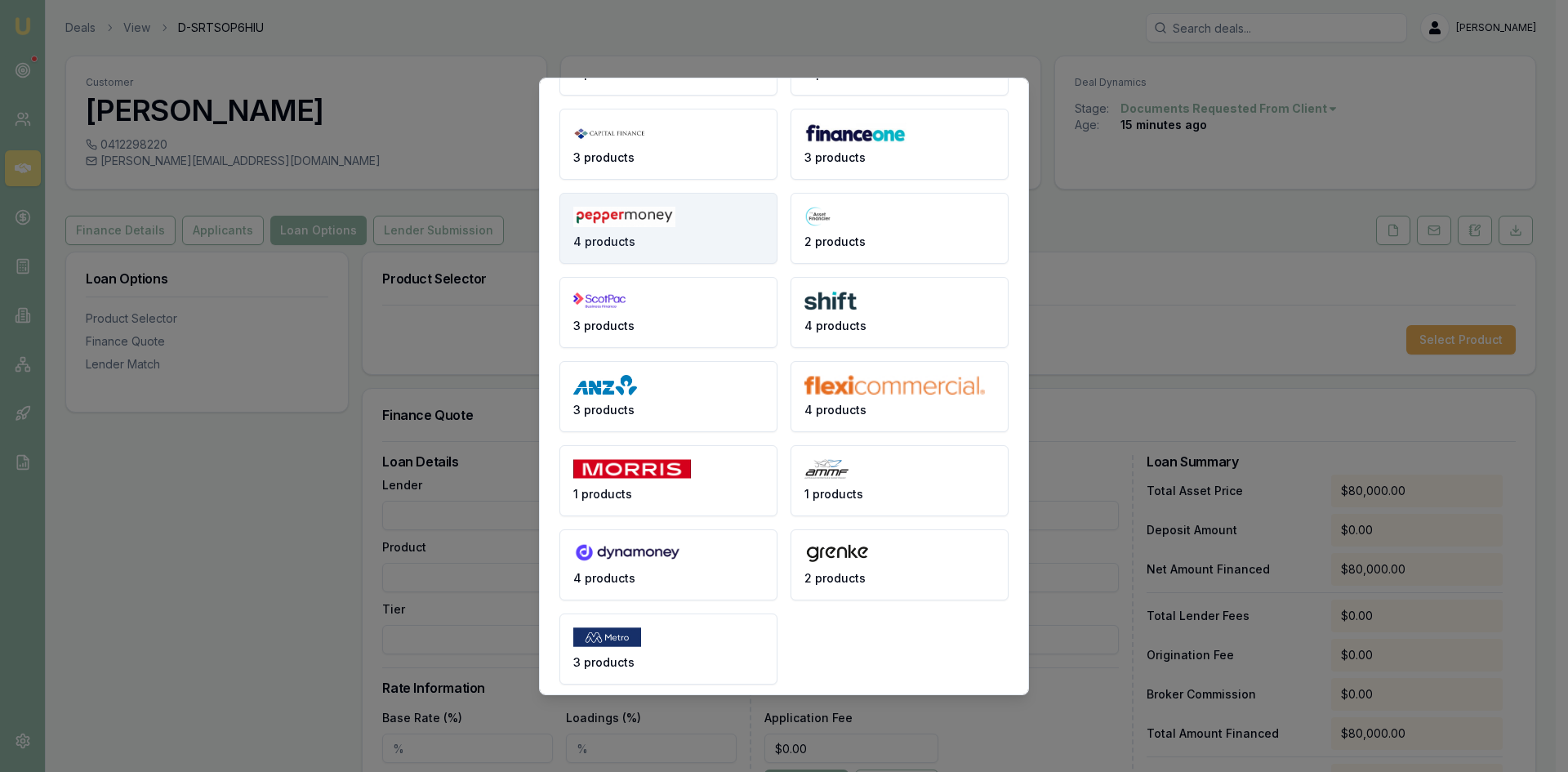
scroll to position [196, 0]
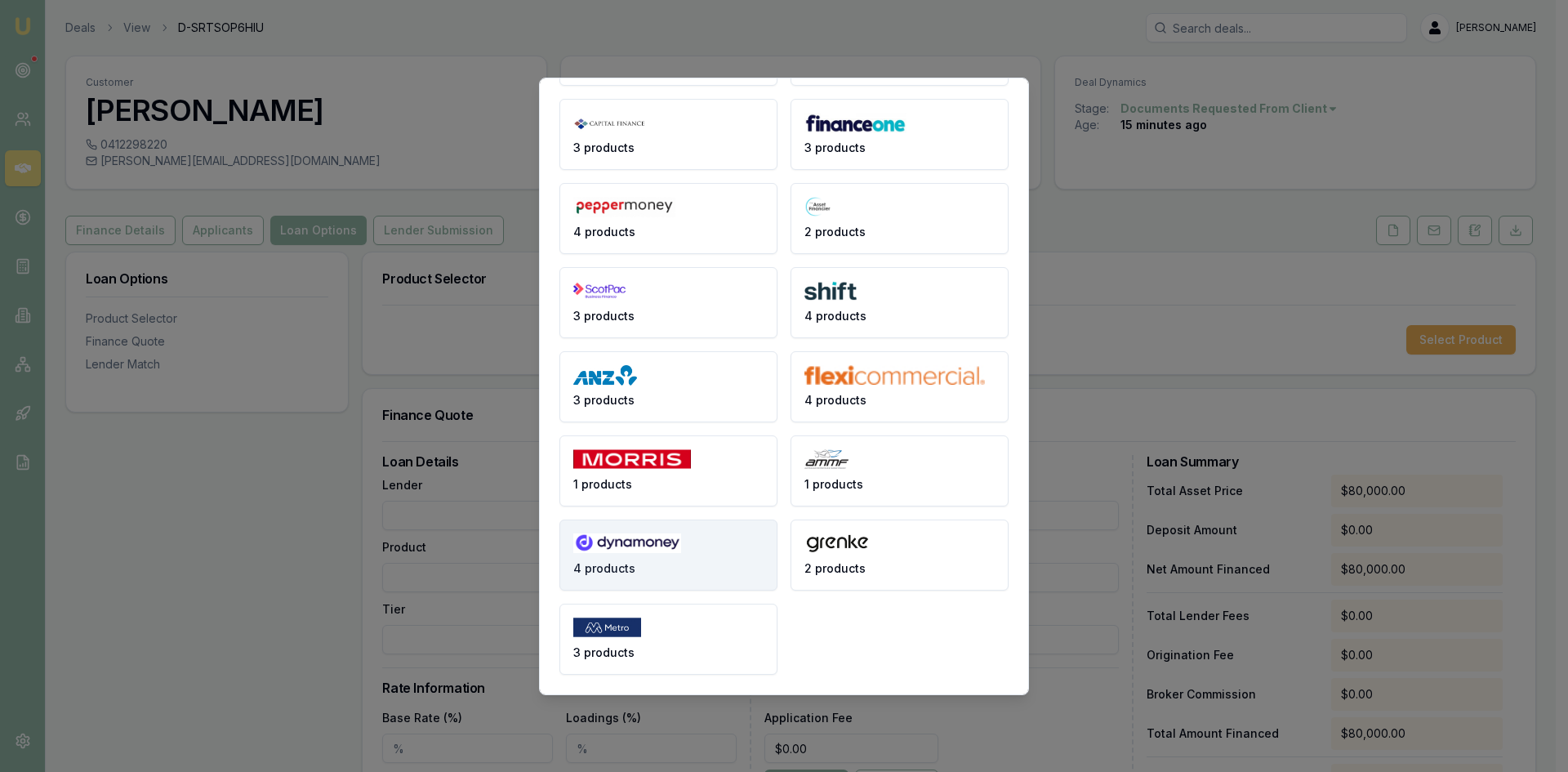
click at [669, 540] on img at bounding box center [627, 543] width 108 height 20
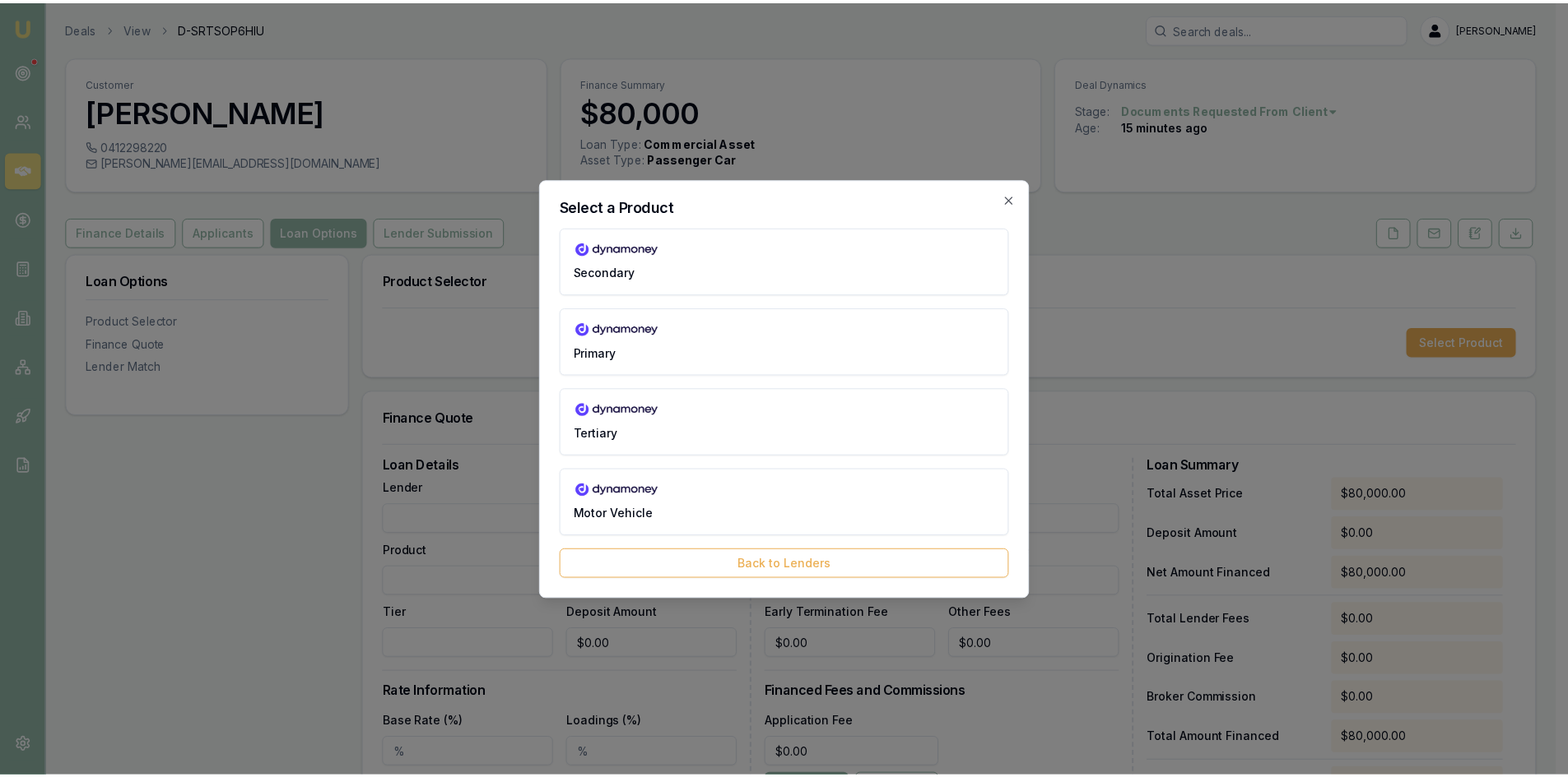
scroll to position [0, 0]
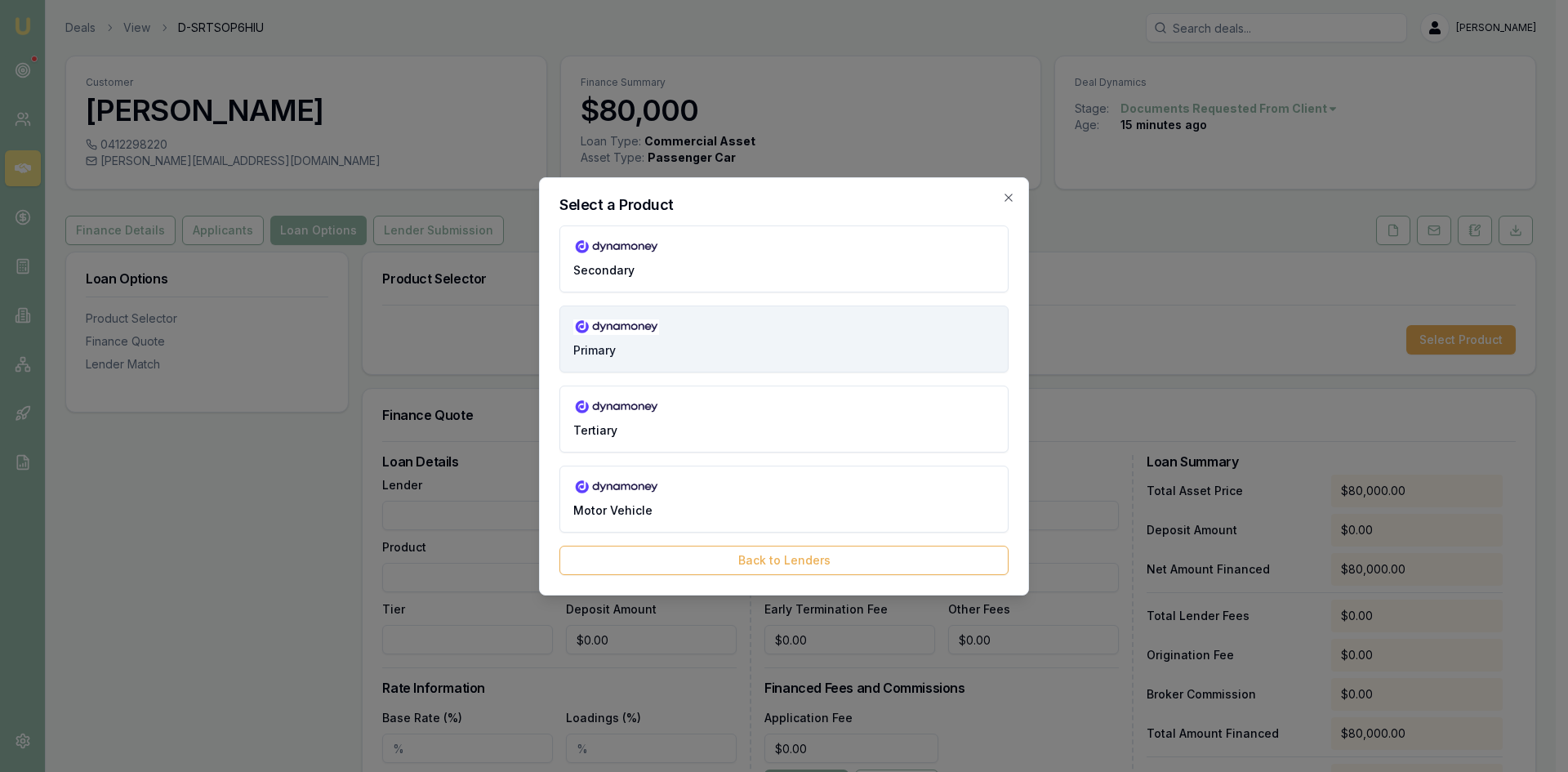
click at [620, 334] on img at bounding box center [616, 327] width 86 height 17
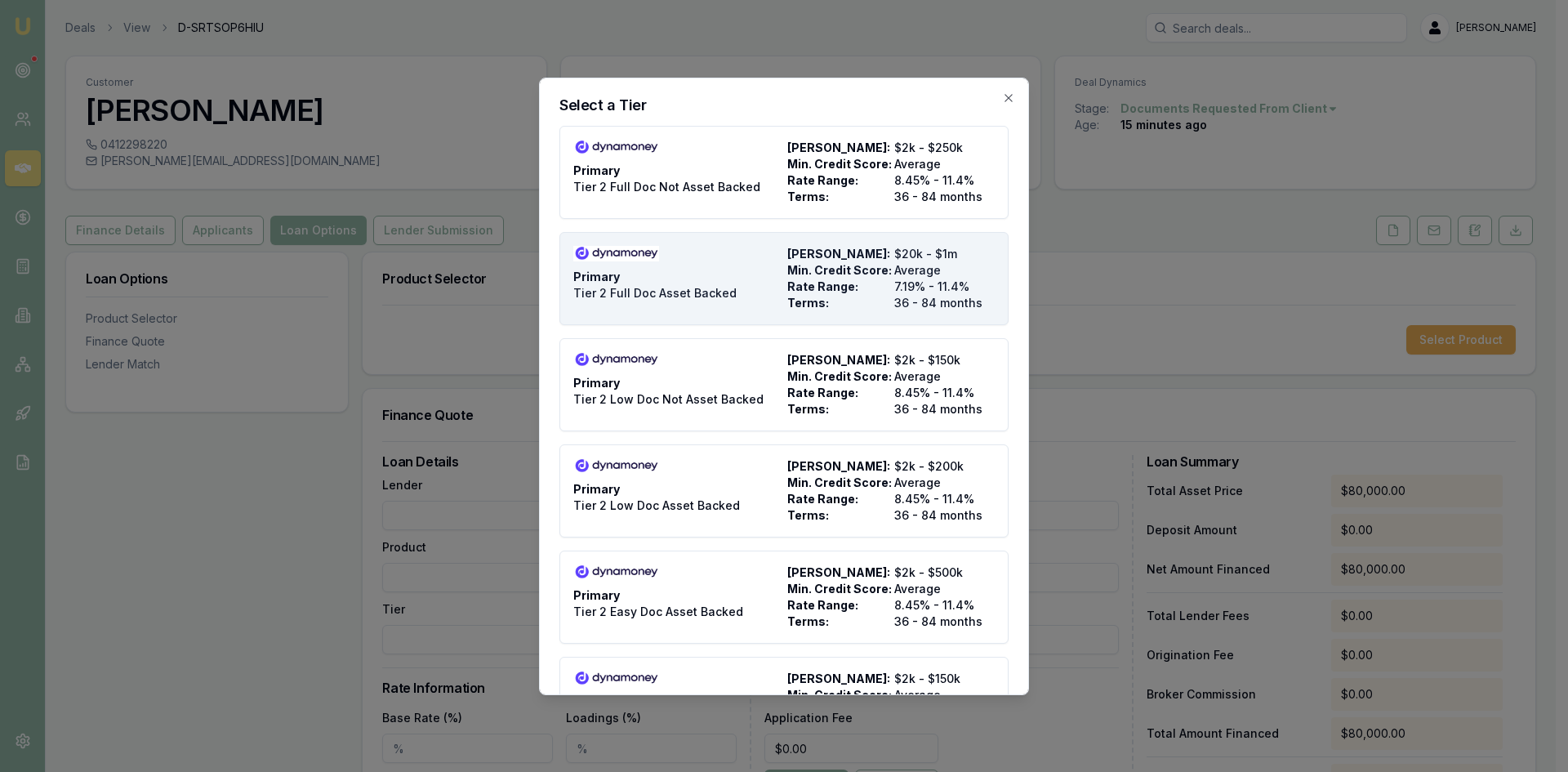
click at [656, 285] on span "Tier 2 Full Doc Asset Backed" at bounding box center [654, 293] width 163 height 17
type input "Dynamoney"
type input "Primary"
type input "Tier 2 Full Doc Asset Backed"
type input "7.19"
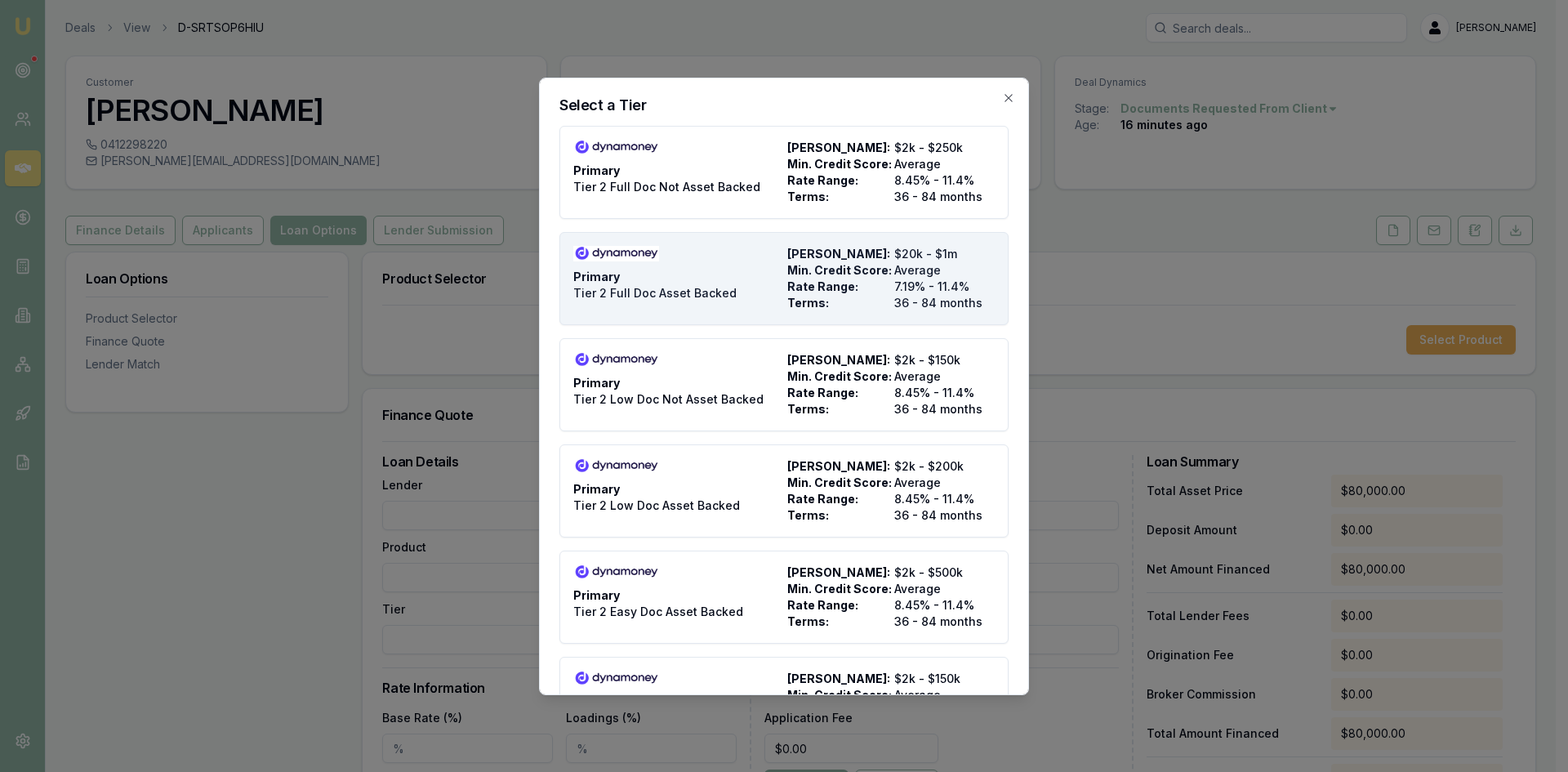
type input "36"
type input "$495.00"
type input "900"
type input "8"
type input "$6,400.00"
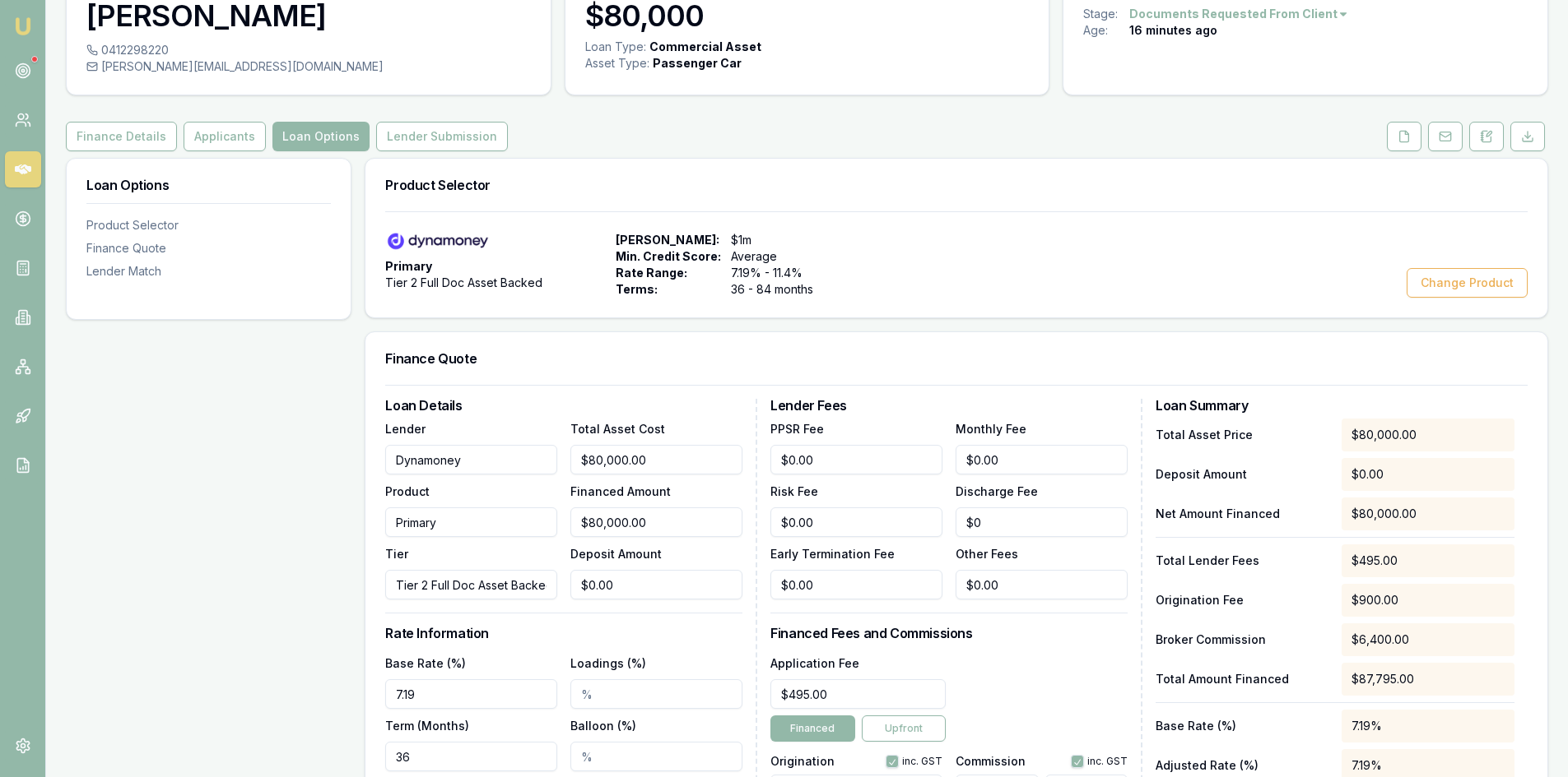
scroll to position [68, 0]
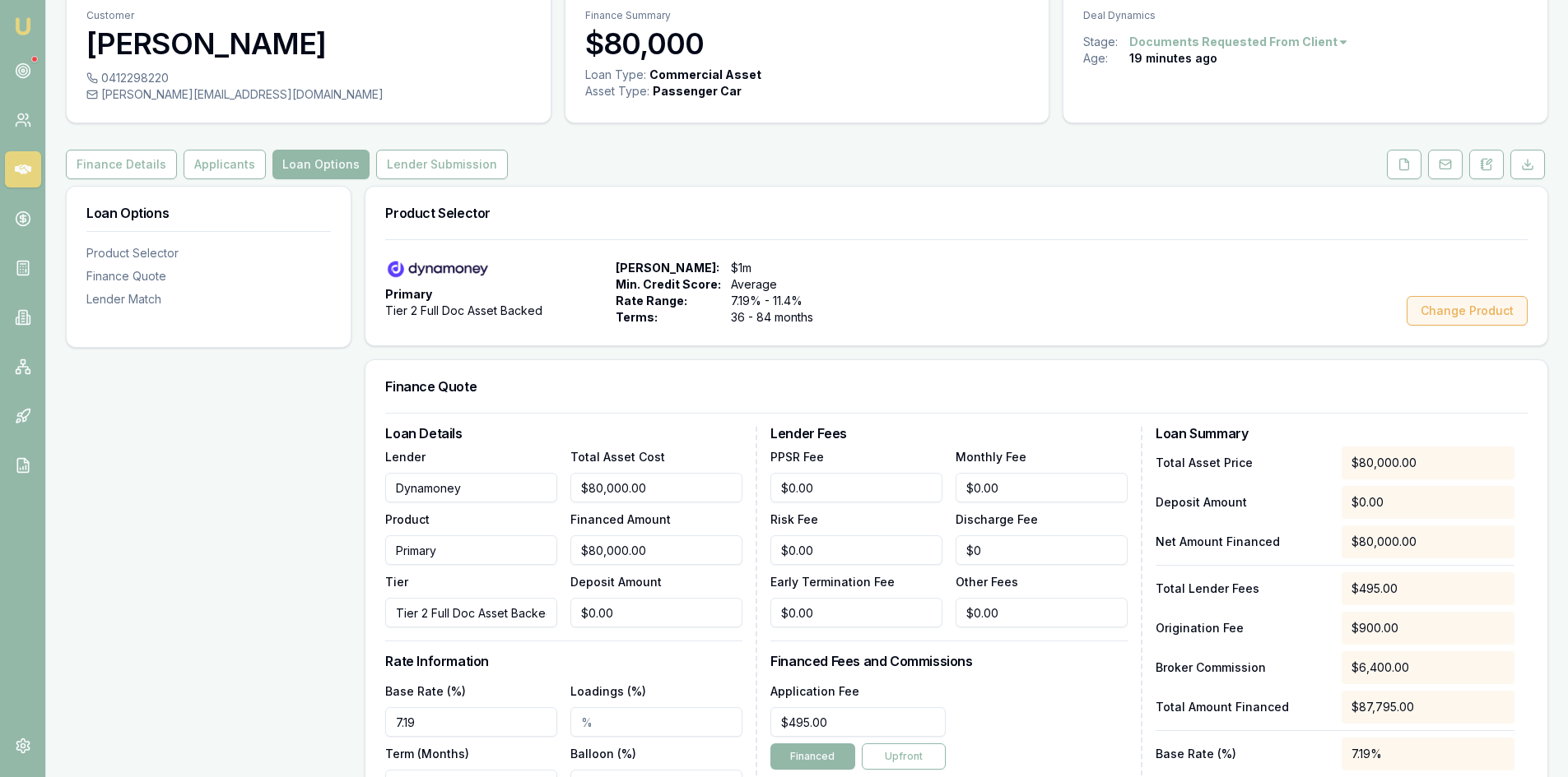
click at [1409, 313] on button "Change Product" at bounding box center [1467, 311] width 121 height 30
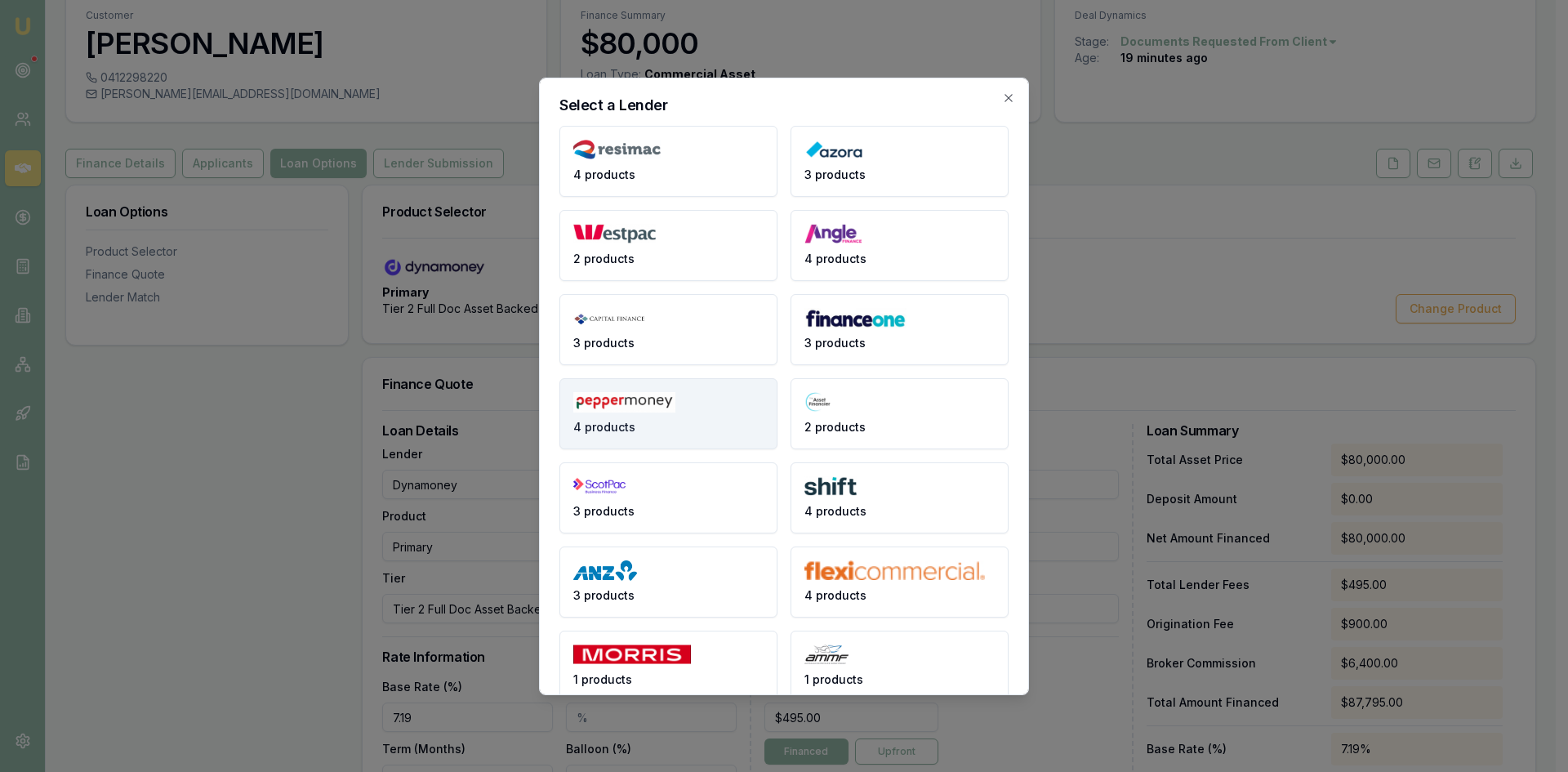
click at [637, 399] on img at bounding box center [624, 402] width 102 height 20
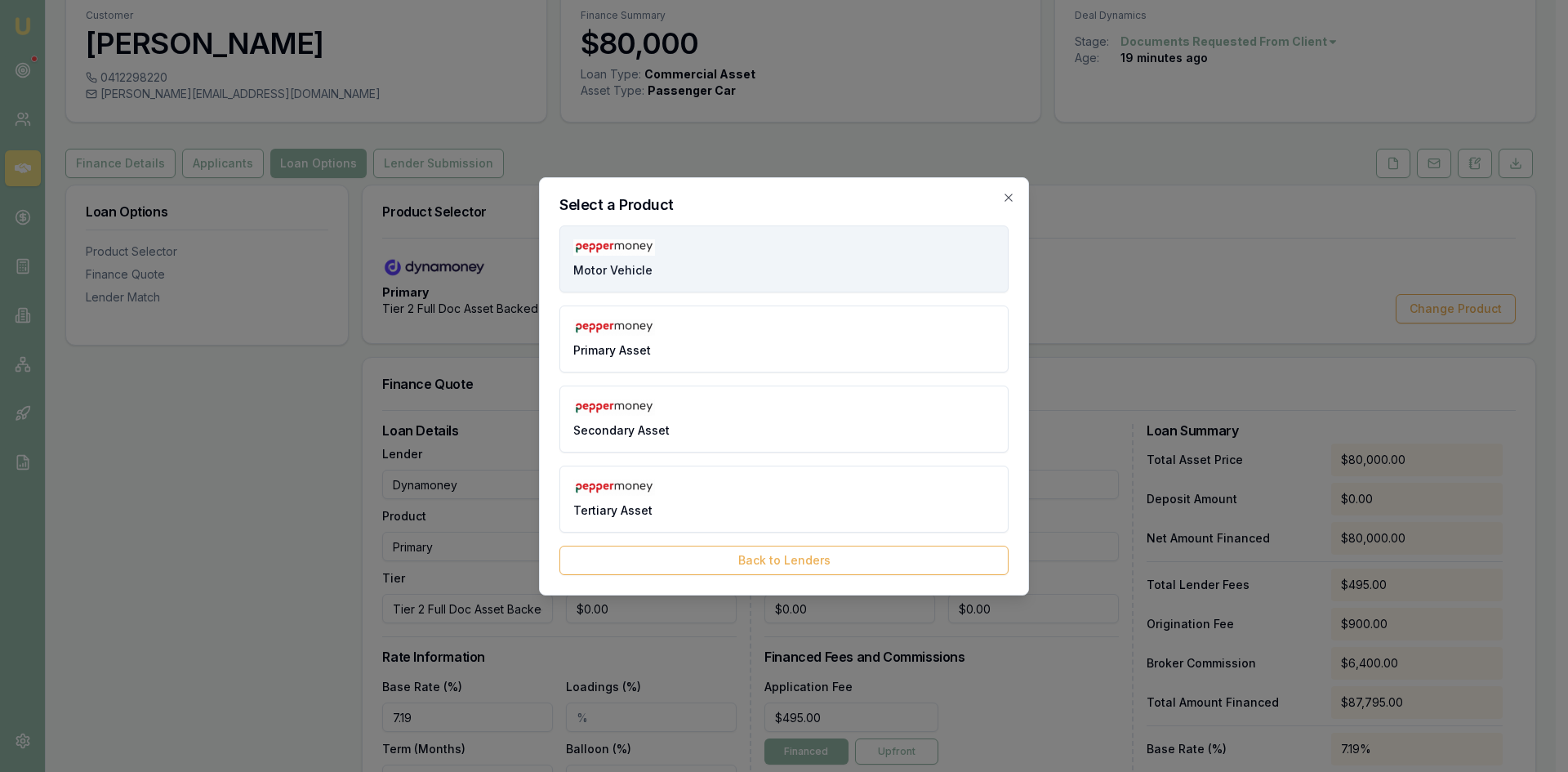
click at [653, 251] on img at bounding box center [614, 248] width 82 height 17
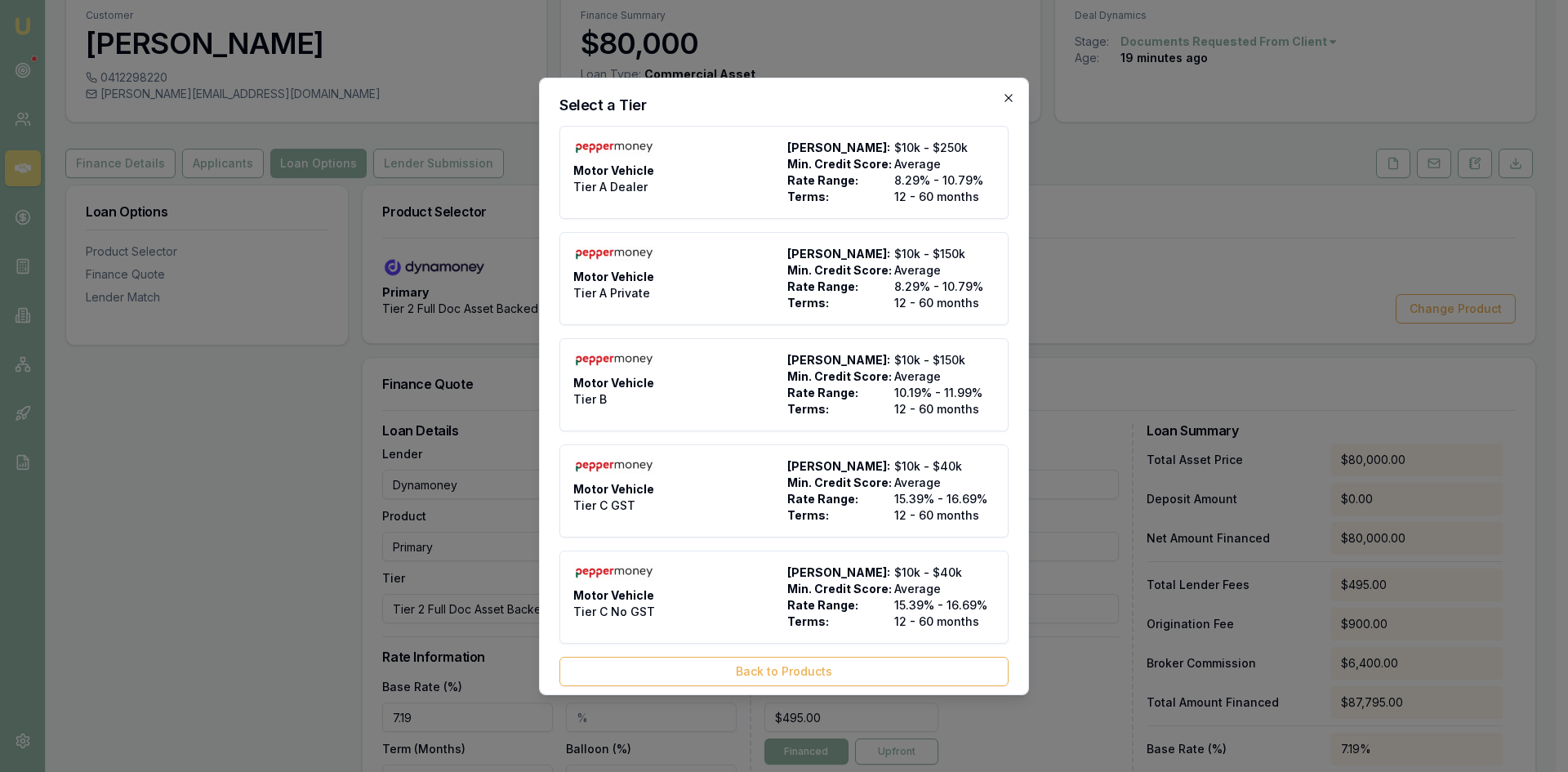
click at [1002, 94] on icon "button" at bounding box center [1008, 98] width 13 height 13
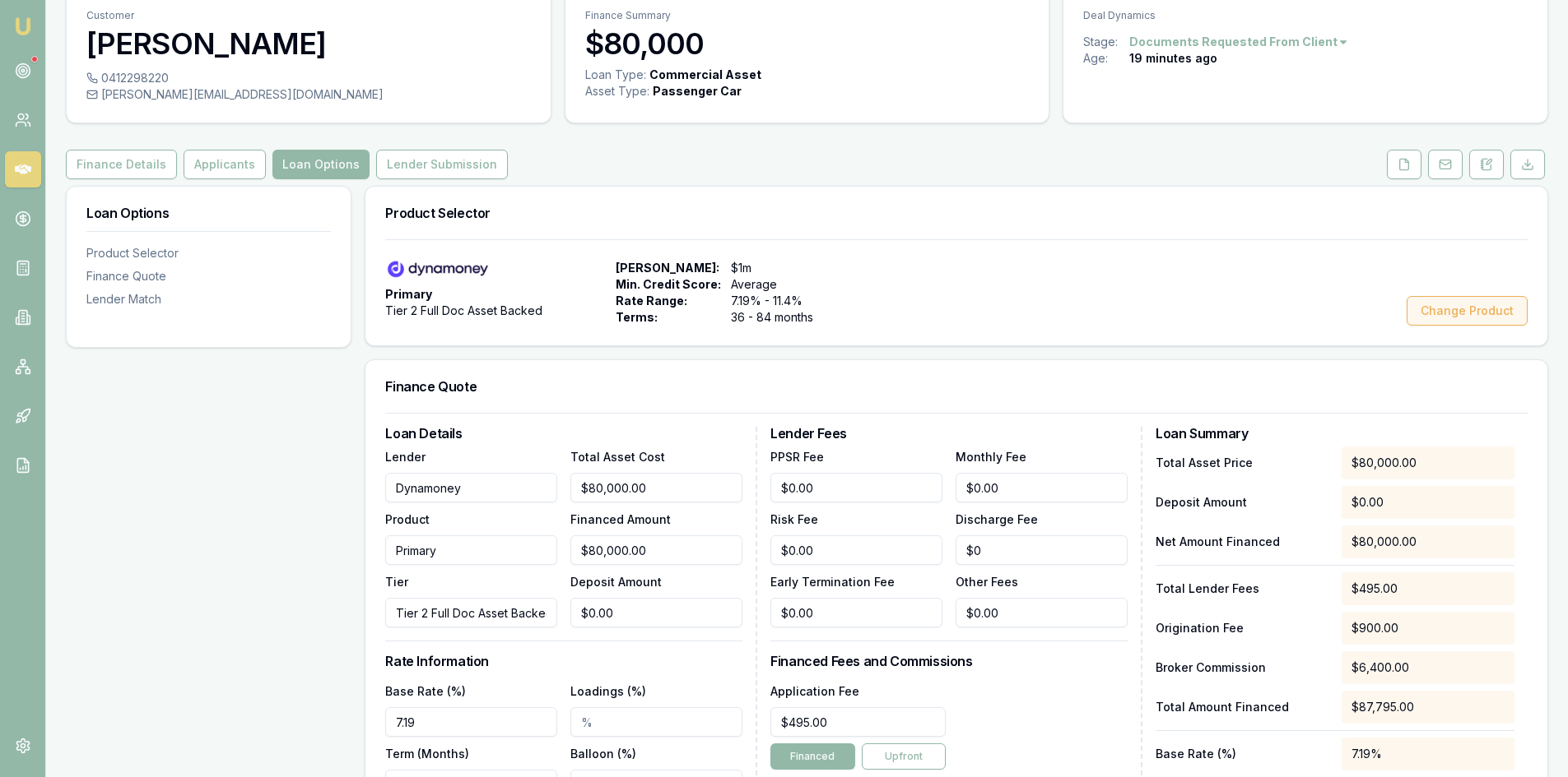
click at [1475, 308] on button "Change Product" at bounding box center [1467, 311] width 121 height 30
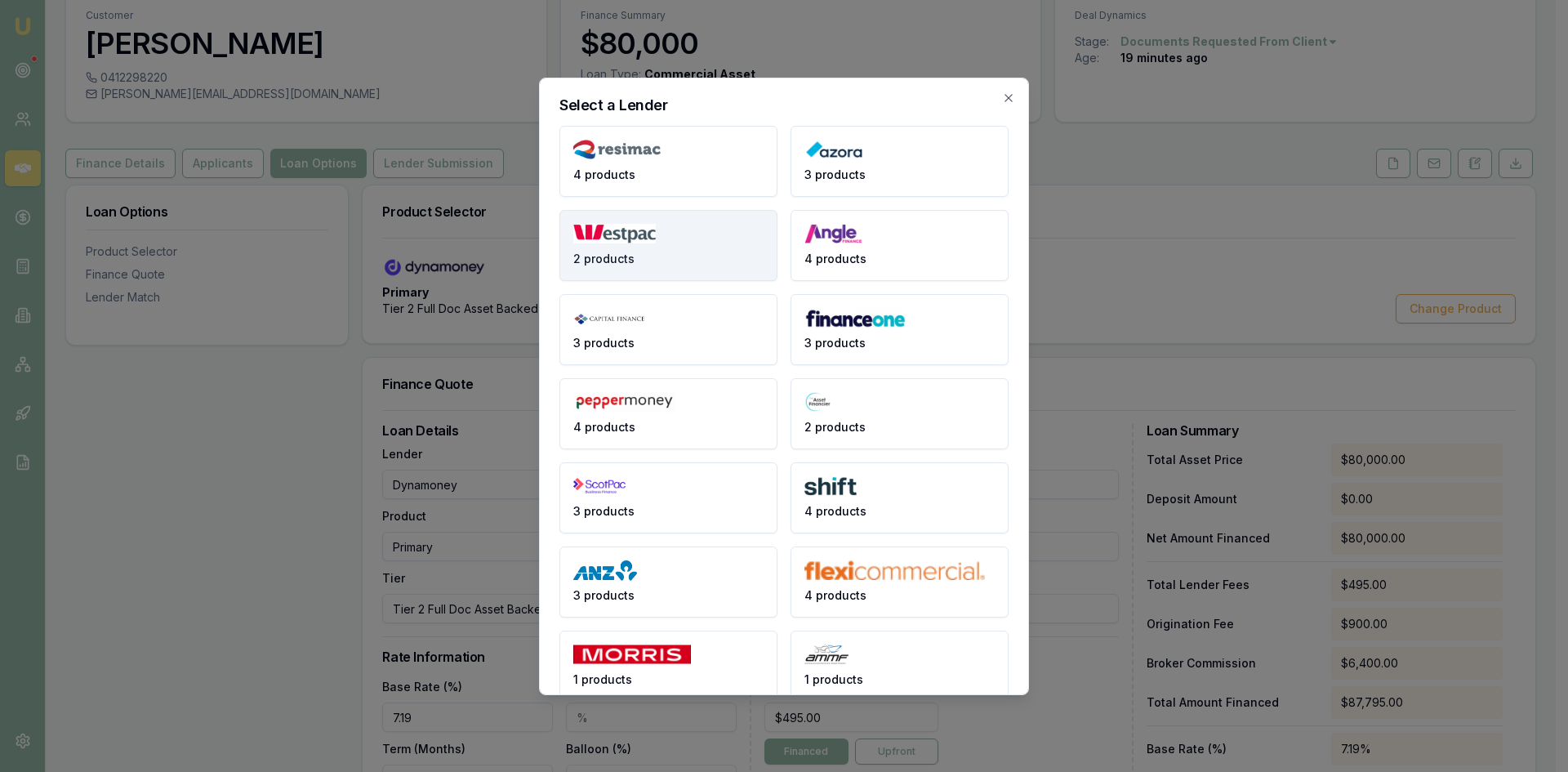
click at [661, 259] on button "2 products" at bounding box center [668, 245] width 218 height 71
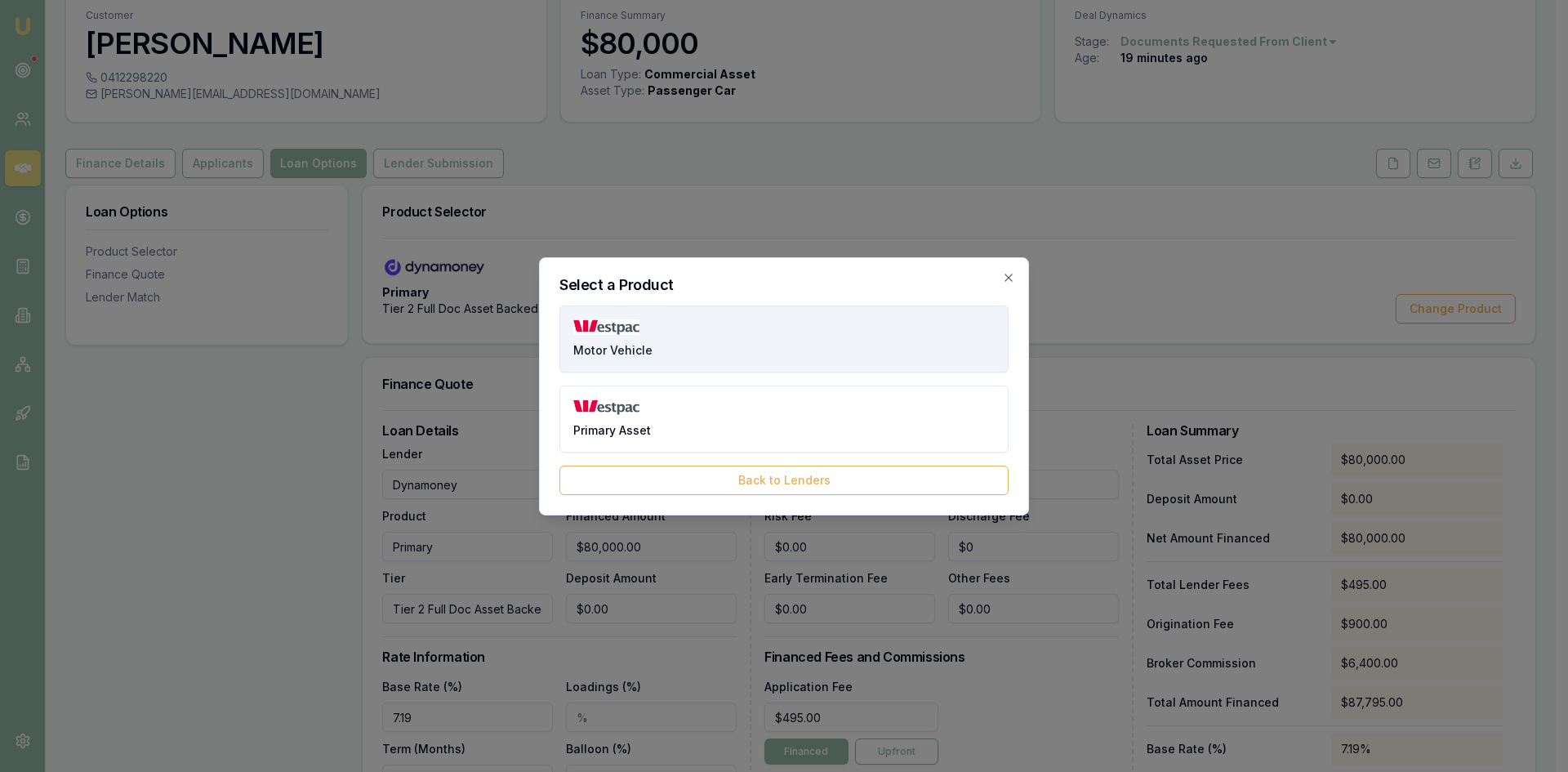
click at [637, 328] on img at bounding box center [607, 327] width 66 height 17
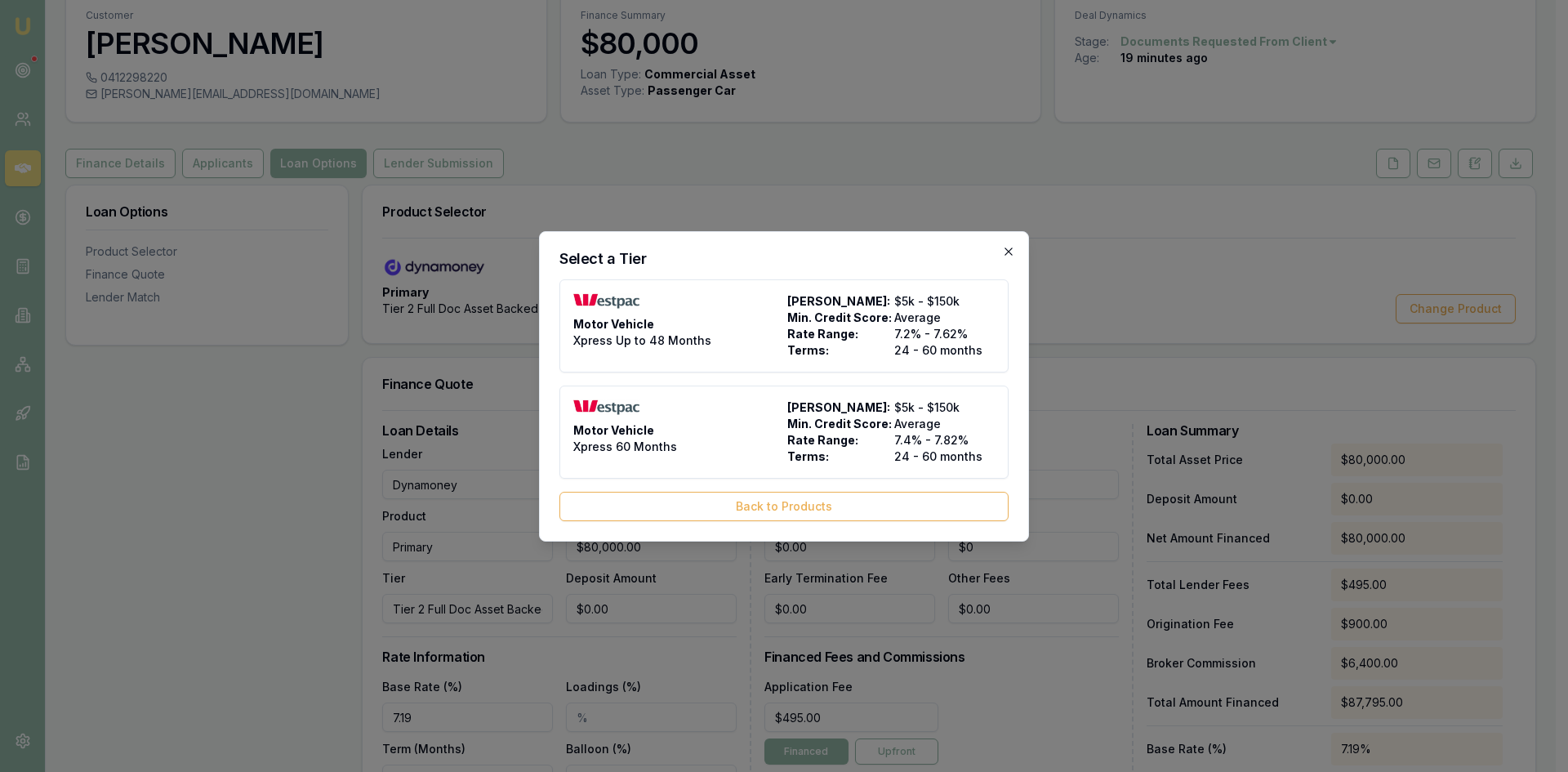
click at [1011, 256] on icon "button" at bounding box center [1008, 252] width 13 height 13
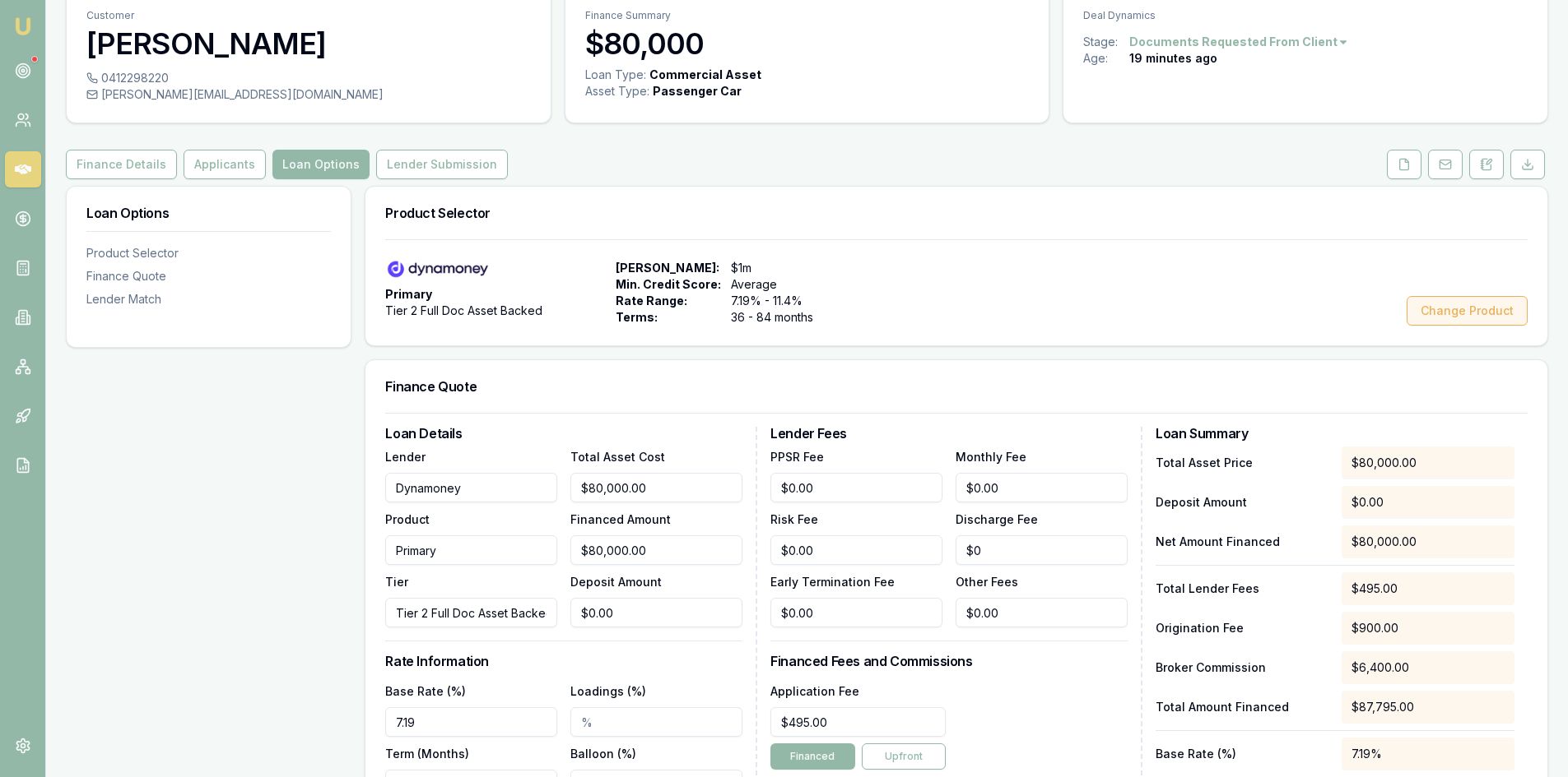
click at [1457, 303] on button "Change Product" at bounding box center [1467, 311] width 121 height 30
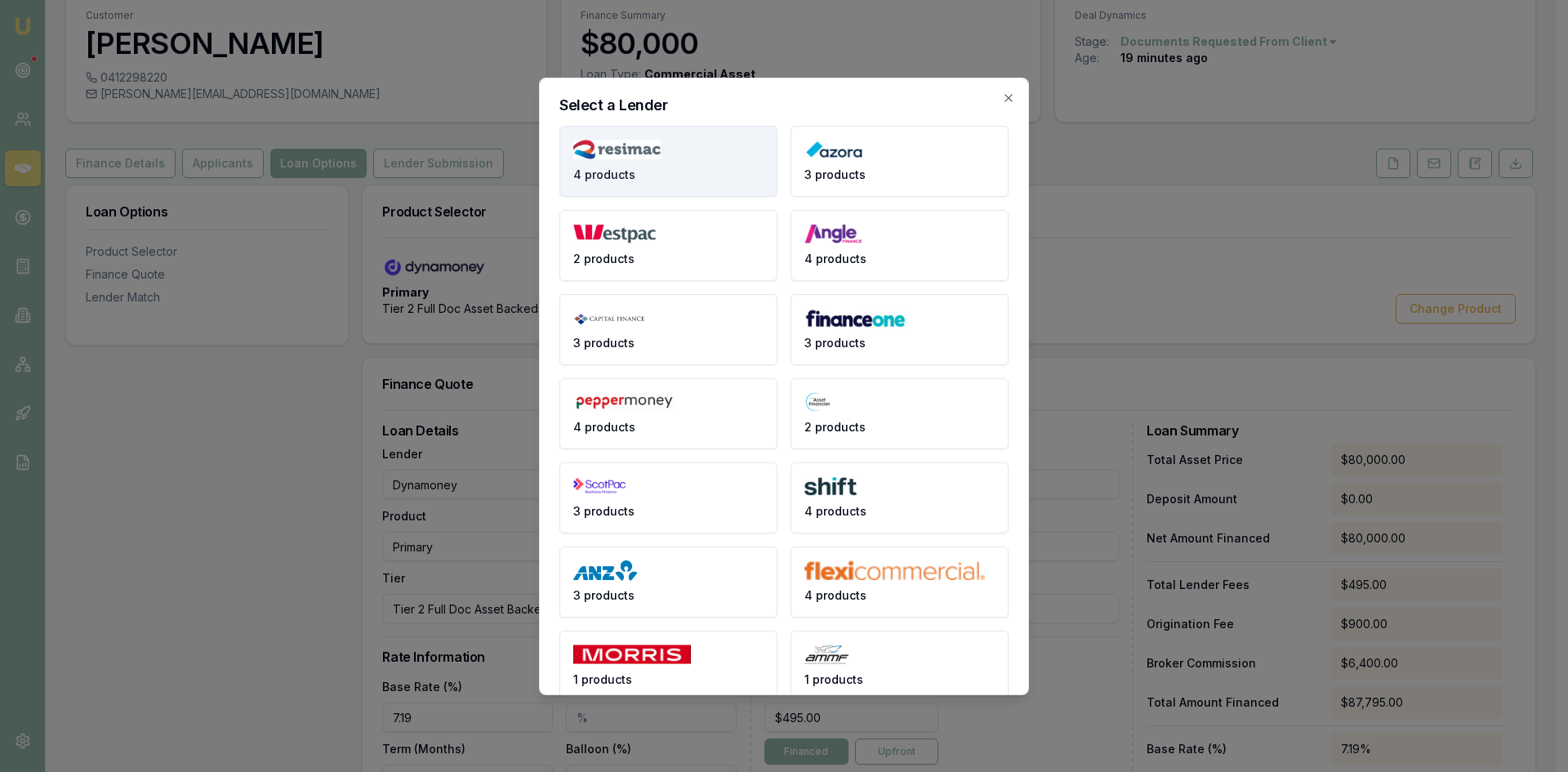
click at [633, 165] on button "4 products" at bounding box center [668, 160] width 218 height 71
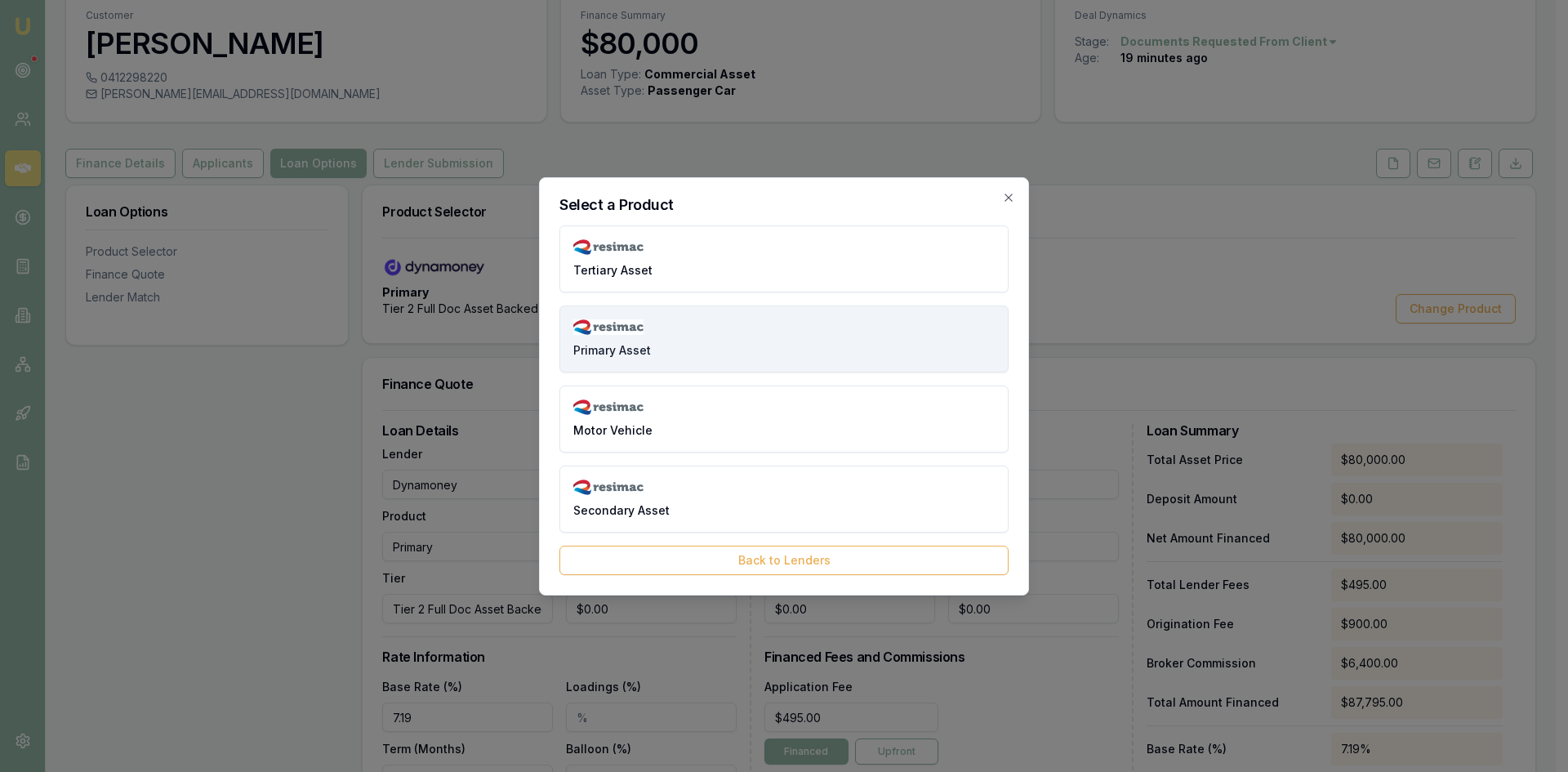
click at [621, 322] on img at bounding box center [608, 327] width 70 height 17
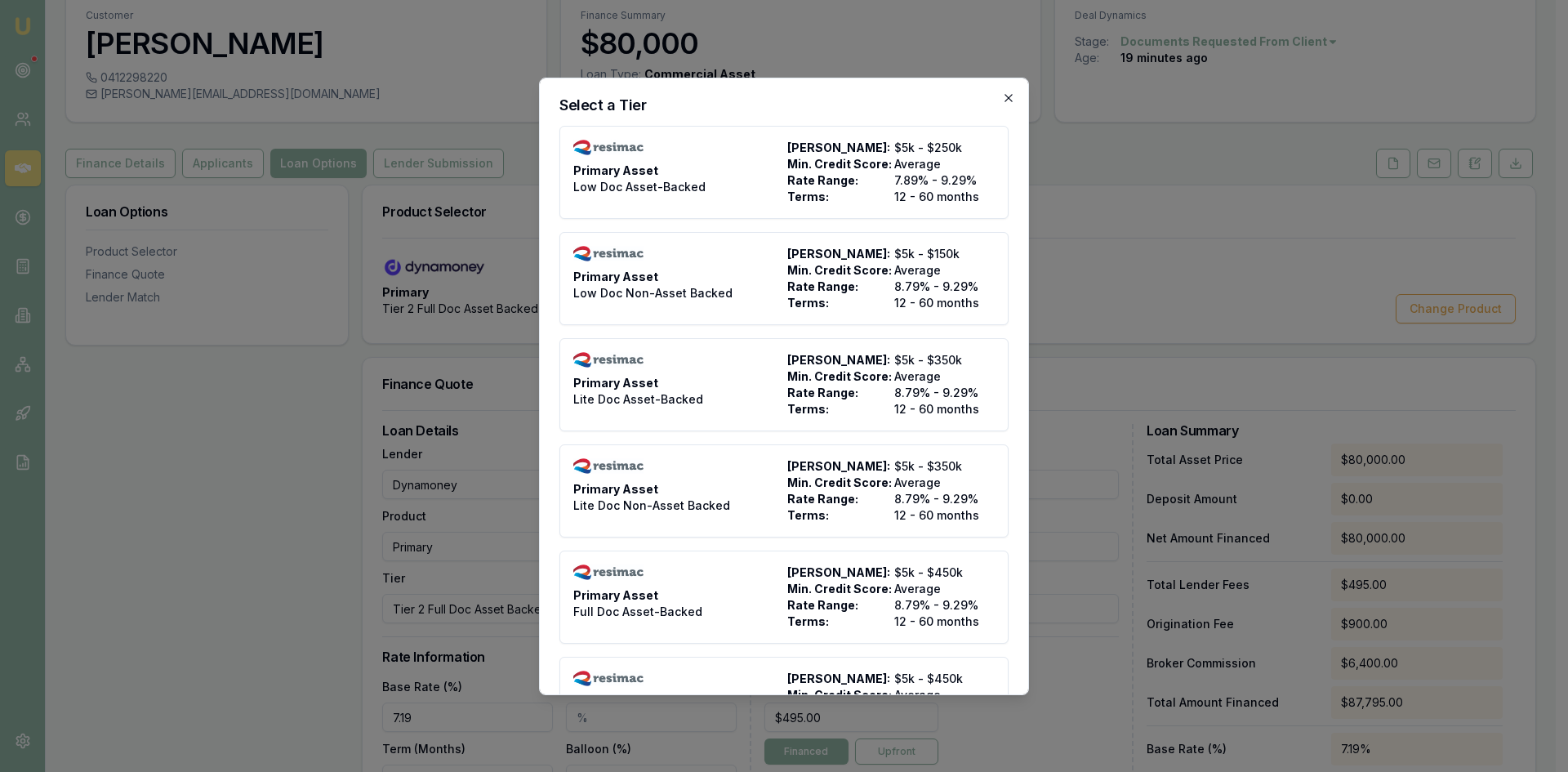
click at [1002, 104] on icon "button" at bounding box center [1008, 98] width 13 height 13
